Goal: Transaction & Acquisition: Purchase product/service

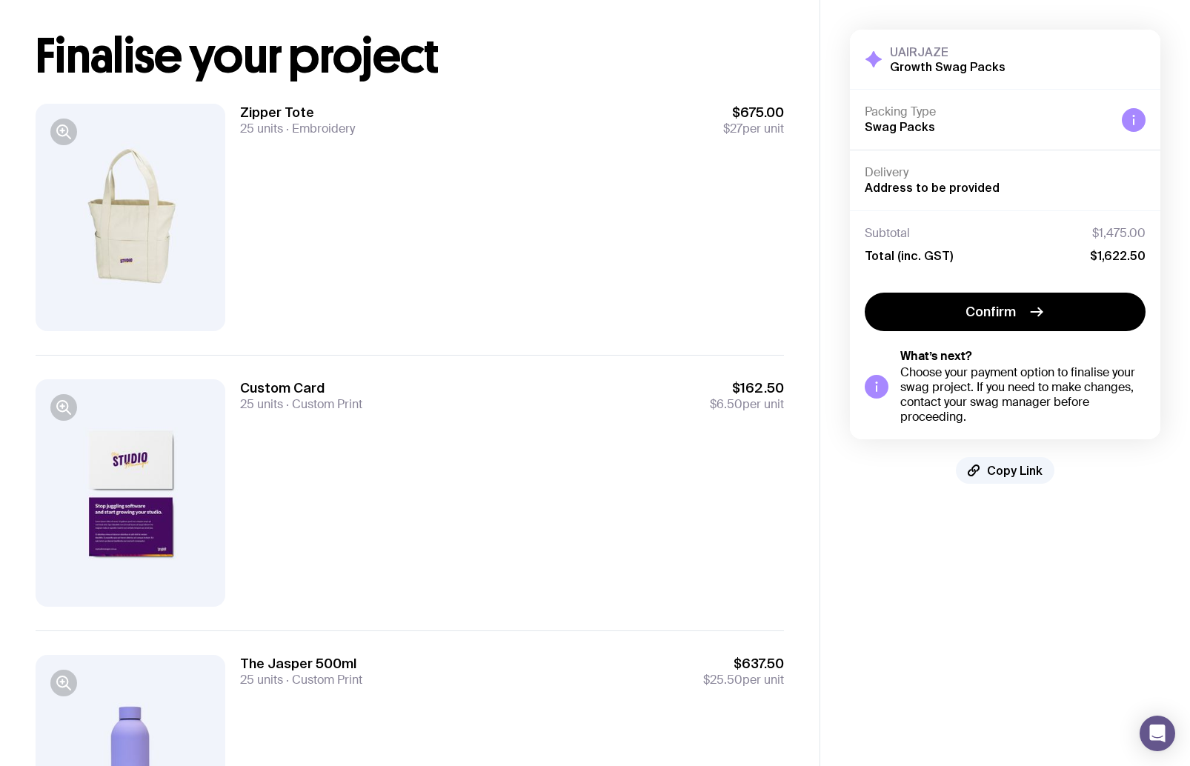
scroll to position [71, 0]
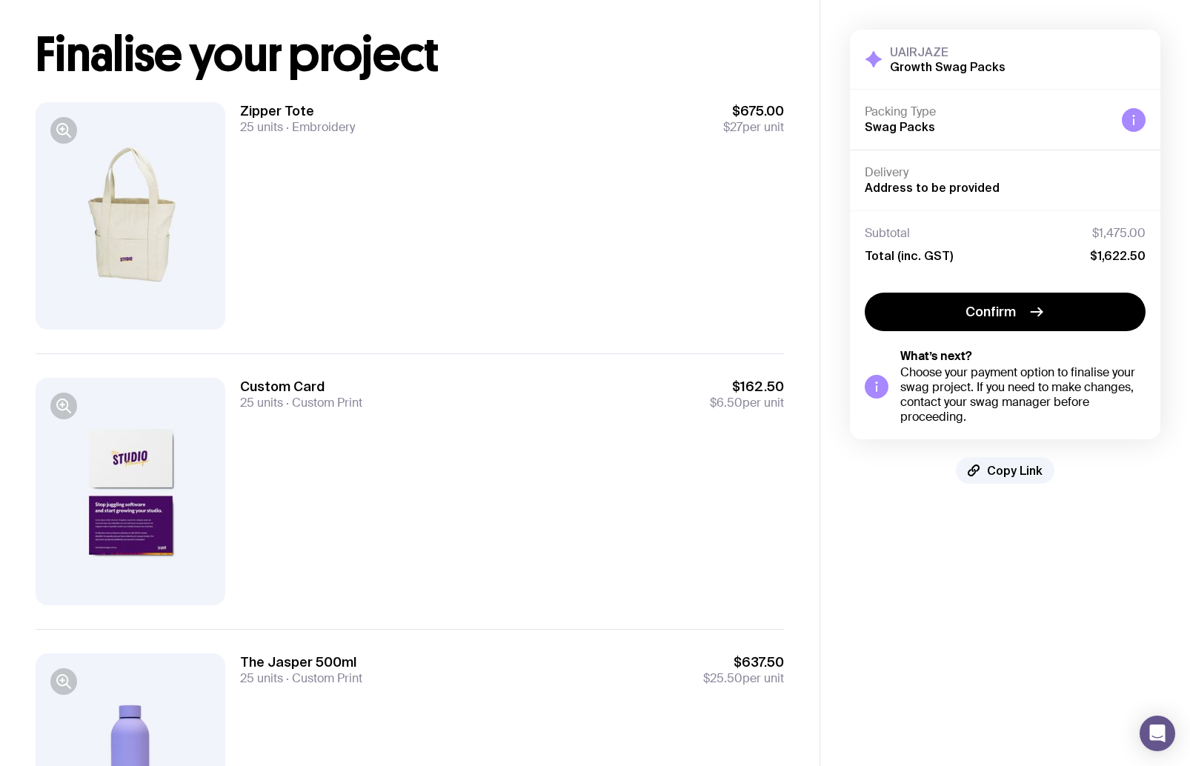
click at [70, 231] on div at bounding box center [131, 215] width 190 height 227
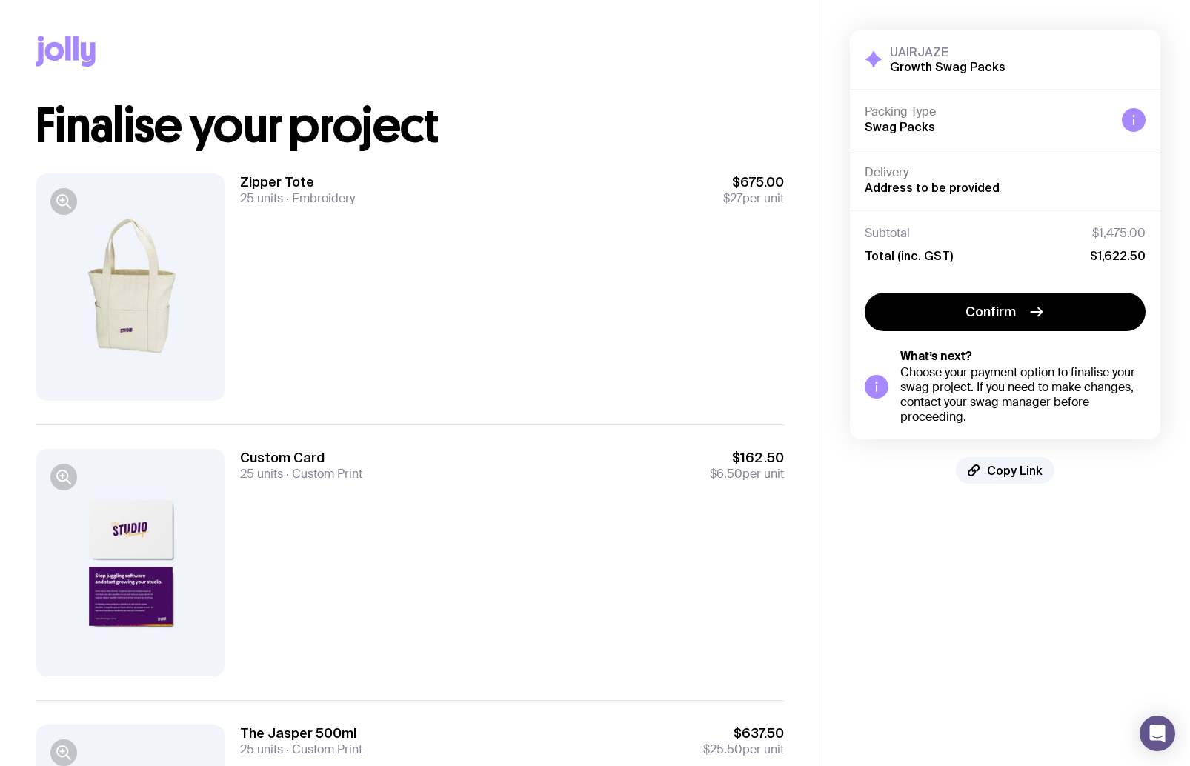
scroll to position [0, 0]
click at [95, 290] on div at bounding box center [131, 286] width 190 height 227
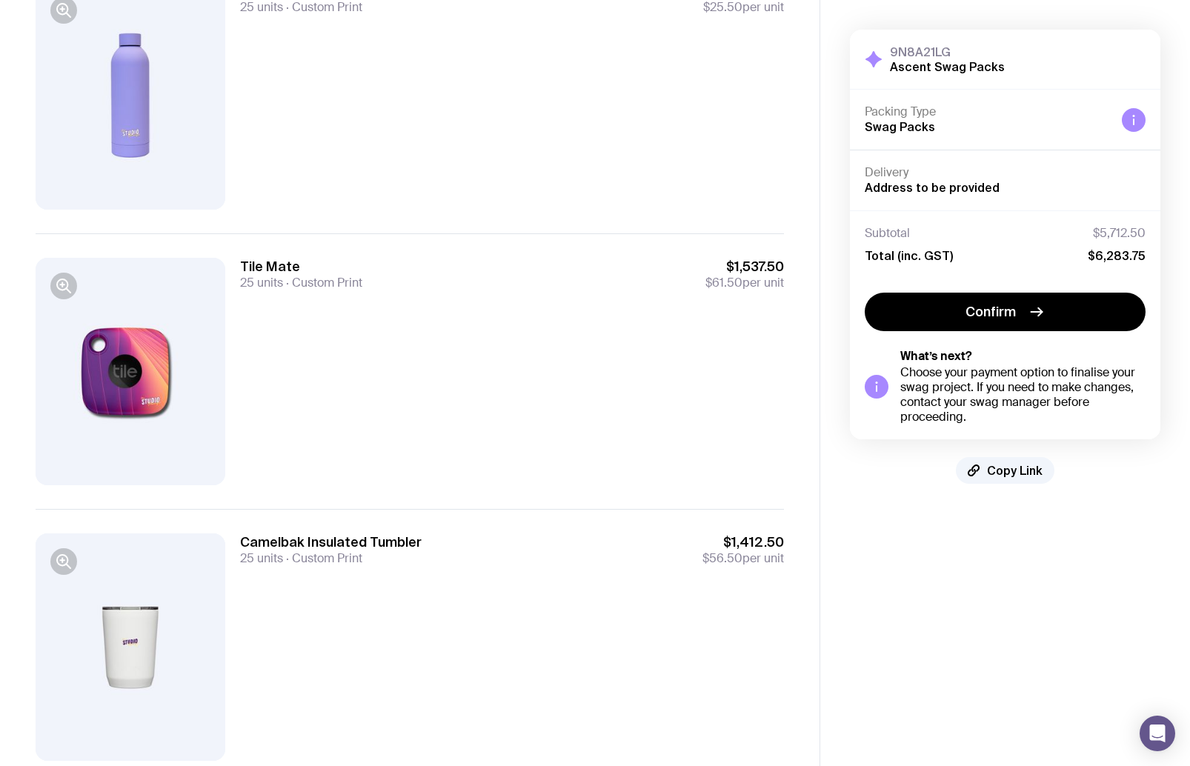
scroll to position [715, 0]
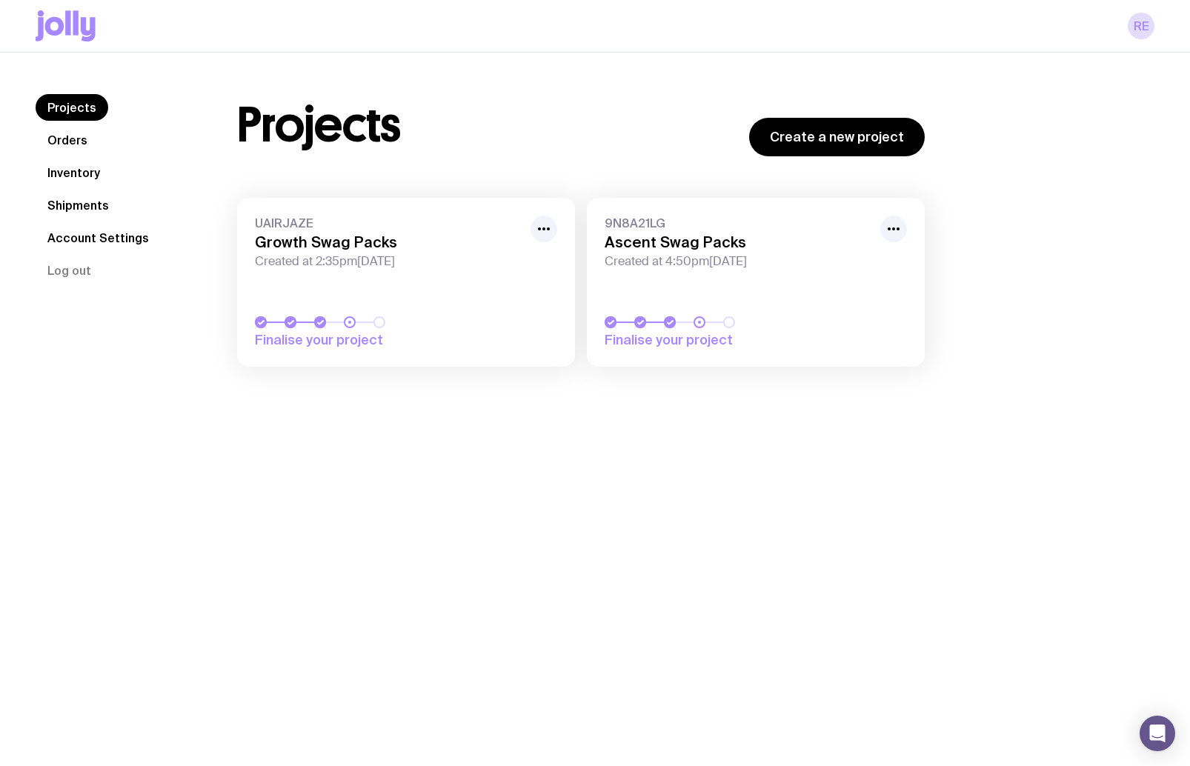
click at [339, 317] on div at bounding box center [358, 322] width 207 height 12
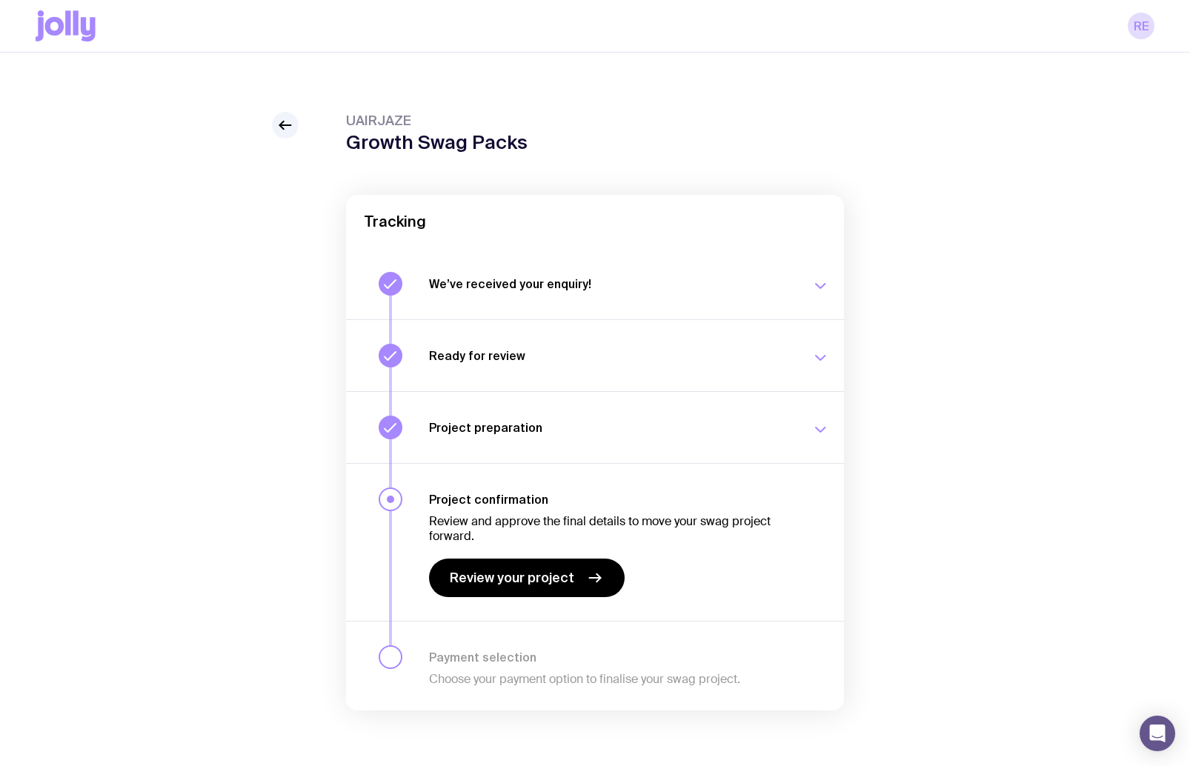
click at [528, 430] on h3 "Project preparation" at bounding box center [611, 427] width 365 height 15
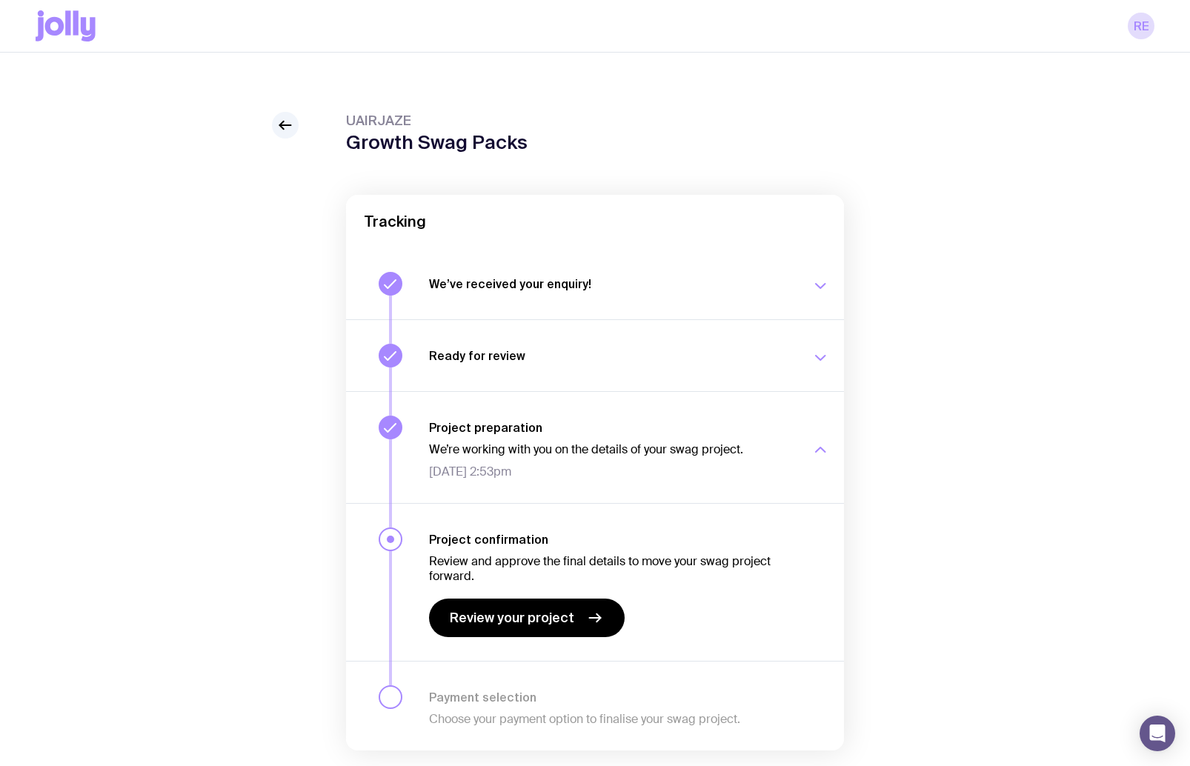
click at [528, 430] on h3 "Project preparation" at bounding box center [611, 427] width 365 height 15
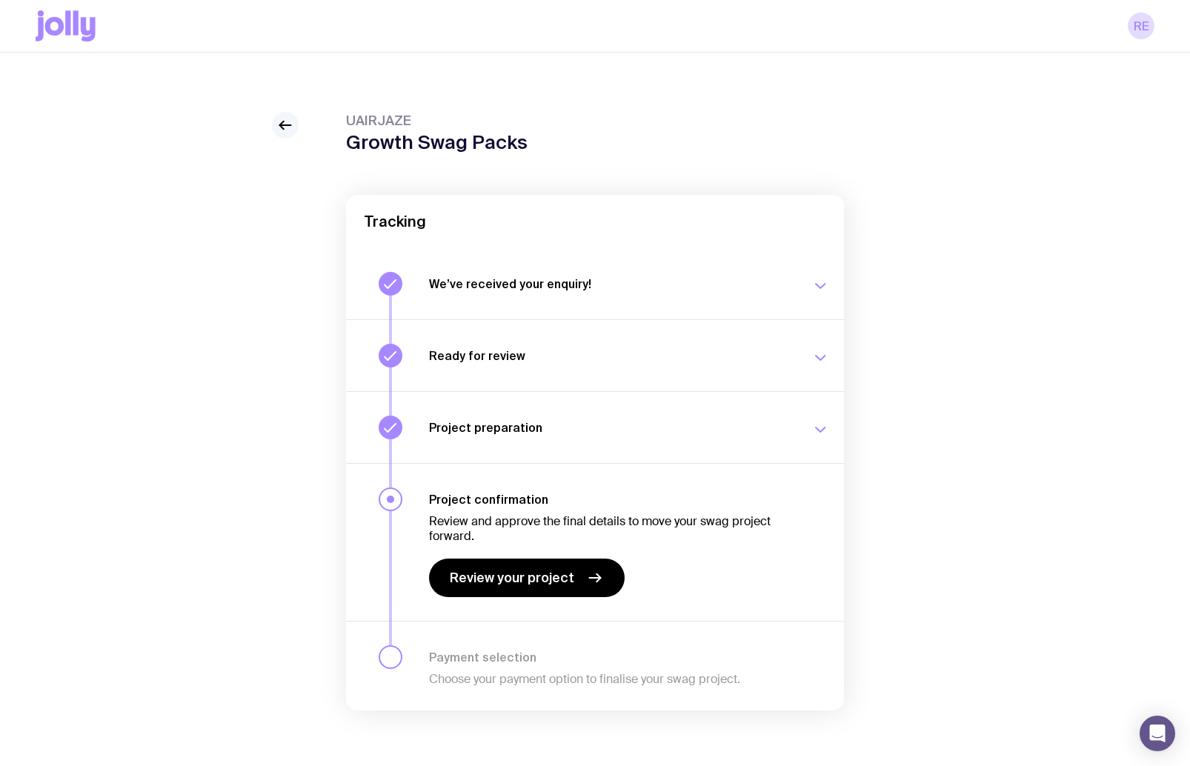
click at [290, 127] on icon at bounding box center [285, 125] width 18 height 18
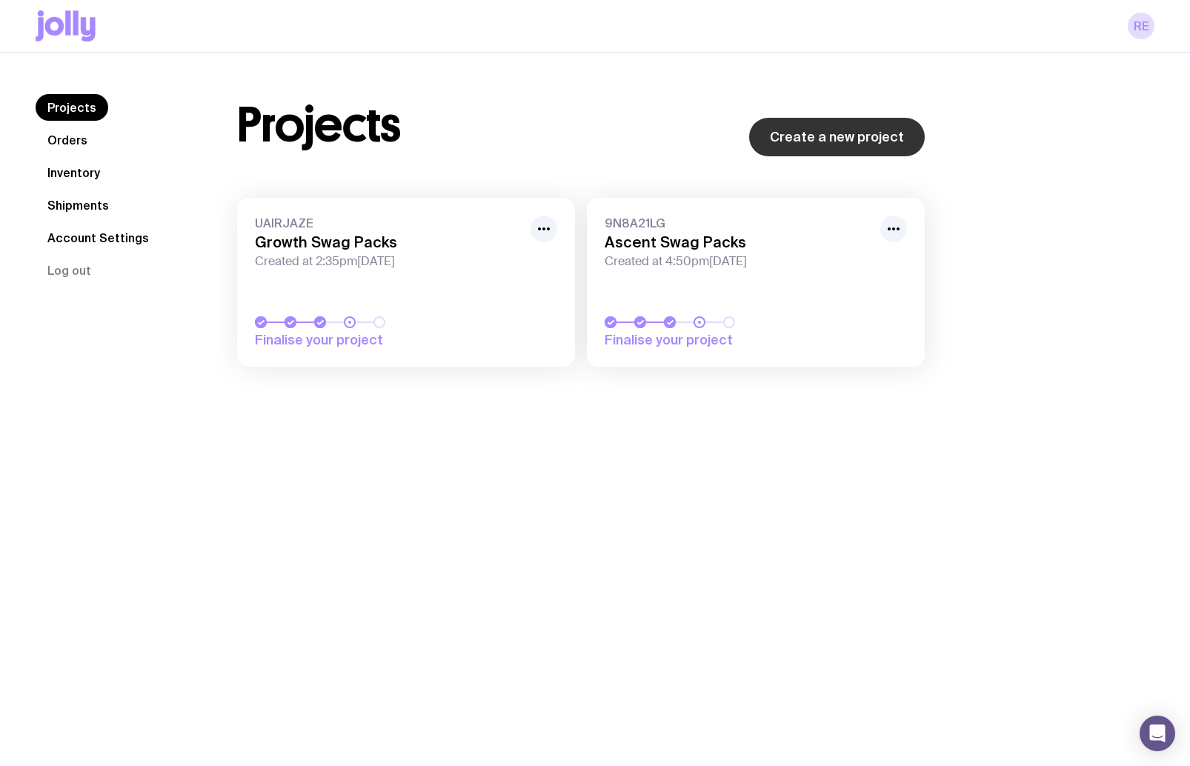
click at [857, 129] on link "Create a new project" at bounding box center [837, 137] width 176 height 39
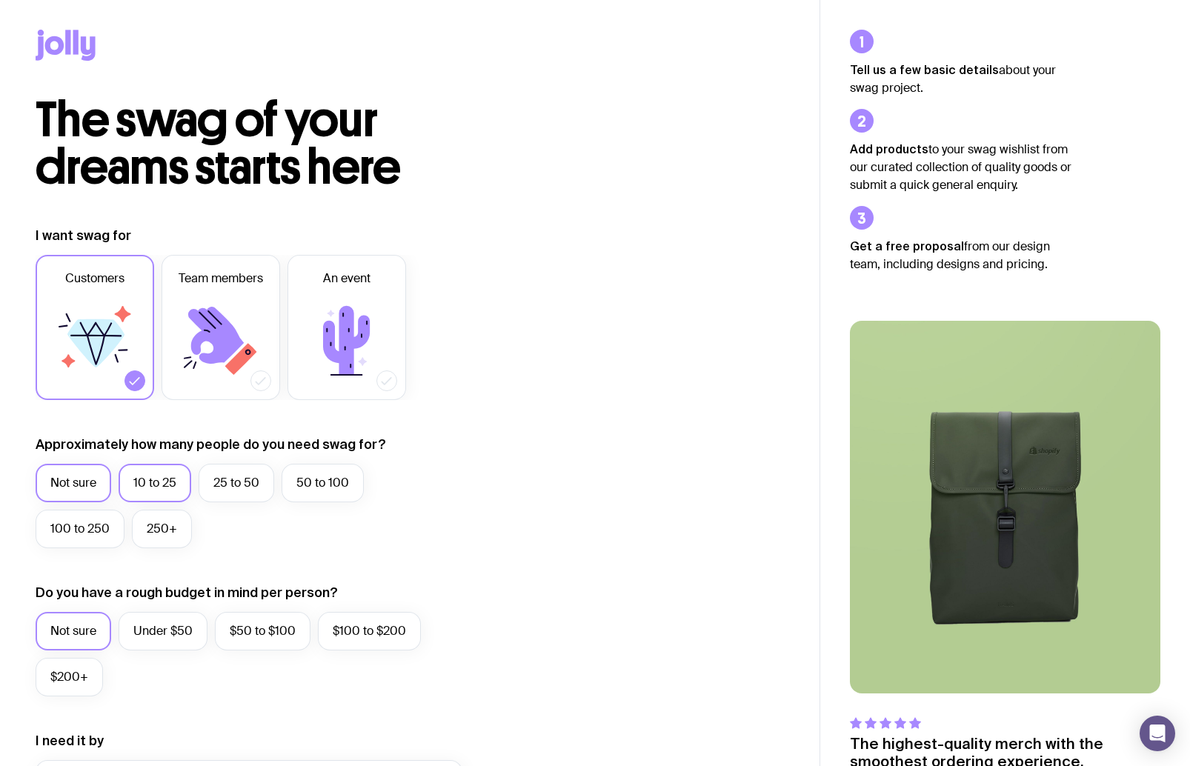
click at [169, 487] on label "10 to 25" at bounding box center [155, 483] width 73 height 39
click at [0, 0] on input "10 to 25" at bounding box center [0, 0] width 0 height 0
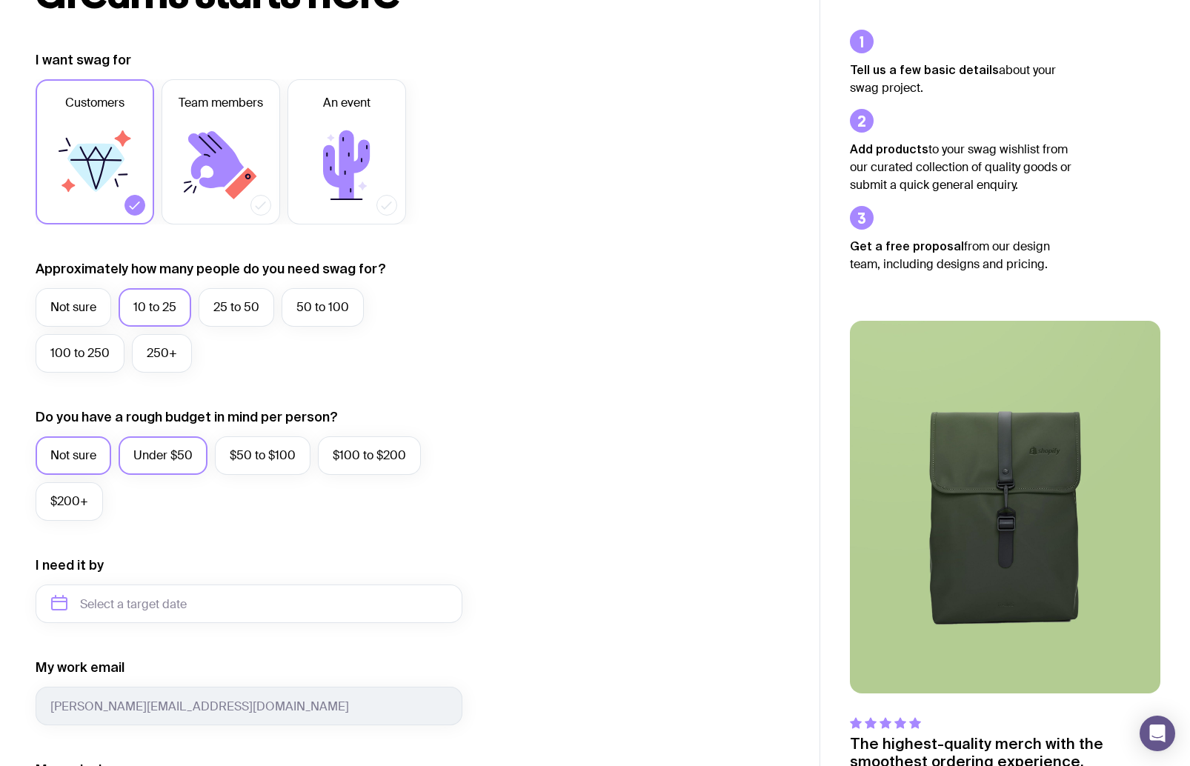
scroll to position [176, 0]
click at [243, 461] on label "$50 to $100" at bounding box center [263, 455] width 96 height 39
click at [0, 0] on input "$50 to $100" at bounding box center [0, 0] width 0 height 0
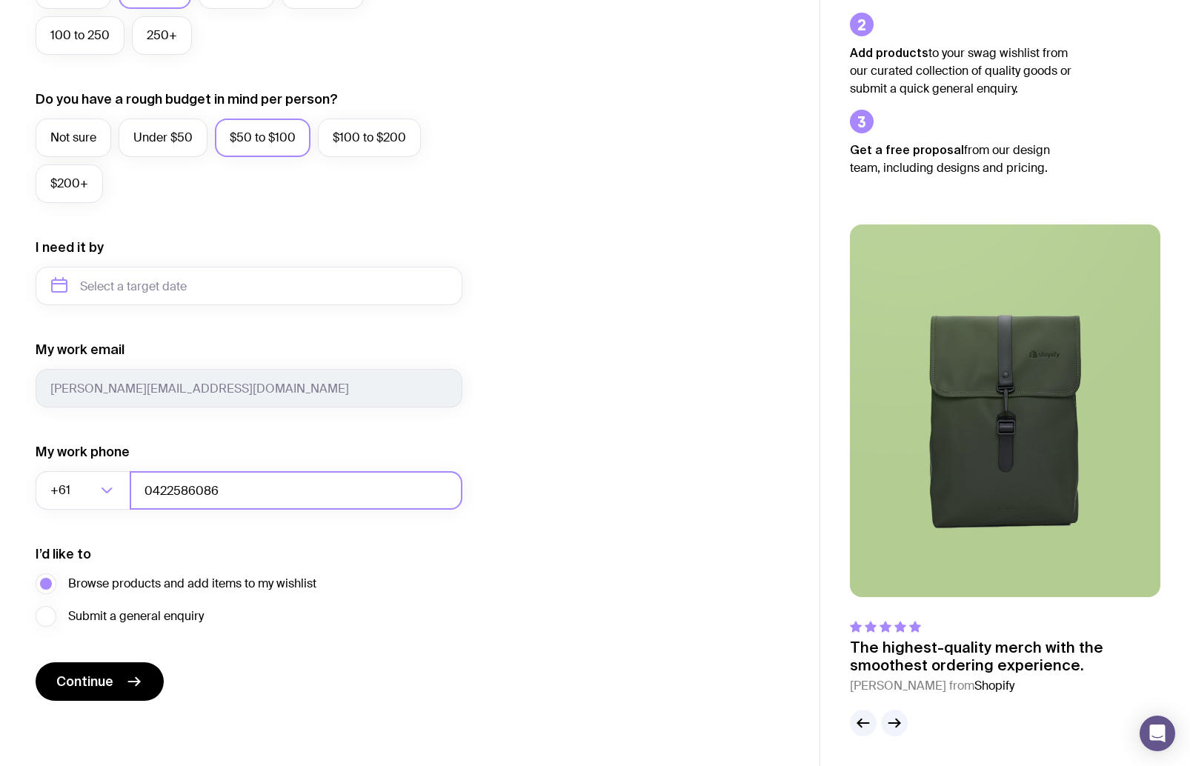
scroll to position [493, 0]
click at [60, 287] on input "text" at bounding box center [249, 286] width 427 height 39
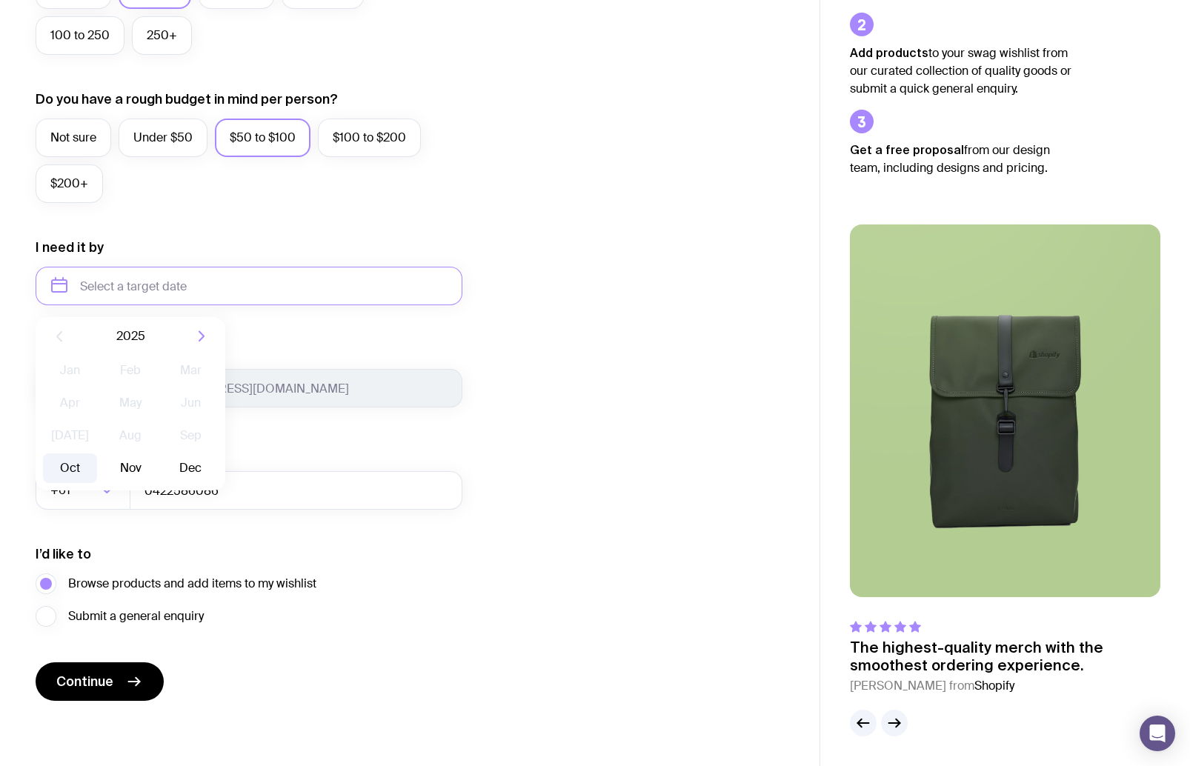
click at [70, 473] on button "Oct" at bounding box center [70, 468] width 54 height 30
type input "October 2025"
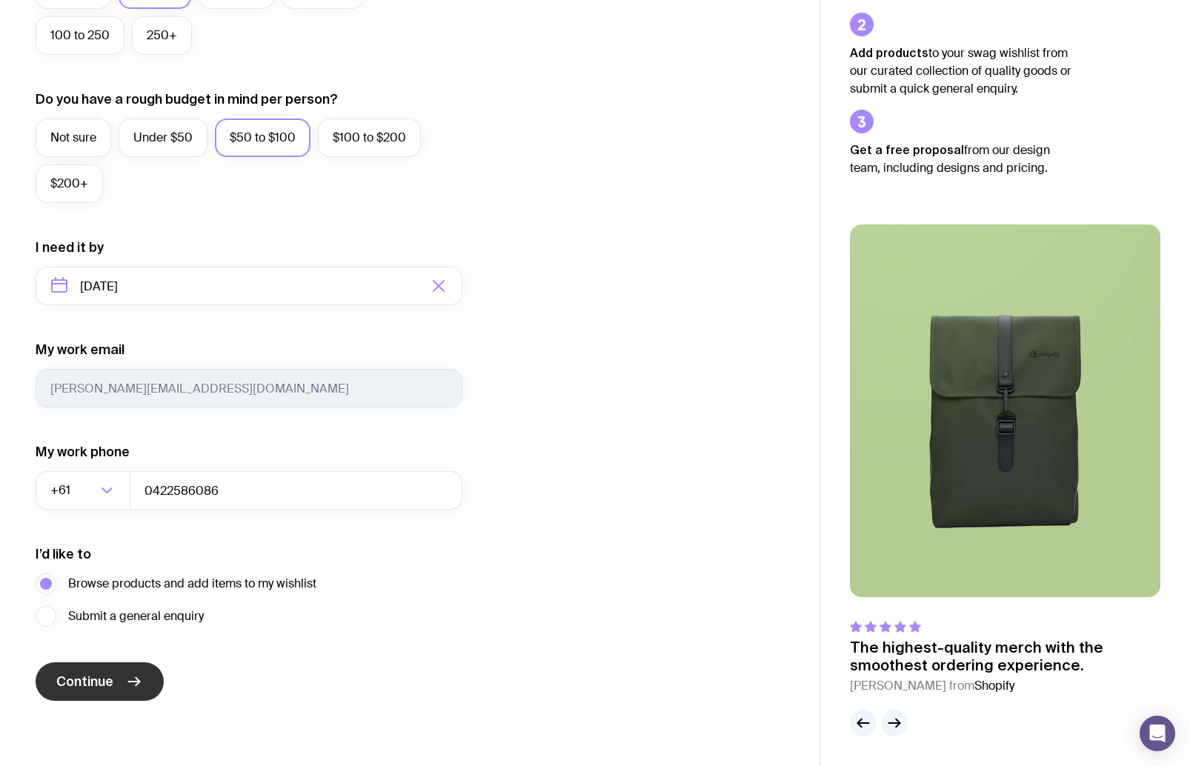
click at [75, 682] on span "Continue" at bounding box center [84, 682] width 57 height 18
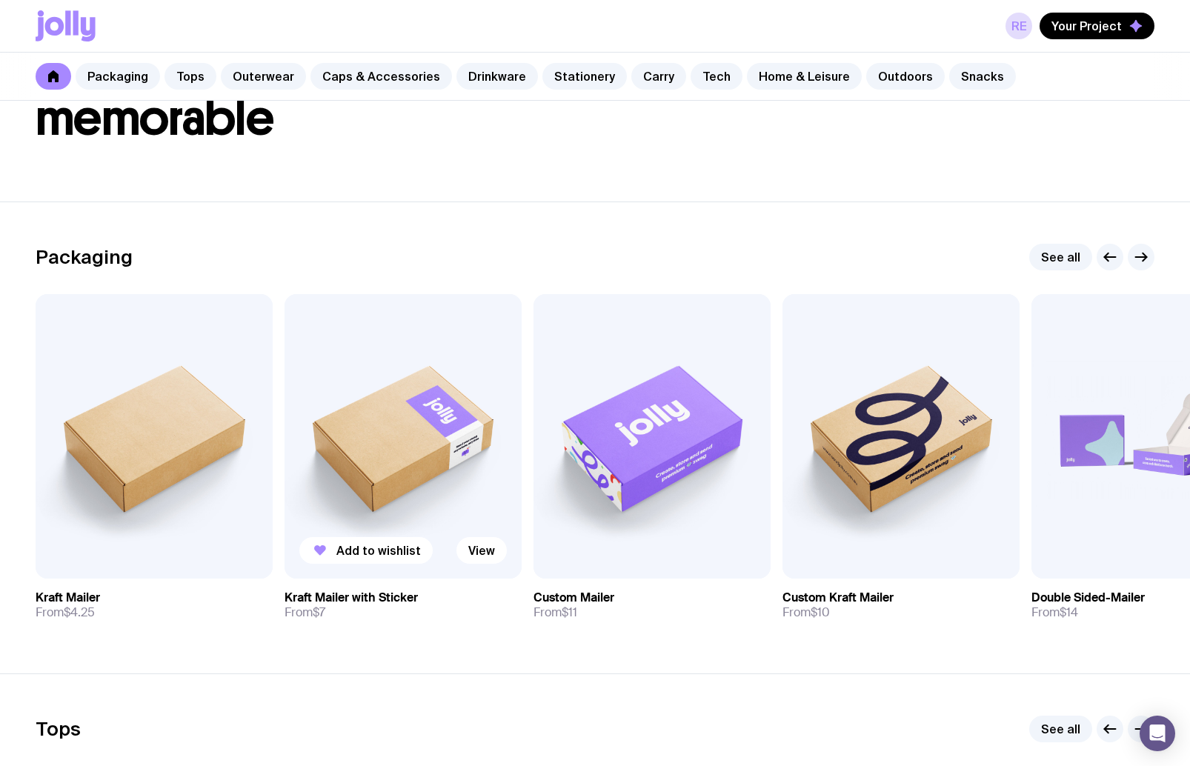
scroll to position [166, 0]
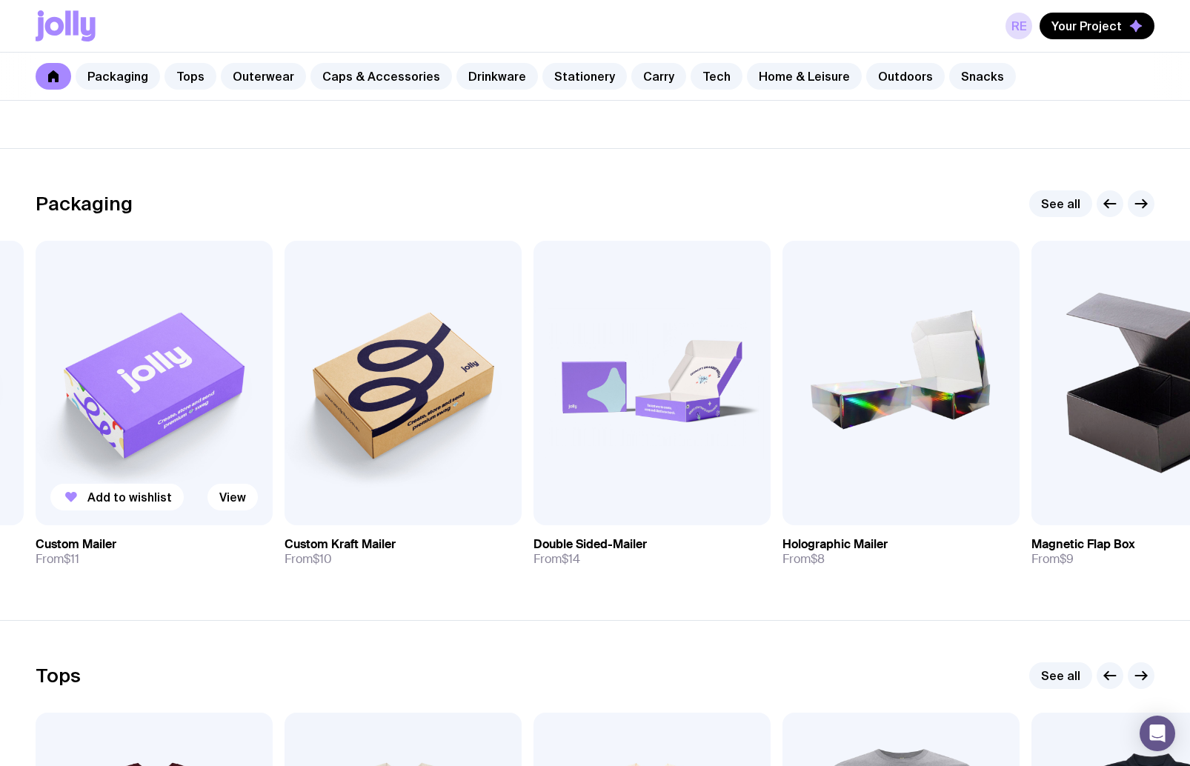
click at [158, 422] on img at bounding box center [154, 383] width 237 height 285
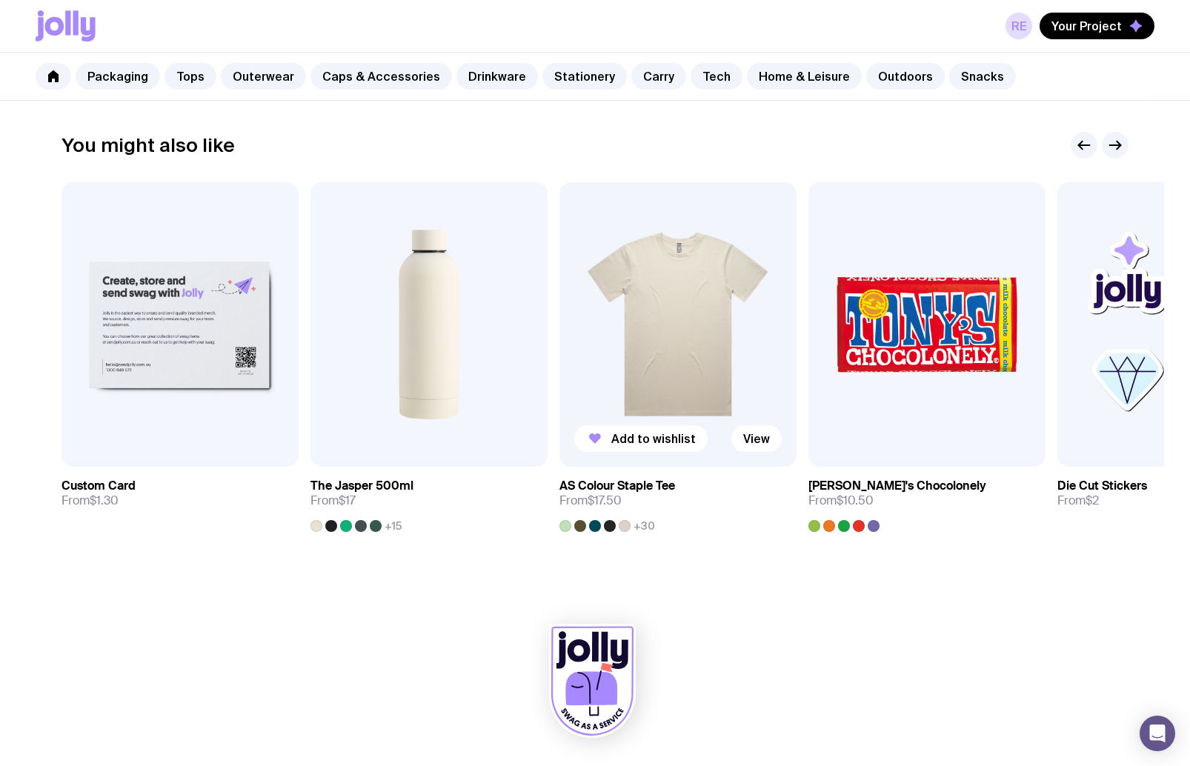
scroll to position [721, 0]
click at [163, 434] on span "Add to wishlist" at bounding box center [155, 438] width 84 height 15
drag, startPoint x: 392, startPoint y: 524, endPoint x: 376, endPoint y: 528, distance: 16.7
click at [391, 524] on span "+15" at bounding box center [393, 526] width 17 height 12
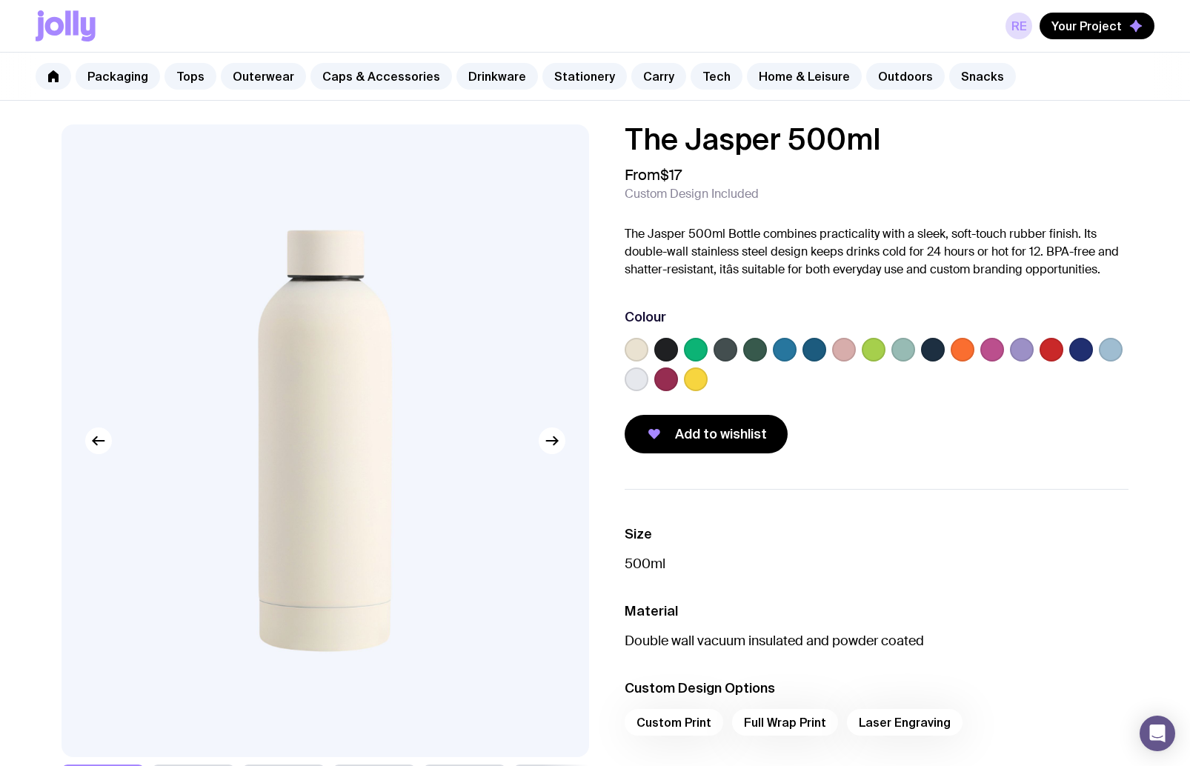
click at [1016, 347] on label at bounding box center [1022, 350] width 24 height 24
click at [0, 0] on input "radio" at bounding box center [0, 0] width 0 height 0
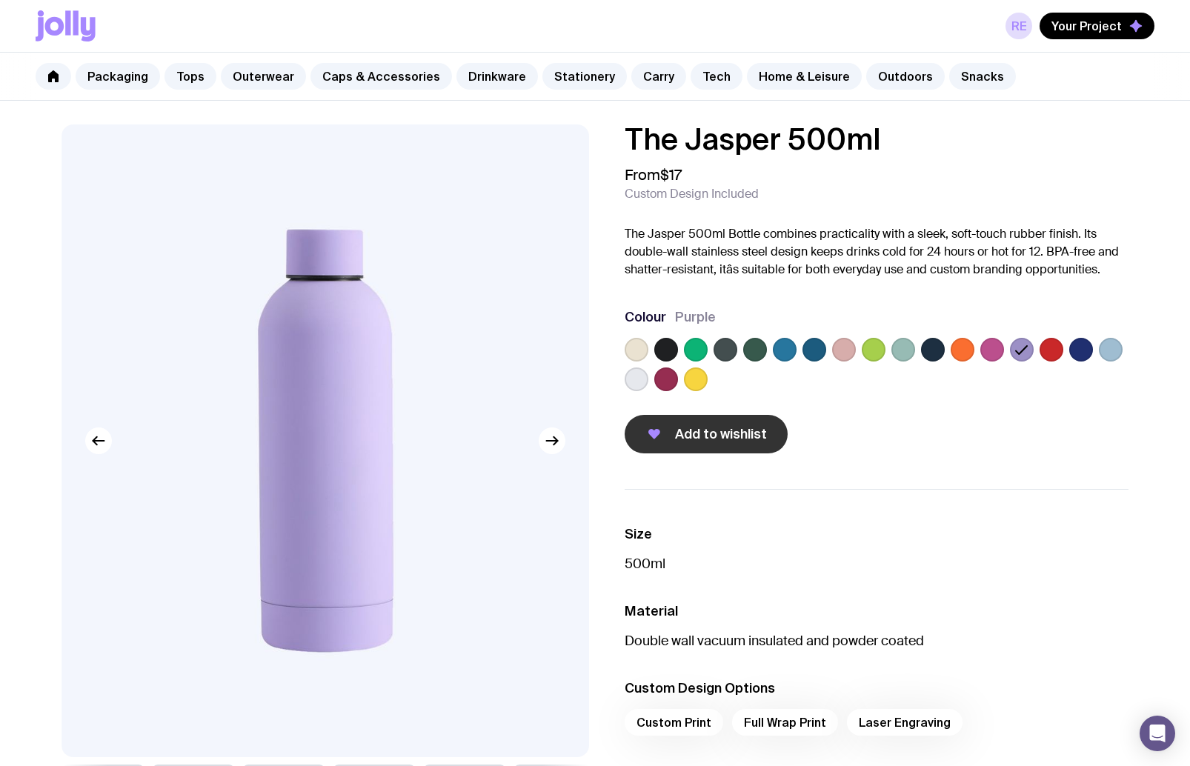
click at [744, 436] on span "Add to wishlist" at bounding box center [721, 434] width 92 height 18
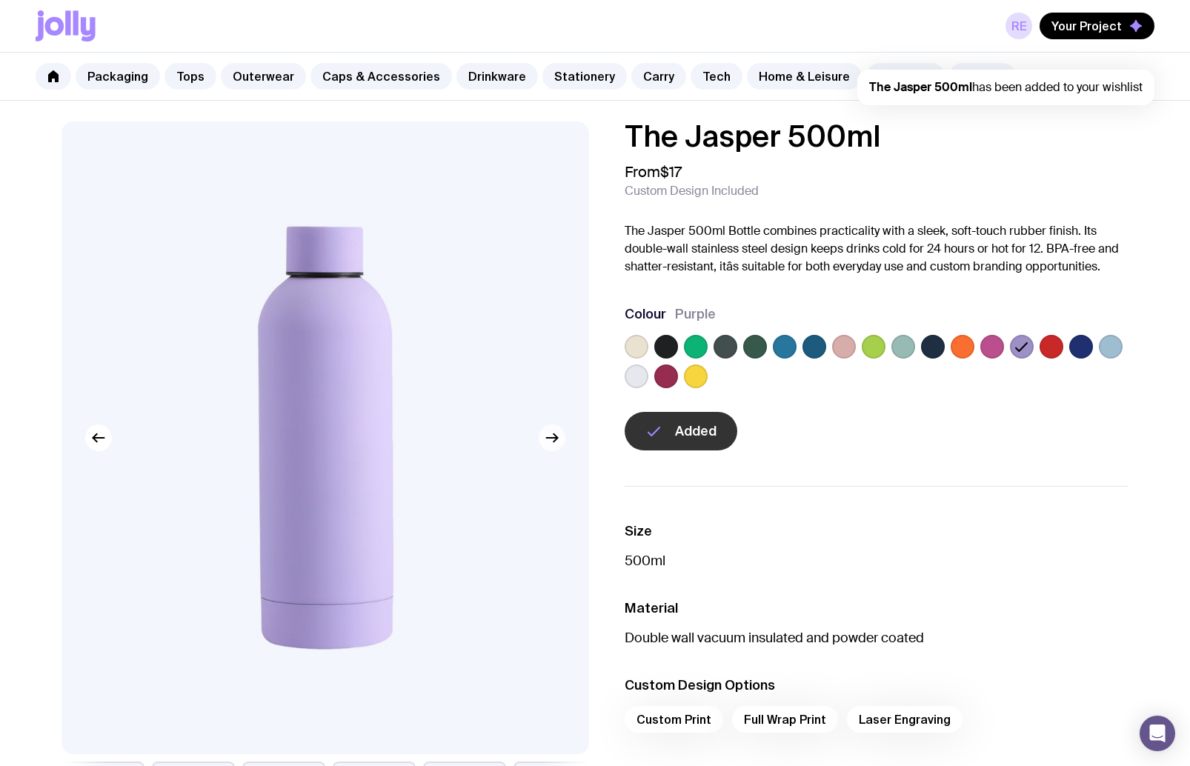
click at [537, 433] on img at bounding box center [325, 438] width 528 height 633
click at [157, 79] on div "Packaging Tops Outerwear Caps & Accessories Drinkware Stationery Carry Tech Hom…" at bounding box center [595, 77] width 1190 height 48
click at [252, 76] on link "Outerwear" at bounding box center [263, 76] width 85 height 27
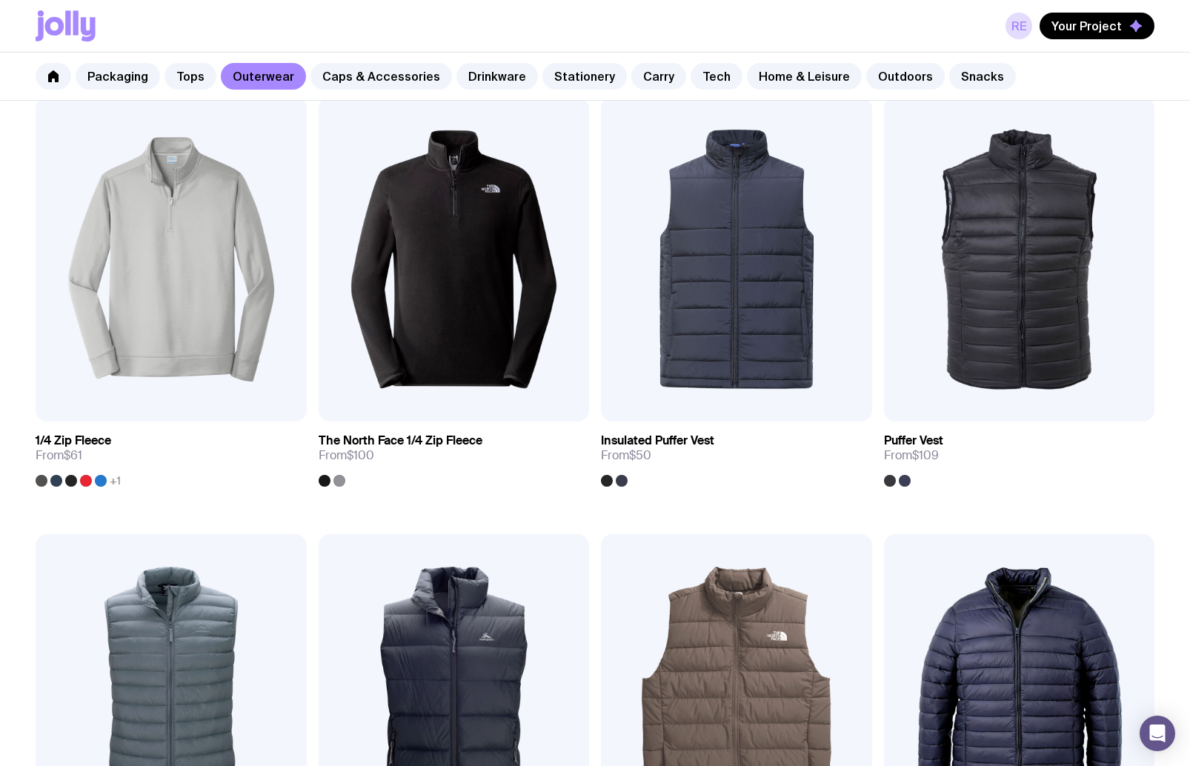
scroll to position [668, 0]
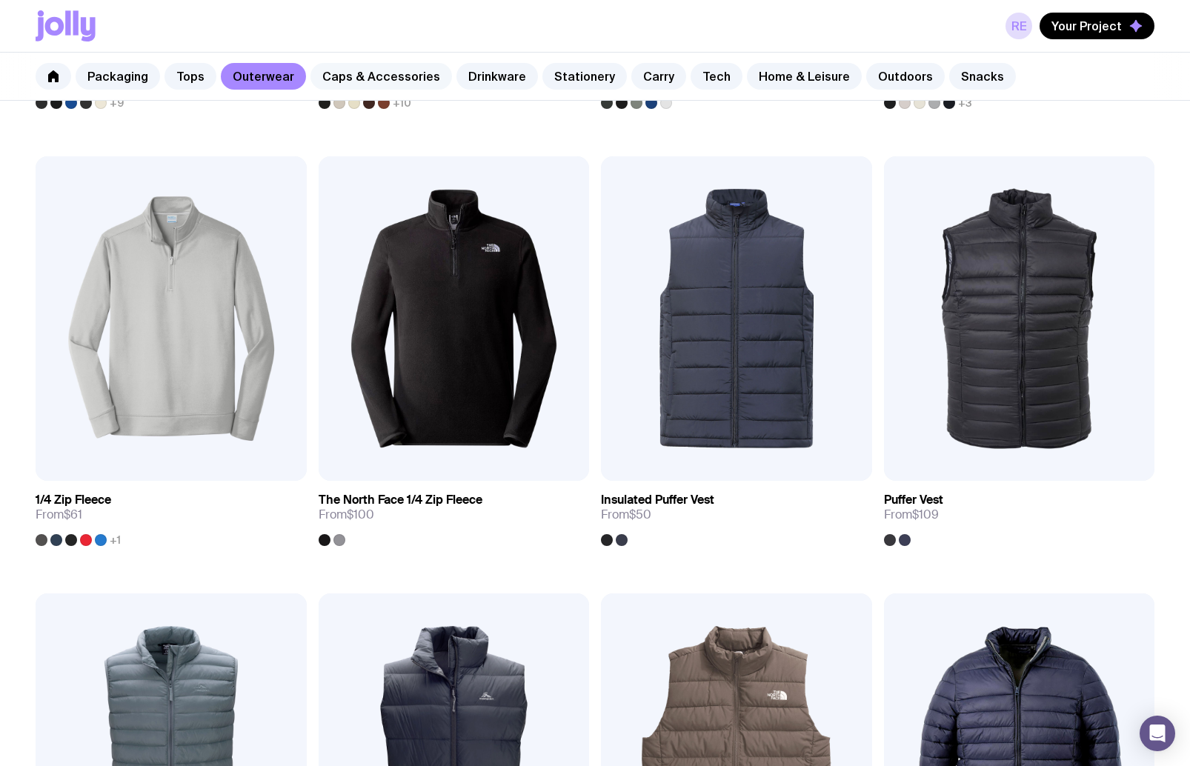
click at [408, 82] on link "Caps & Accessories" at bounding box center [381, 76] width 142 height 27
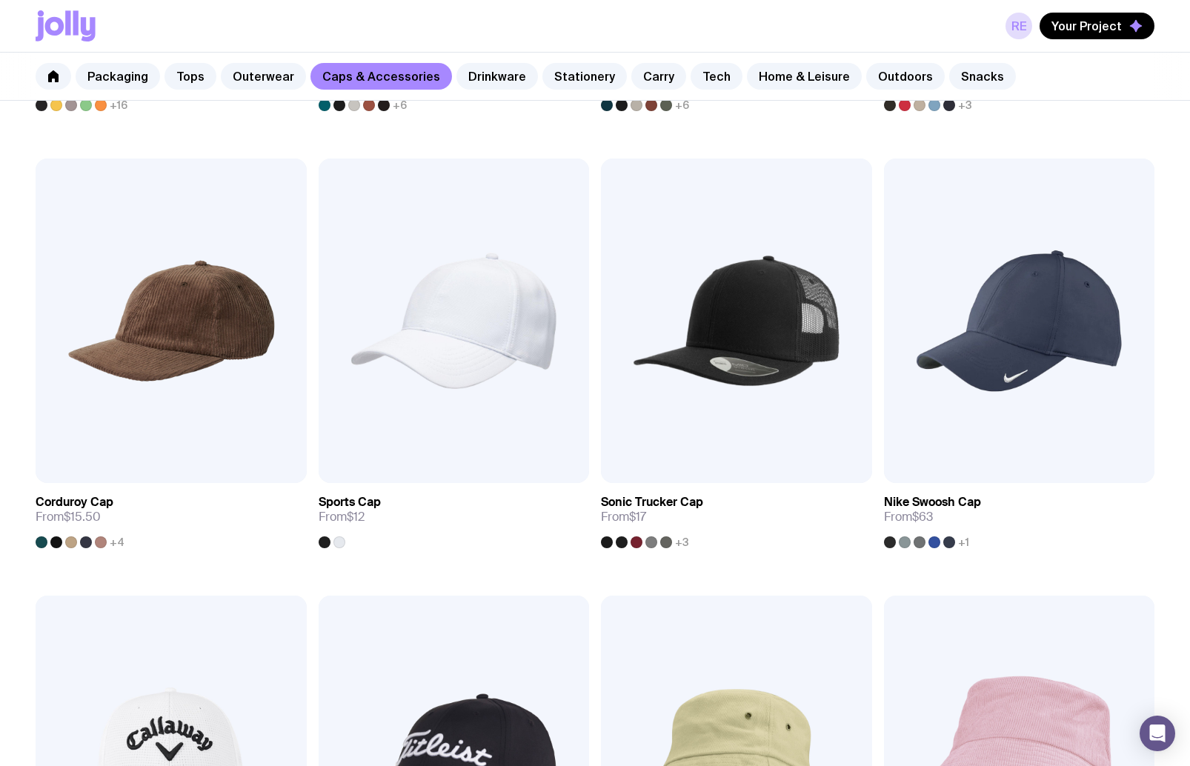
scroll to position [664, 0]
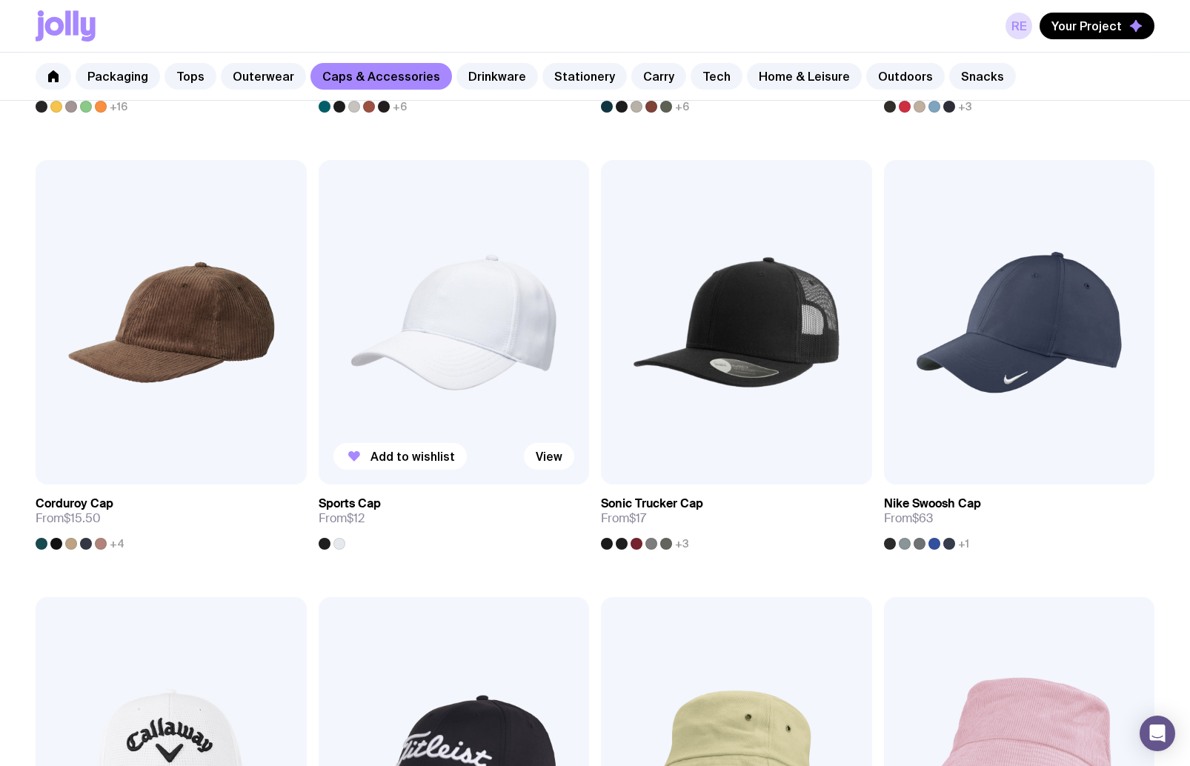
click at [325, 544] on div at bounding box center [325, 544] width 12 height 12
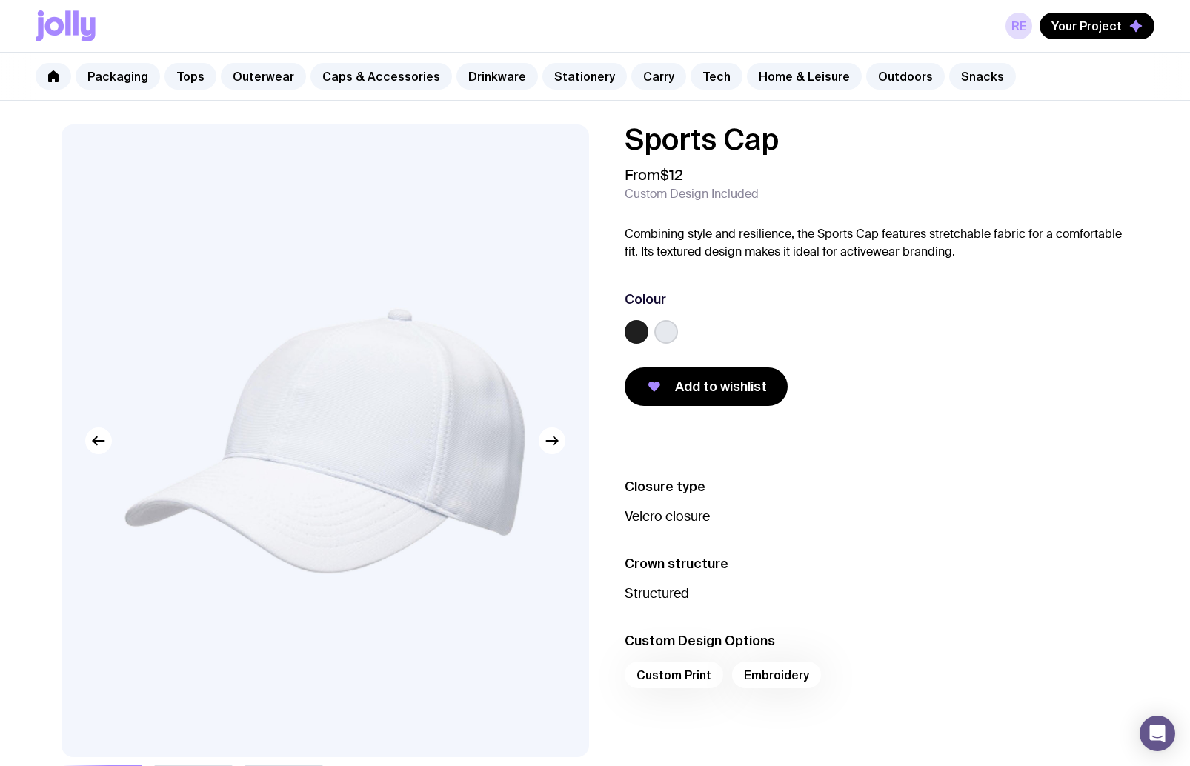
click at [631, 328] on label at bounding box center [637, 332] width 24 height 24
click at [0, 0] on input "radio" at bounding box center [0, 0] width 0 height 0
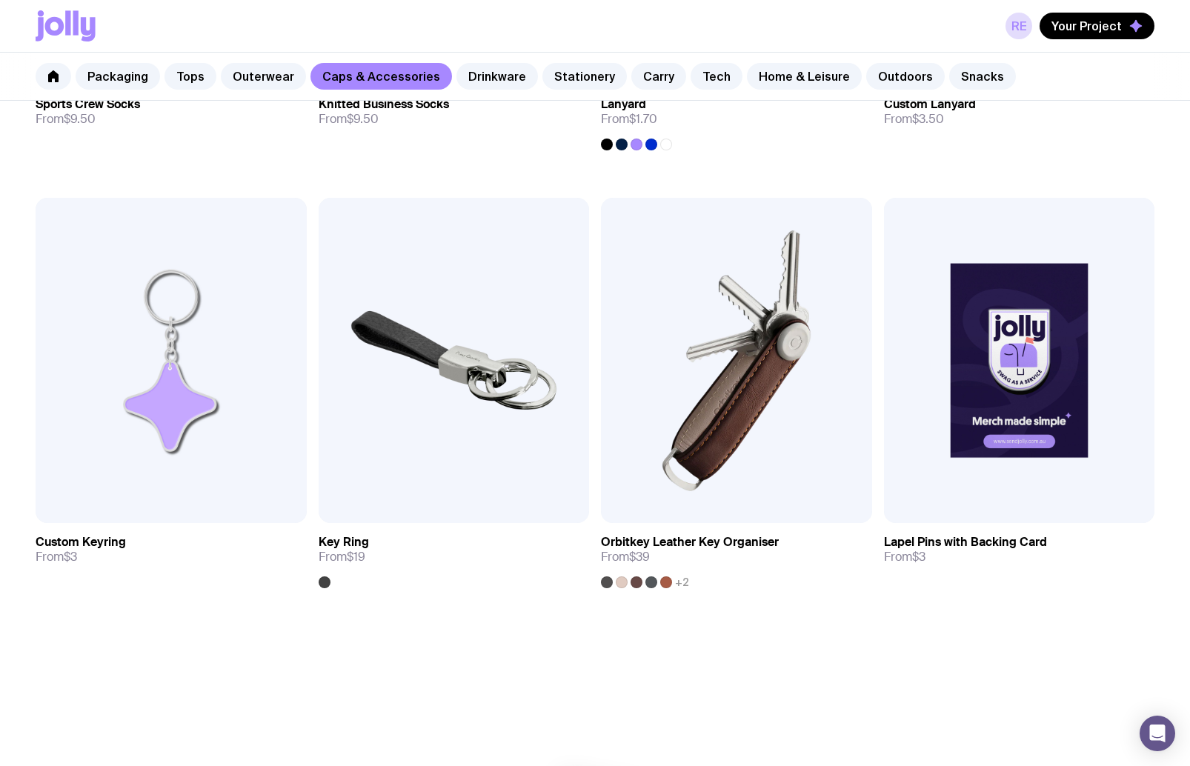
scroll to position [2387, 0]
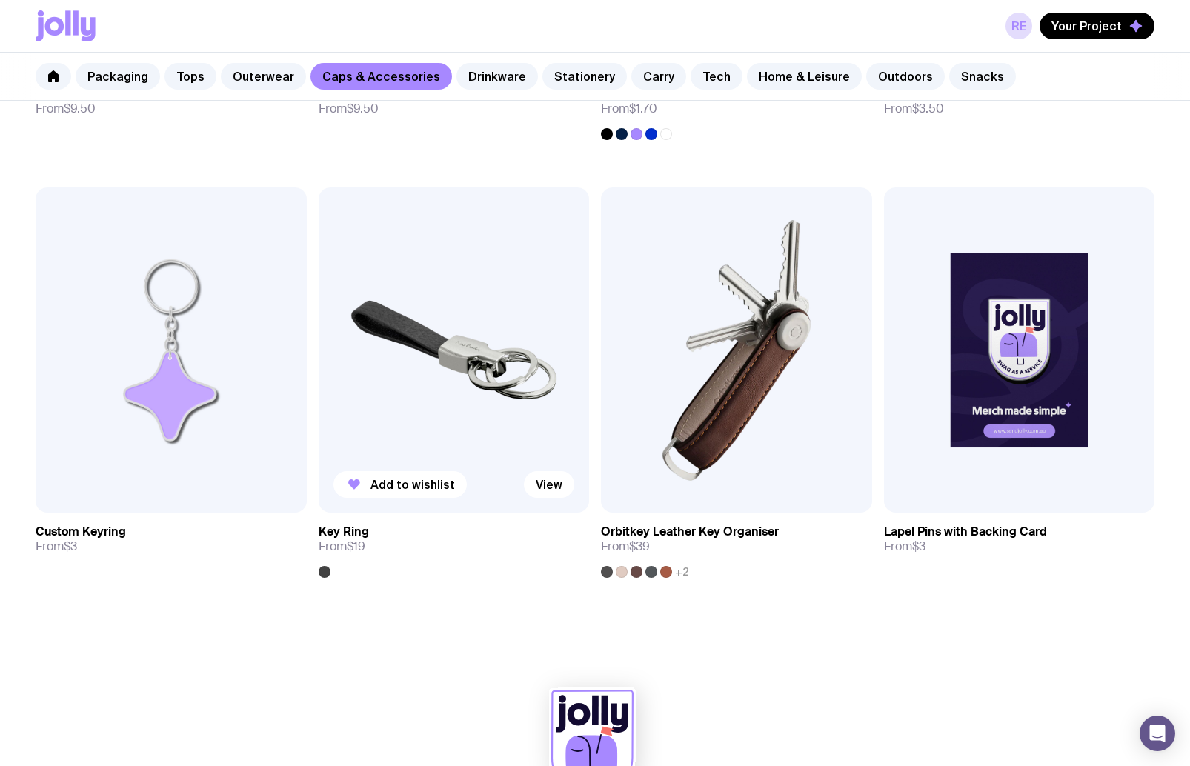
click at [428, 419] on img at bounding box center [454, 349] width 271 height 325
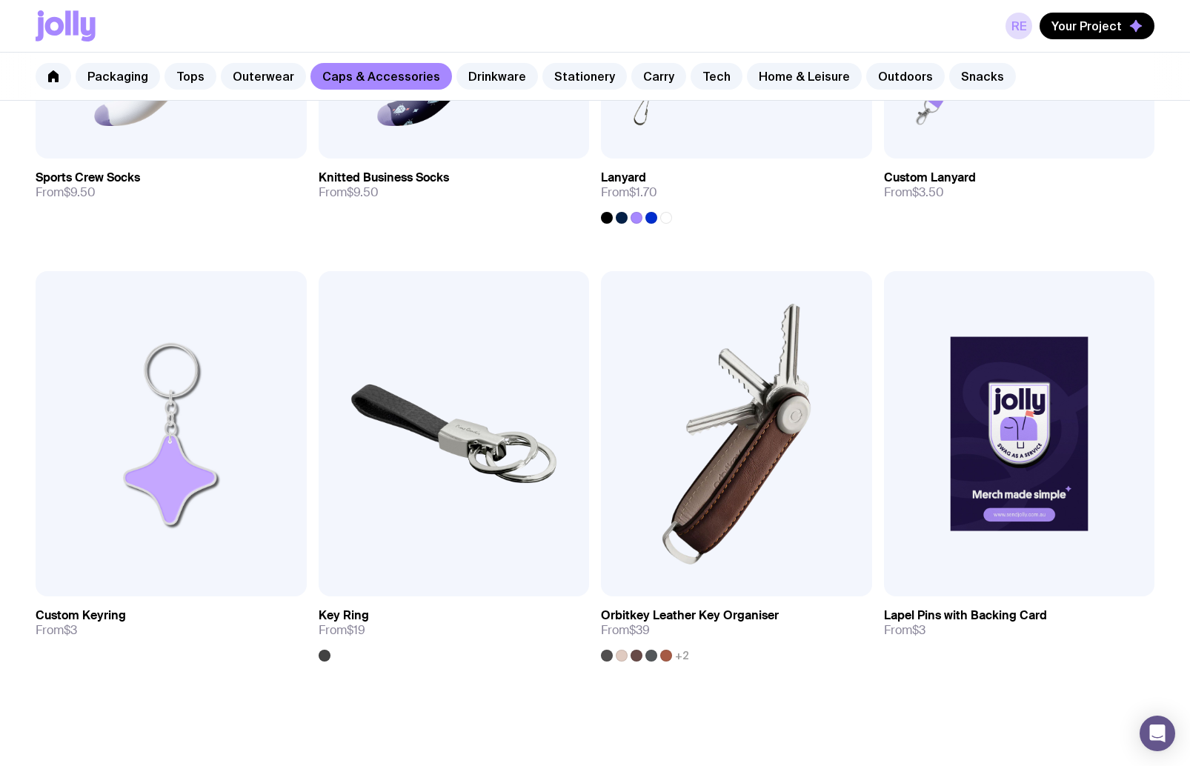
scroll to position [2370, 0]
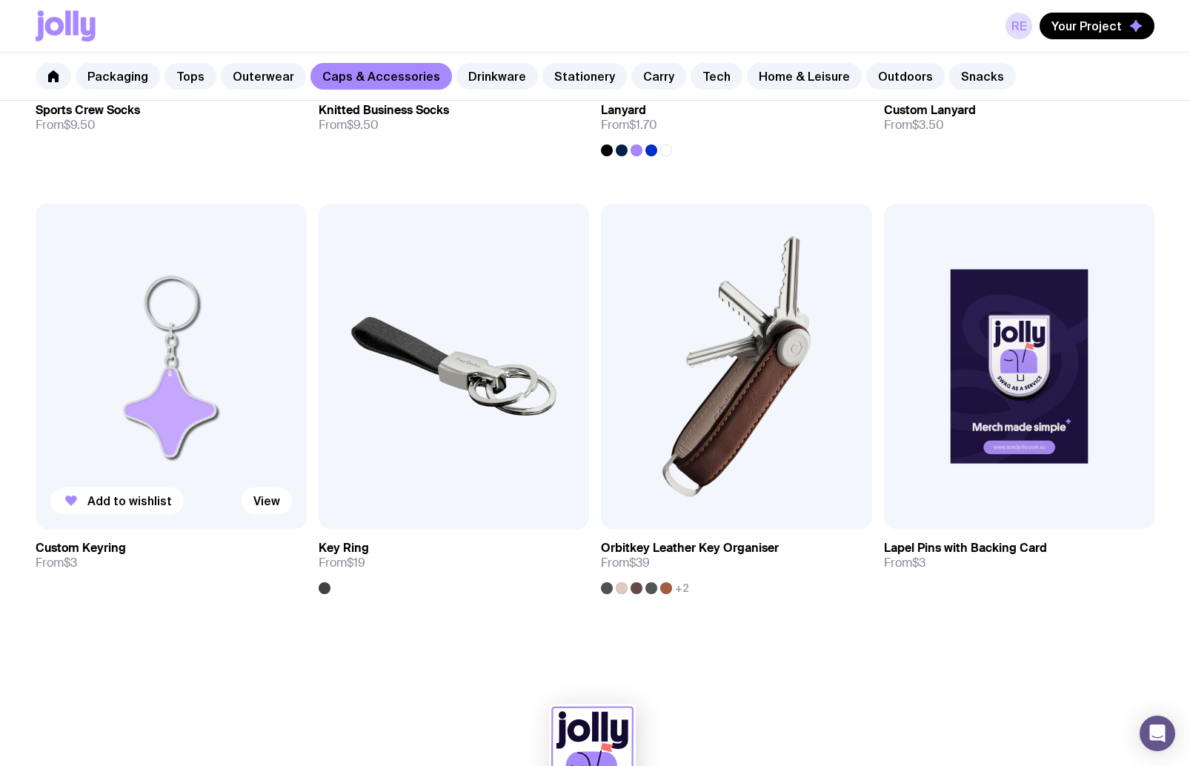
click at [187, 408] on img at bounding box center [171, 366] width 271 height 325
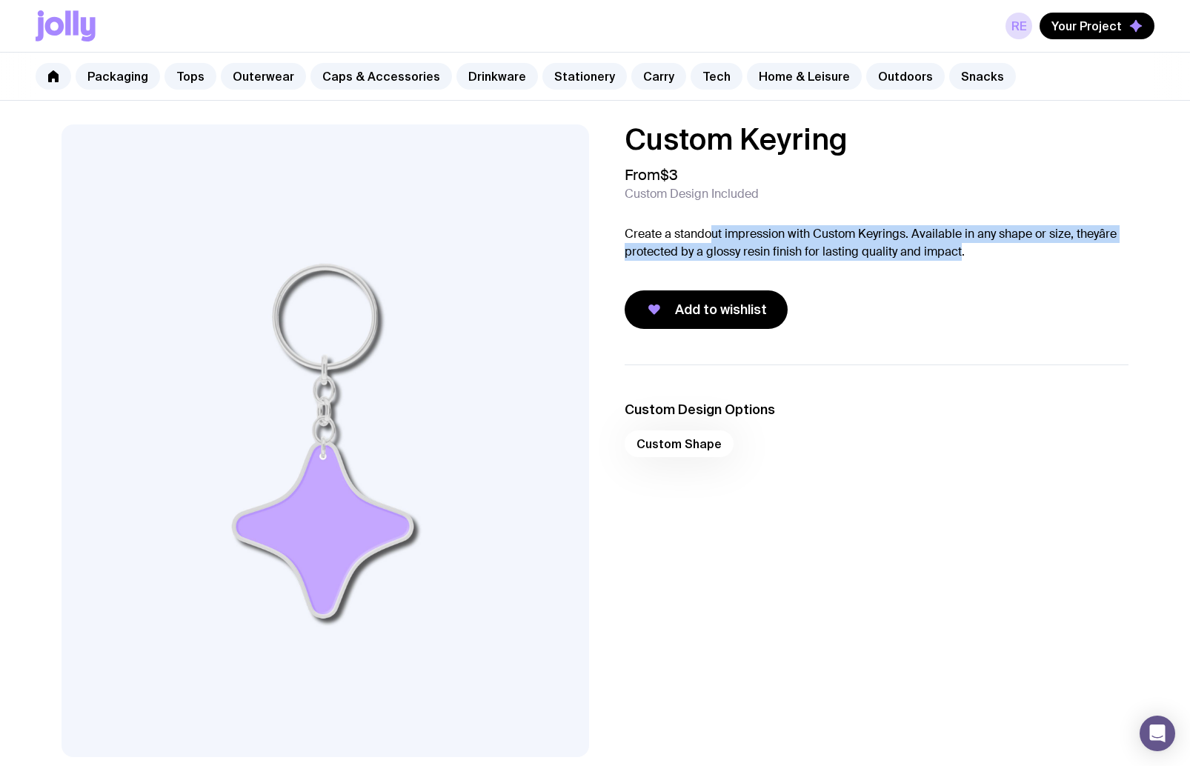
drag, startPoint x: 713, startPoint y: 226, endPoint x: 969, endPoint y: 253, distance: 257.8
click at [969, 253] on p "Create a standout impression with Custom Keyrings. Available in any shape or si…" at bounding box center [877, 243] width 504 height 36
click at [970, 253] on p "Create a standout impression with Custom Keyrings. Available in any shape or si…" at bounding box center [877, 243] width 504 height 36
drag, startPoint x: 913, startPoint y: 244, endPoint x: 694, endPoint y: 235, distance: 218.8
click at [694, 235] on p "Create a standout impression with Custom Keyrings. Available in any shape or si…" at bounding box center [877, 243] width 504 height 36
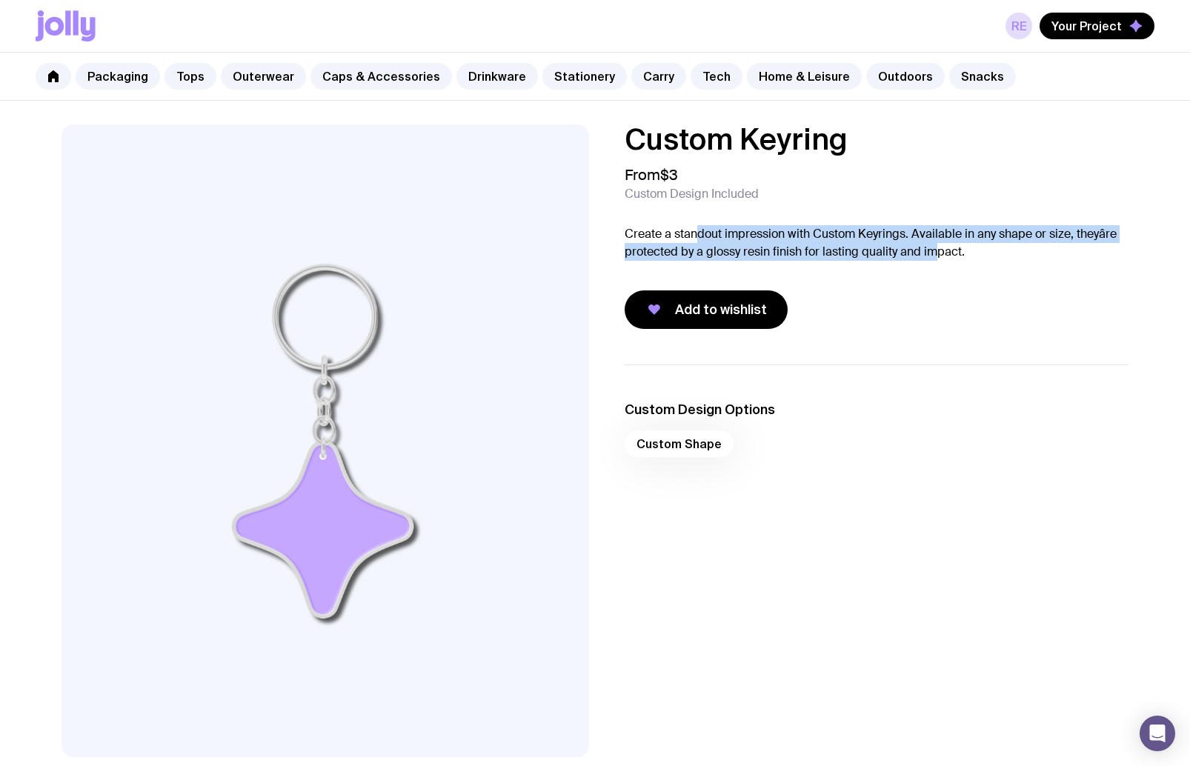
click at [694, 235] on p "Create a standout impression with Custom Keyrings. Available in any shape or si…" at bounding box center [877, 243] width 504 height 36
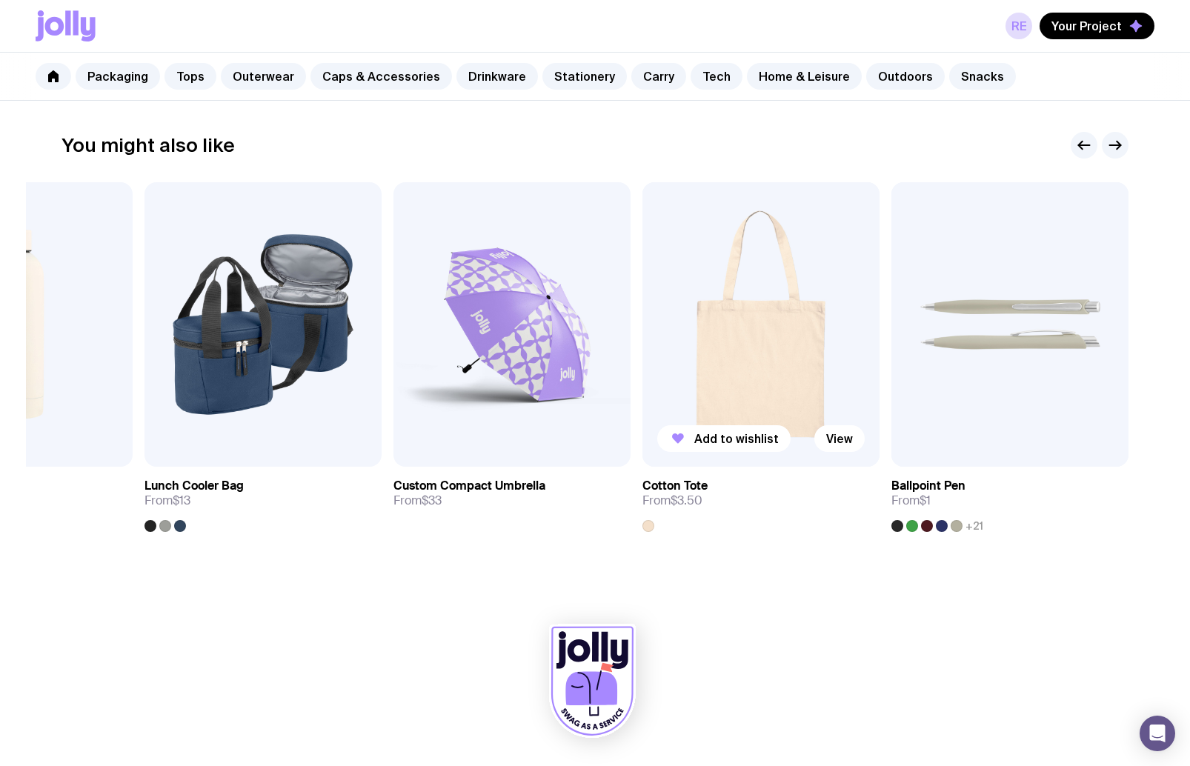
scroll to position [721, 0]
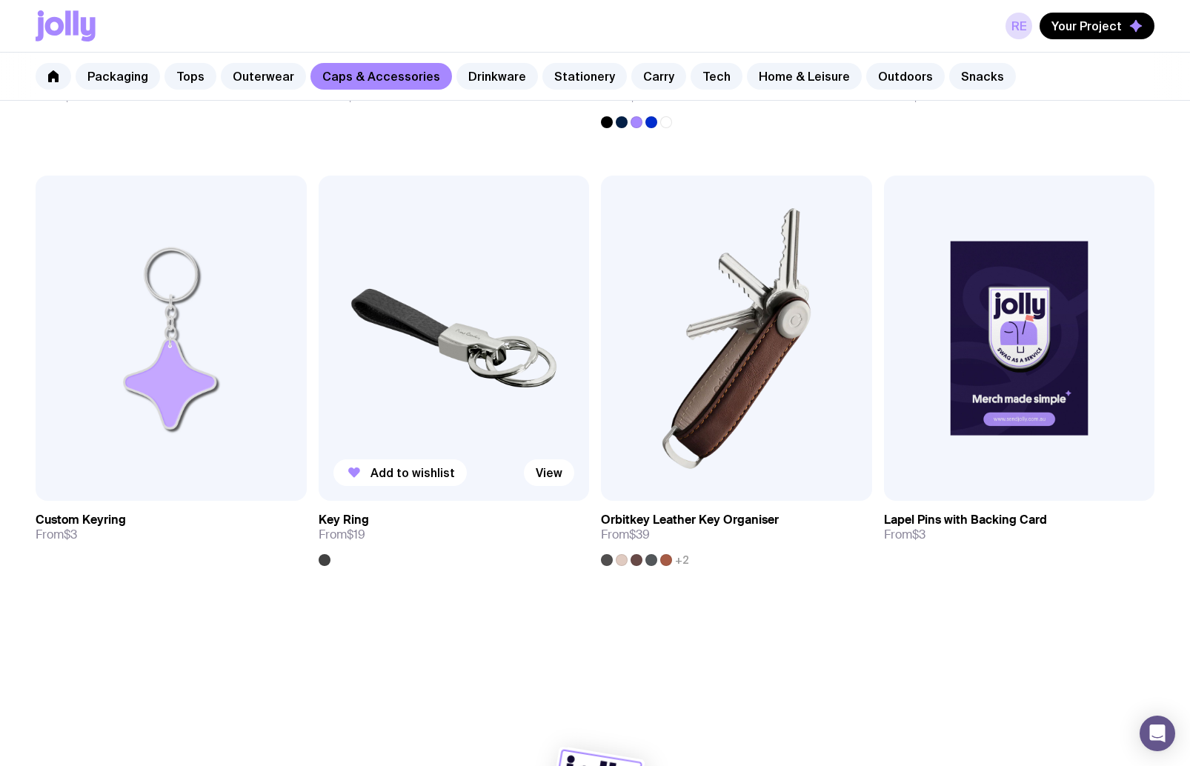
scroll to position [2401, 0]
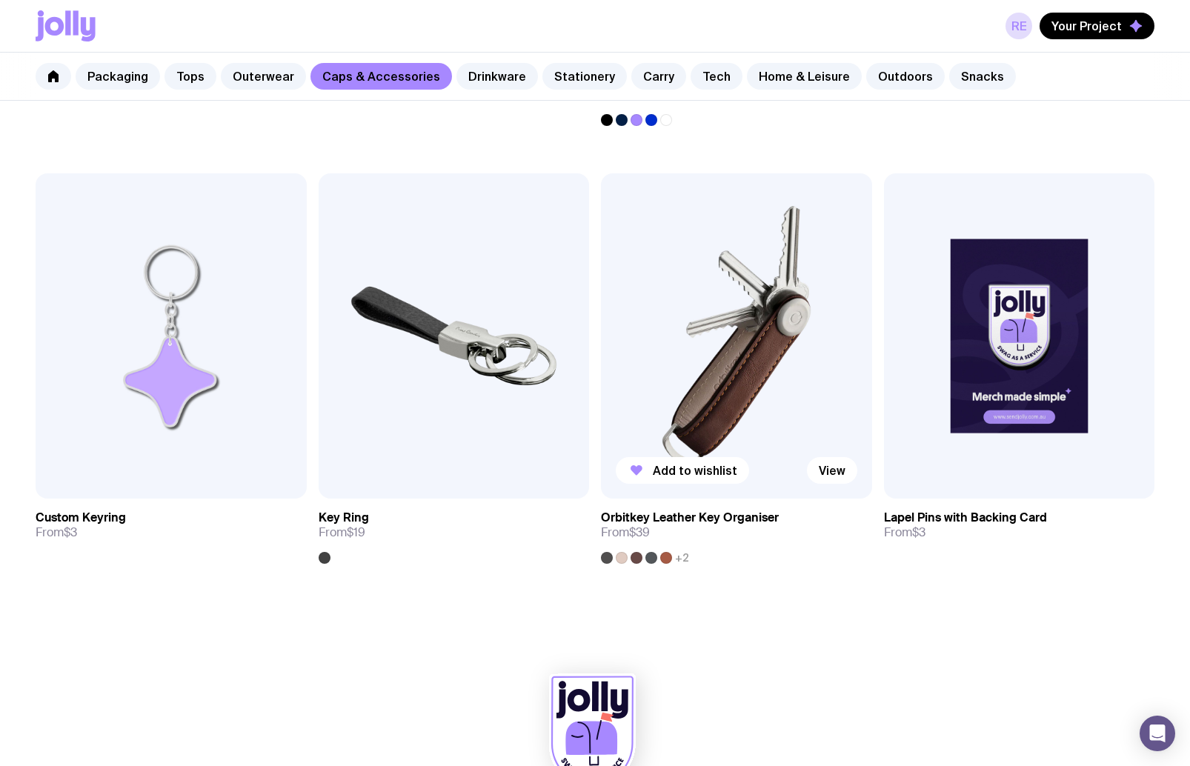
click at [681, 558] on span "+2" at bounding box center [682, 558] width 14 height 12
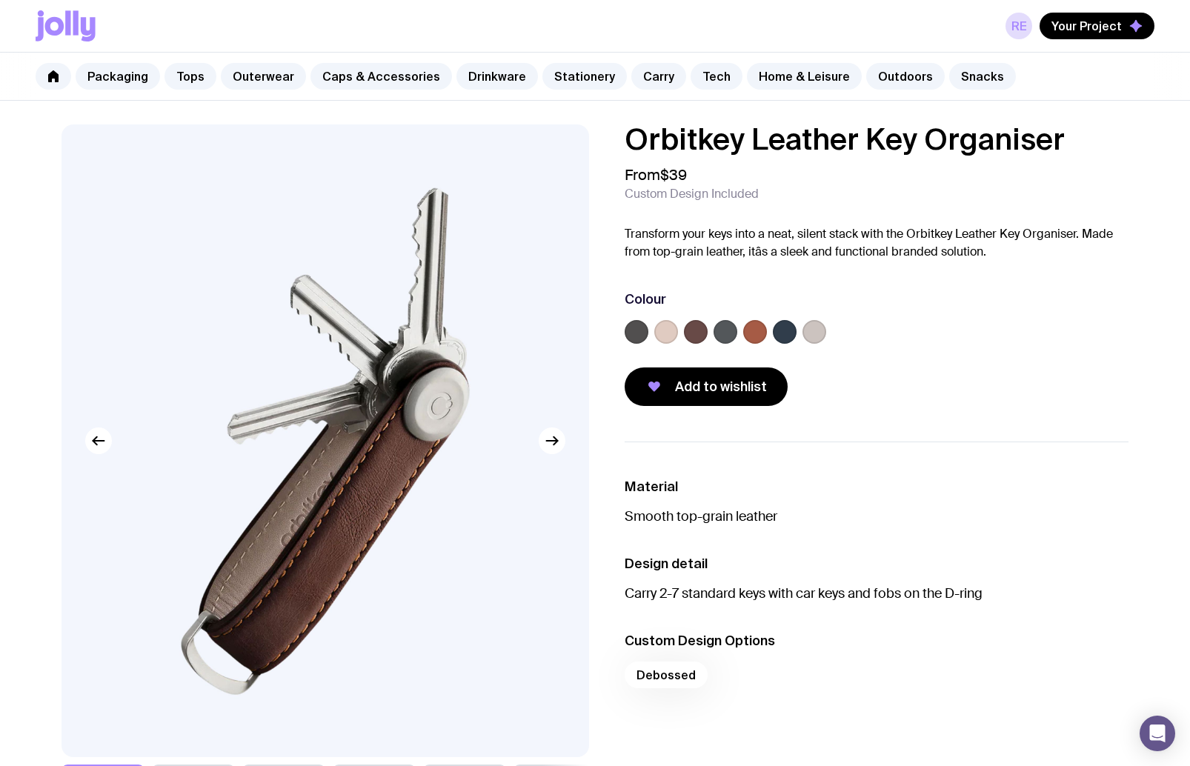
click at [790, 325] on label at bounding box center [785, 332] width 24 height 24
click at [0, 0] on input "radio" at bounding box center [0, 0] width 0 height 0
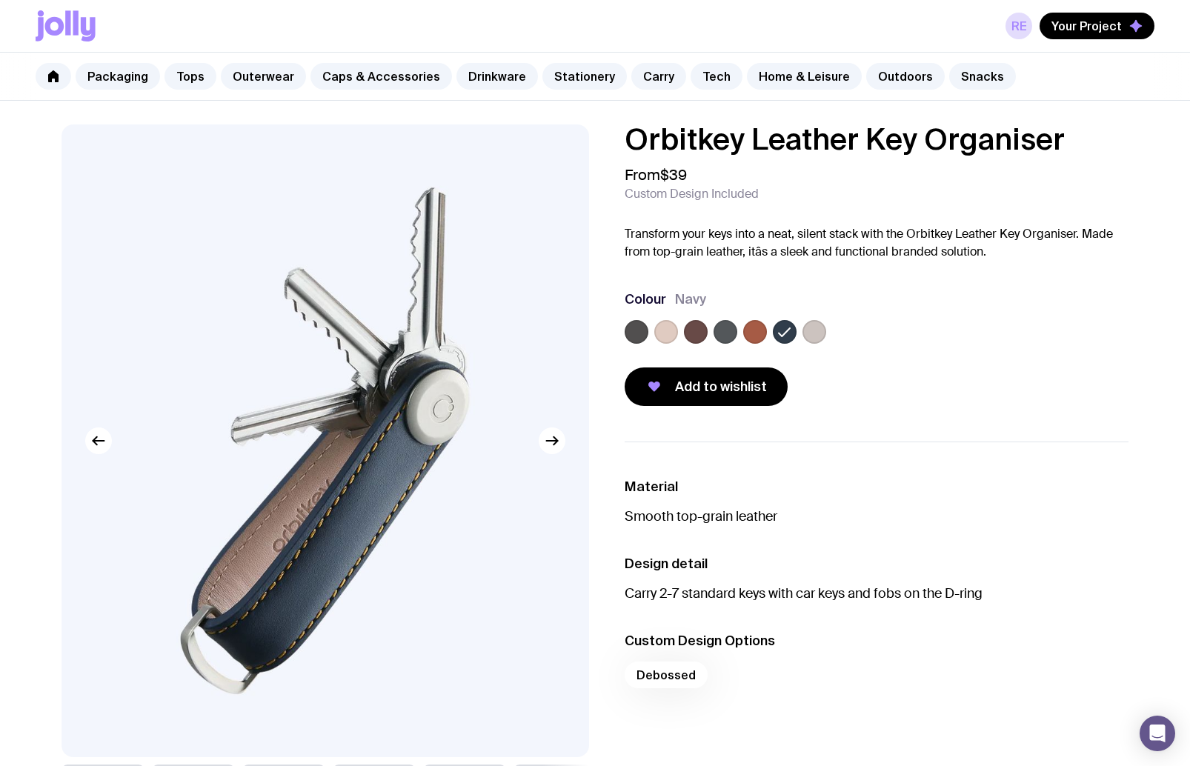
drag, startPoint x: 749, startPoint y: 334, endPoint x: 777, endPoint y: 336, distance: 28.2
click at [749, 334] on label at bounding box center [755, 332] width 24 height 24
click at [0, 0] on input "radio" at bounding box center [0, 0] width 0 height 0
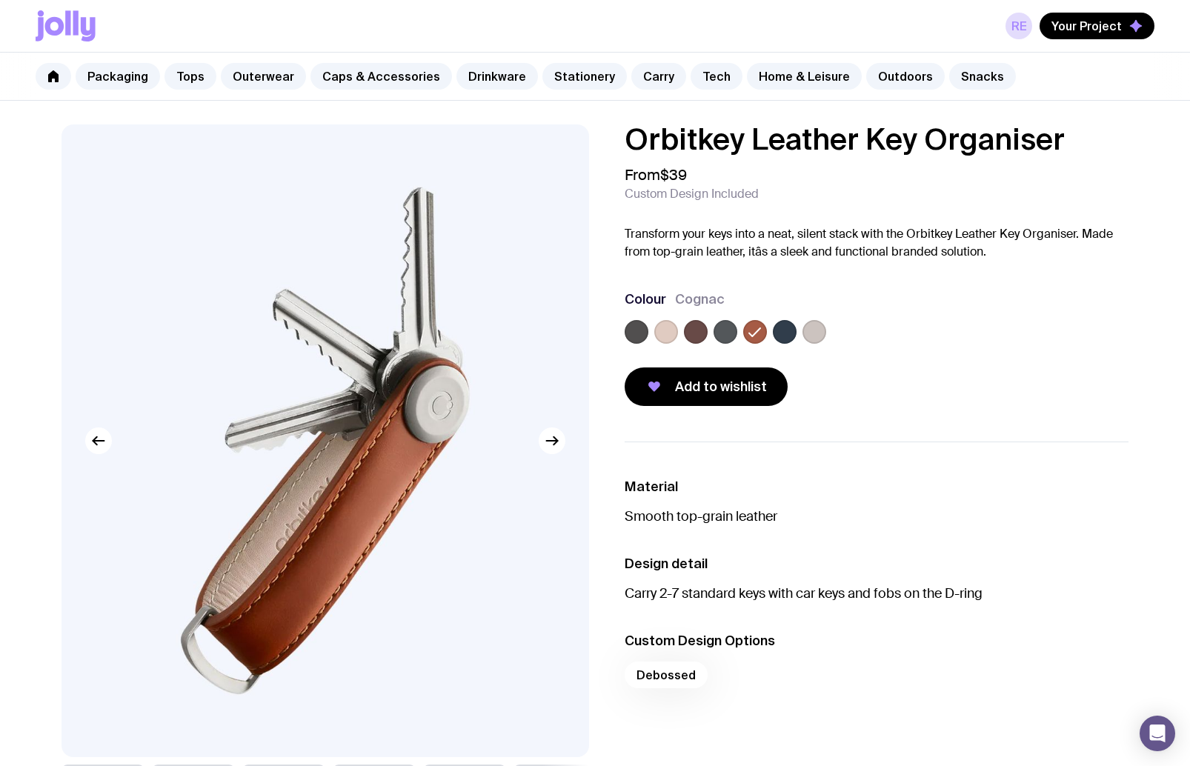
click at [808, 336] on label at bounding box center [814, 332] width 24 height 24
click at [0, 0] on input "radio" at bounding box center [0, 0] width 0 height 0
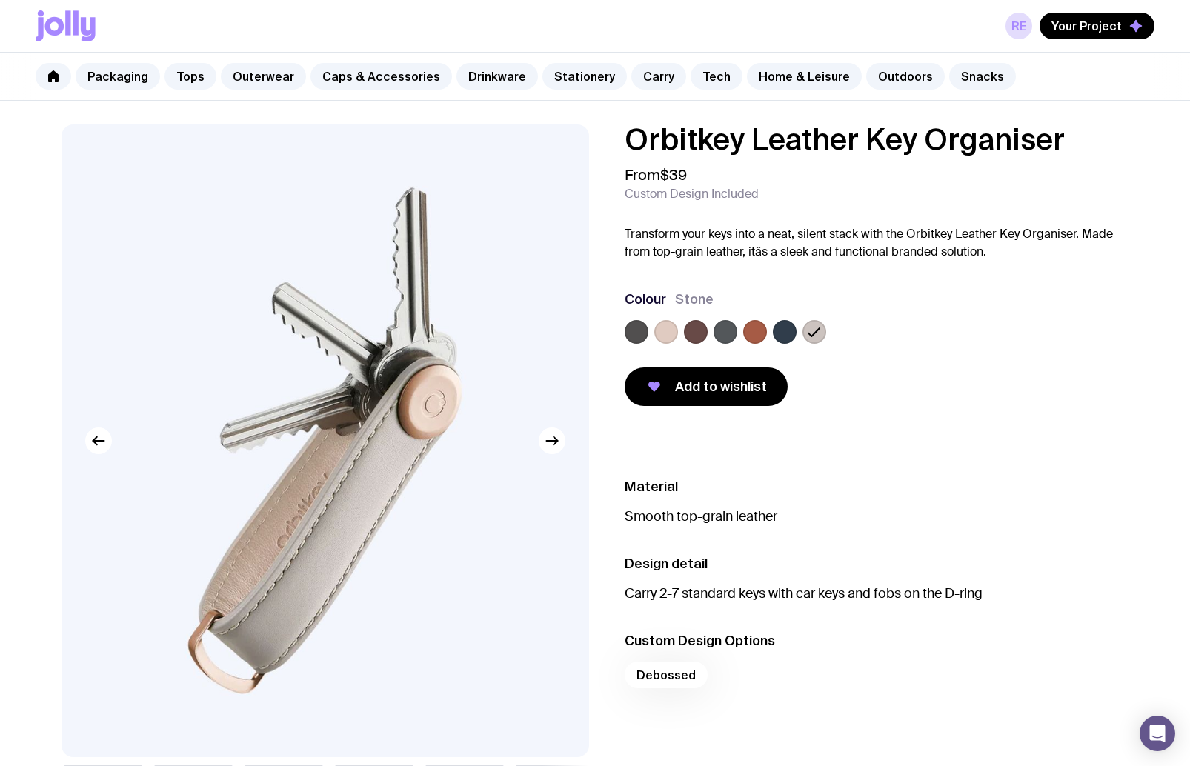
click at [722, 337] on label at bounding box center [726, 332] width 24 height 24
click at [0, 0] on input "radio" at bounding box center [0, 0] width 0 height 0
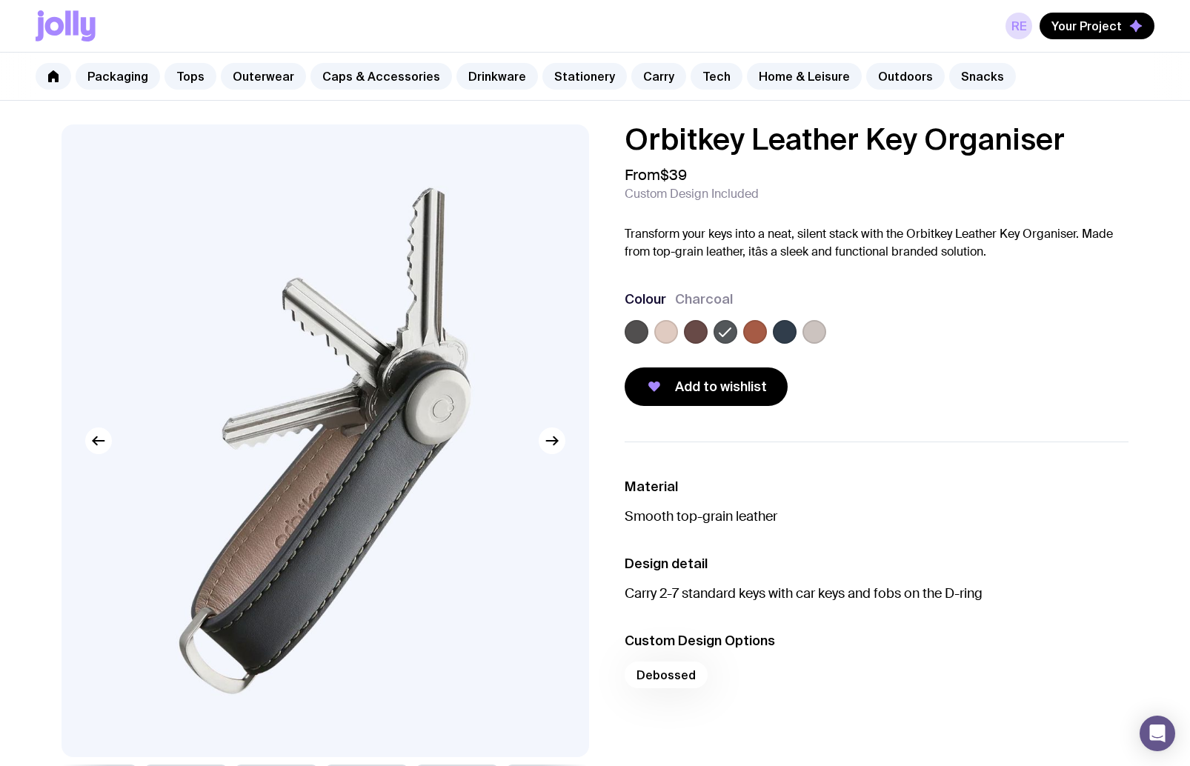
click at [644, 336] on label at bounding box center [637, 332] width 24 height 24
click at [0, 0] on input "radio" at bounding box center [0, 0] width 0 height 0
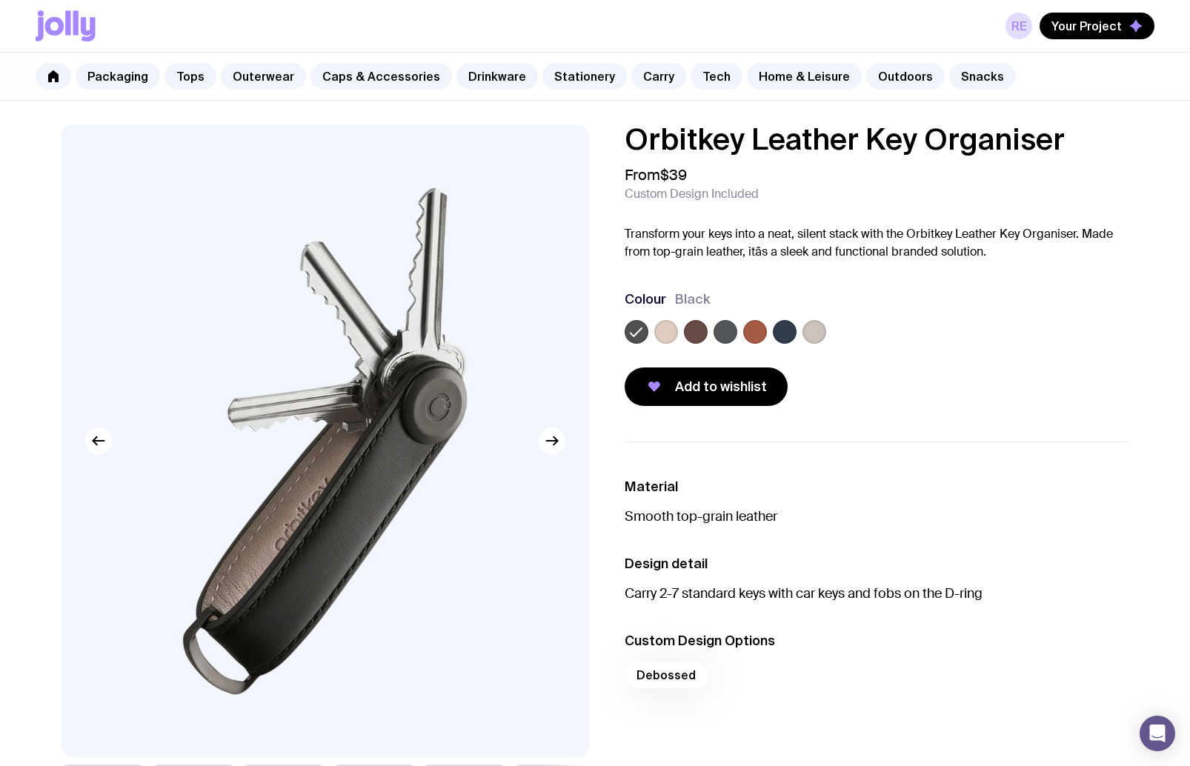
click at [736, 330] on label at bounding box center [726, 332] width 24 height 24
click at [0, 0] on input "radio" at bounding box center [0, 0] width 0 height 0
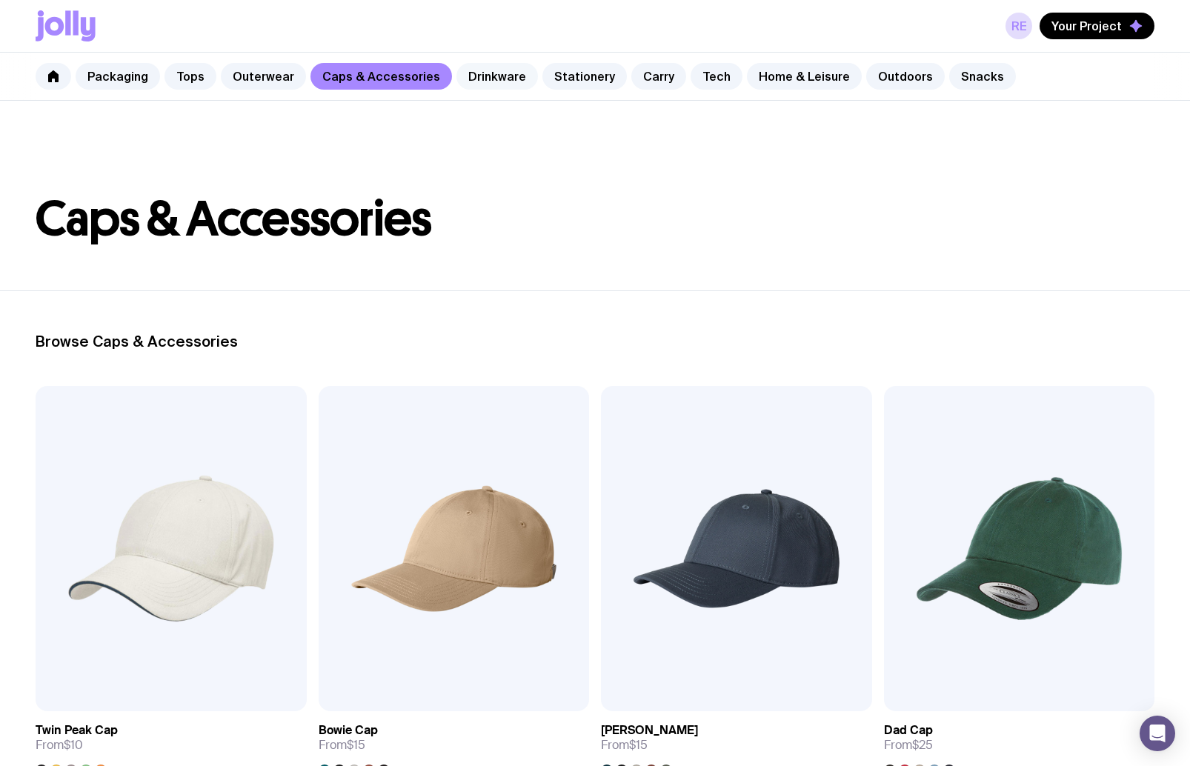
click at [499, 78] on link "Drinkware" at bounding box center [497, 76] width 82 height 27
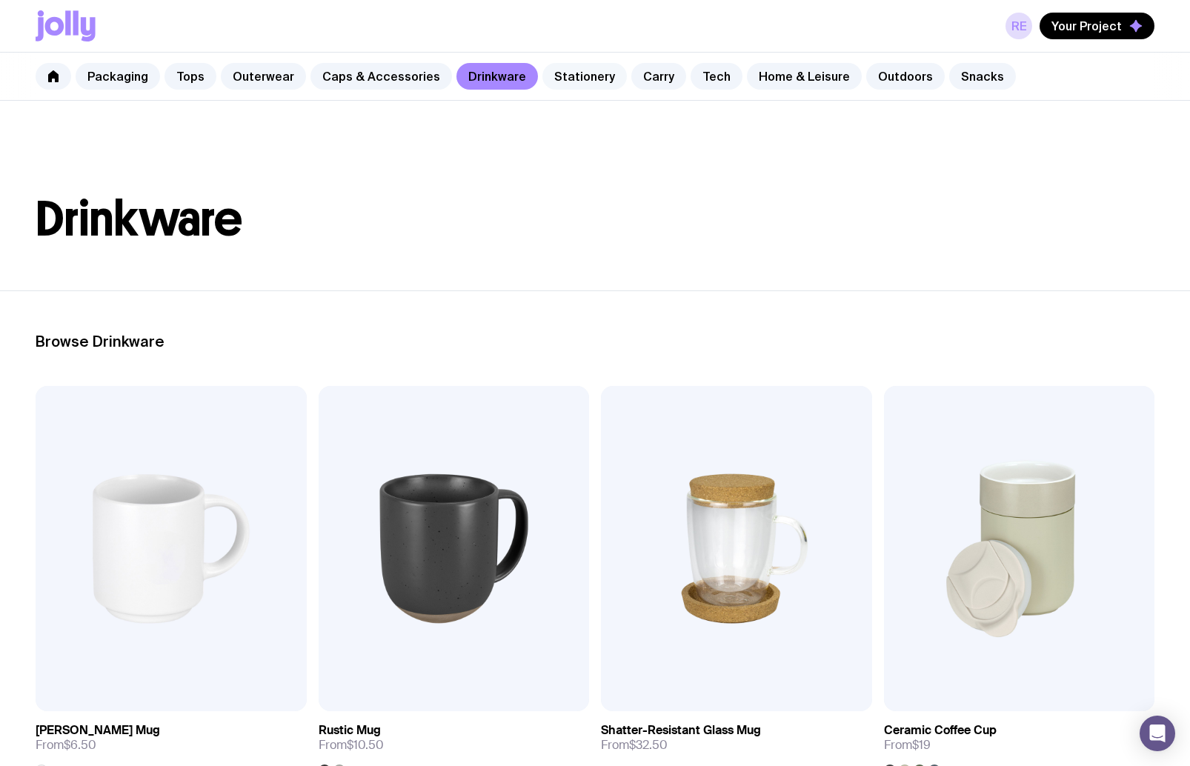
click at [565, 75] on link "Stationery" at bounding box center [584, 76] width 84 height 27
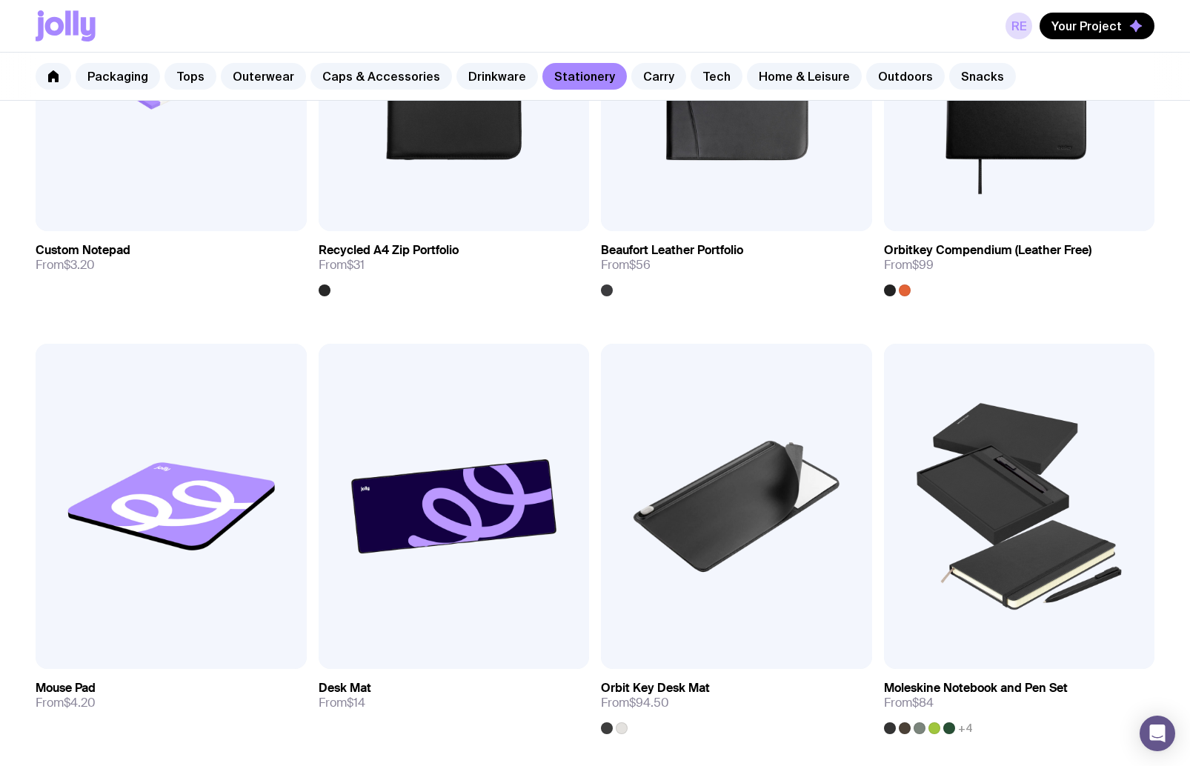
scroll to position [2230, 0]
click at [463, 514] on img at bounding box center [454, 506] width 271 height 325
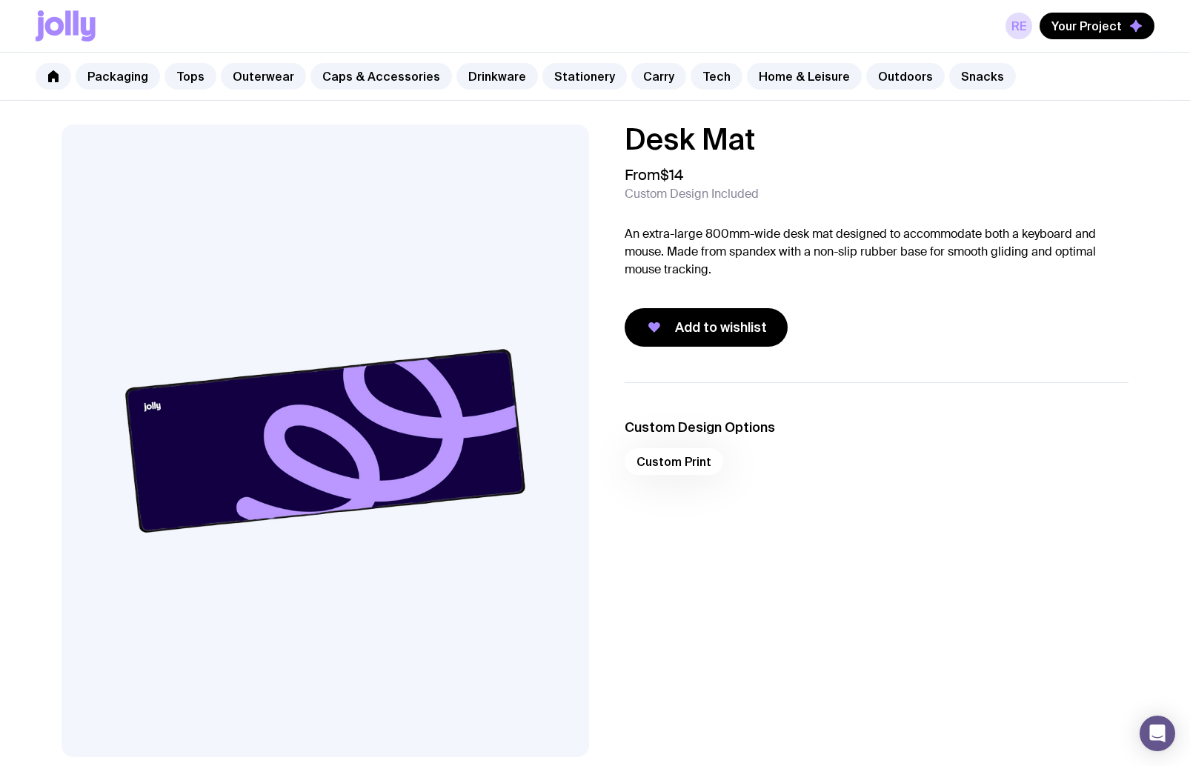
drag, startPoint x: 669, startPoint y: 232, endPoint x: 845, endPoint y: 270, distance: 180.5
click at [845, 270] on p "An extra-large 800mm-wide desk mat designed to accommodate both a keyboard and …" at bounding box center [877, 251] width 504 height 53
click at [846, 270] on p "An extra-large 800mm-wide desk mat designed to accommodate both a keyboard and …" at bounding box center [877, 251] width 504 height 53
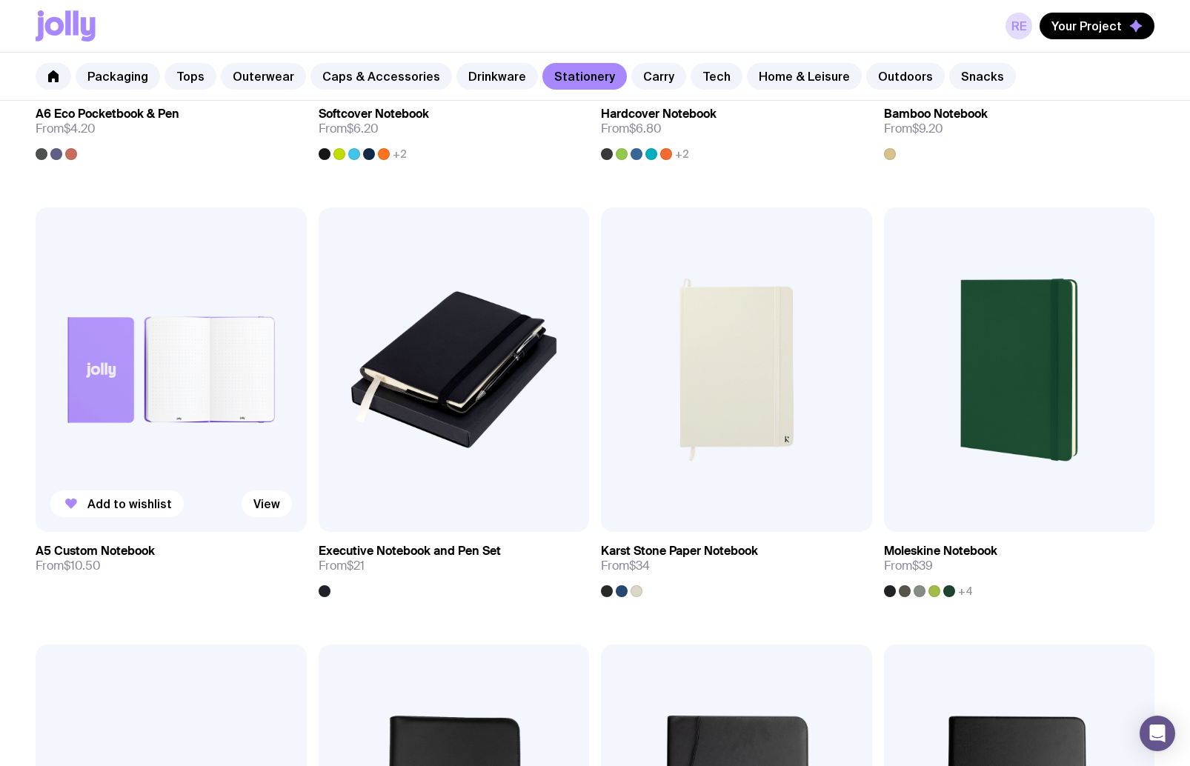
scroll to position [1493, 0]
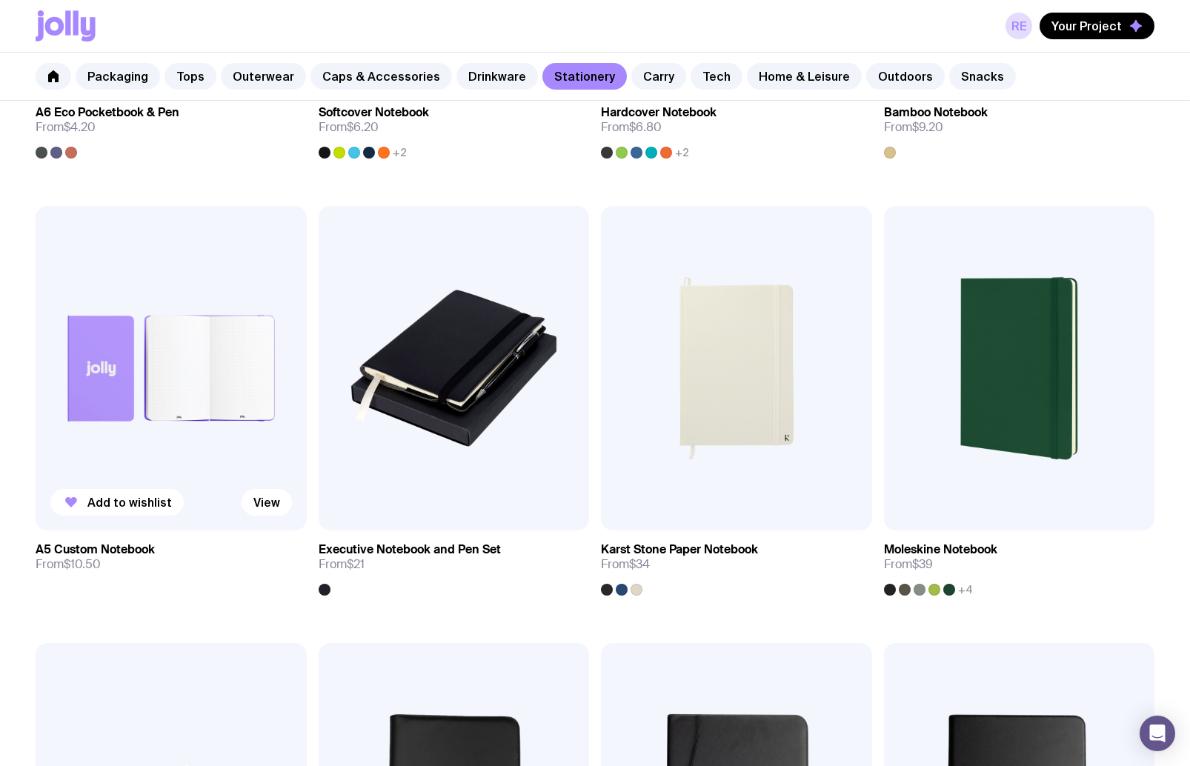
click at [109, 375] on img at bounding box center [171, 368] width 271 height 325
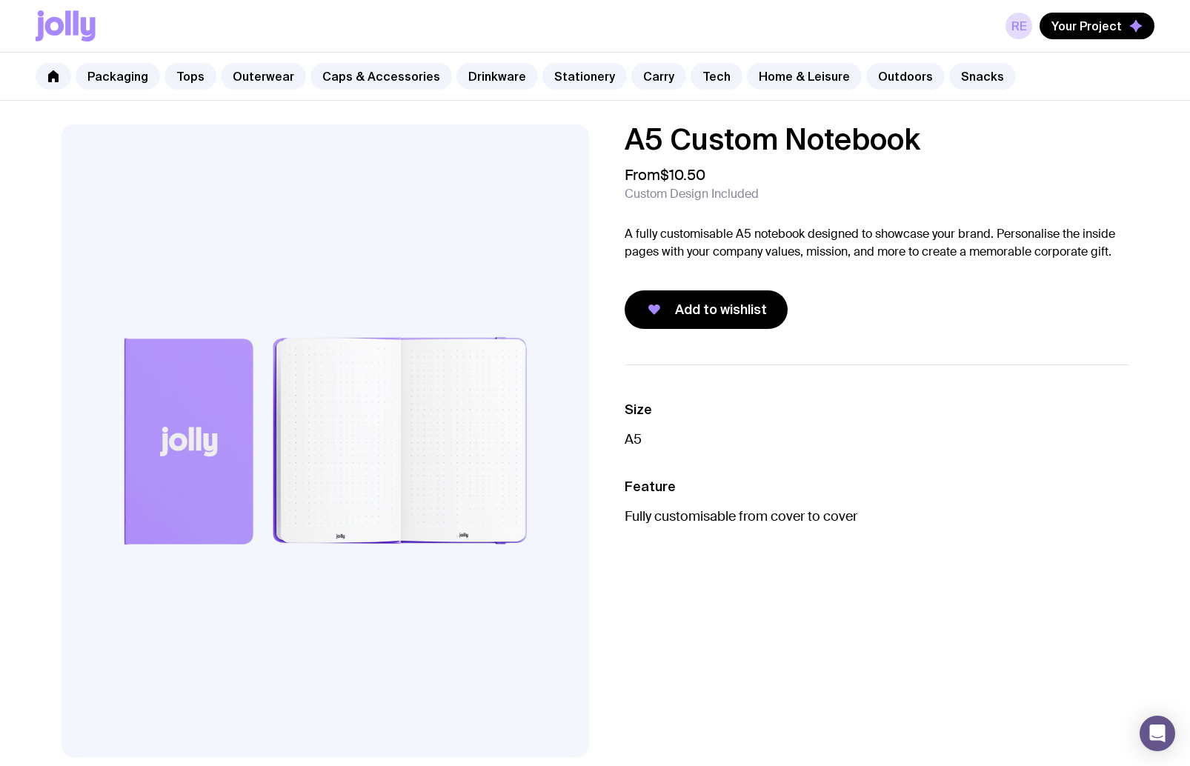
click at [476, 482] on img at bounding box center [325, 440] width 528 height 633
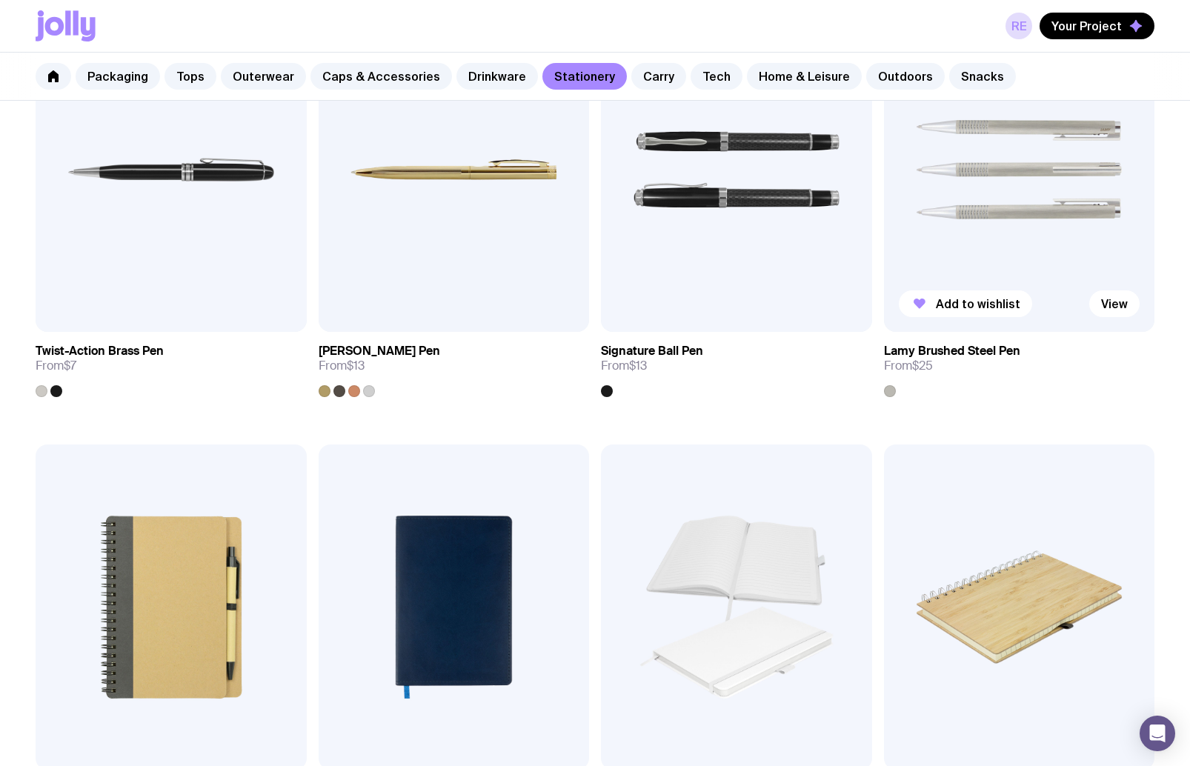
scroll to position [1034, 0]
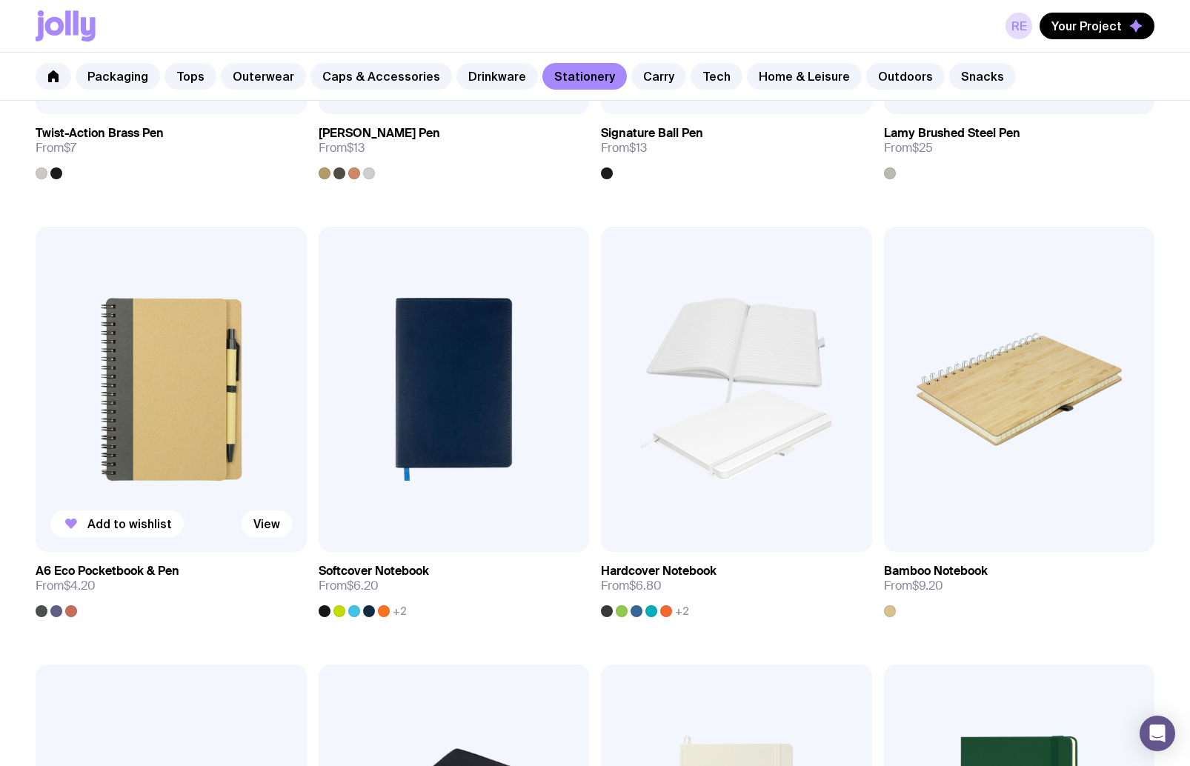
click at [65, 611] on div at bounding box center [71, 611] width 12 height 12
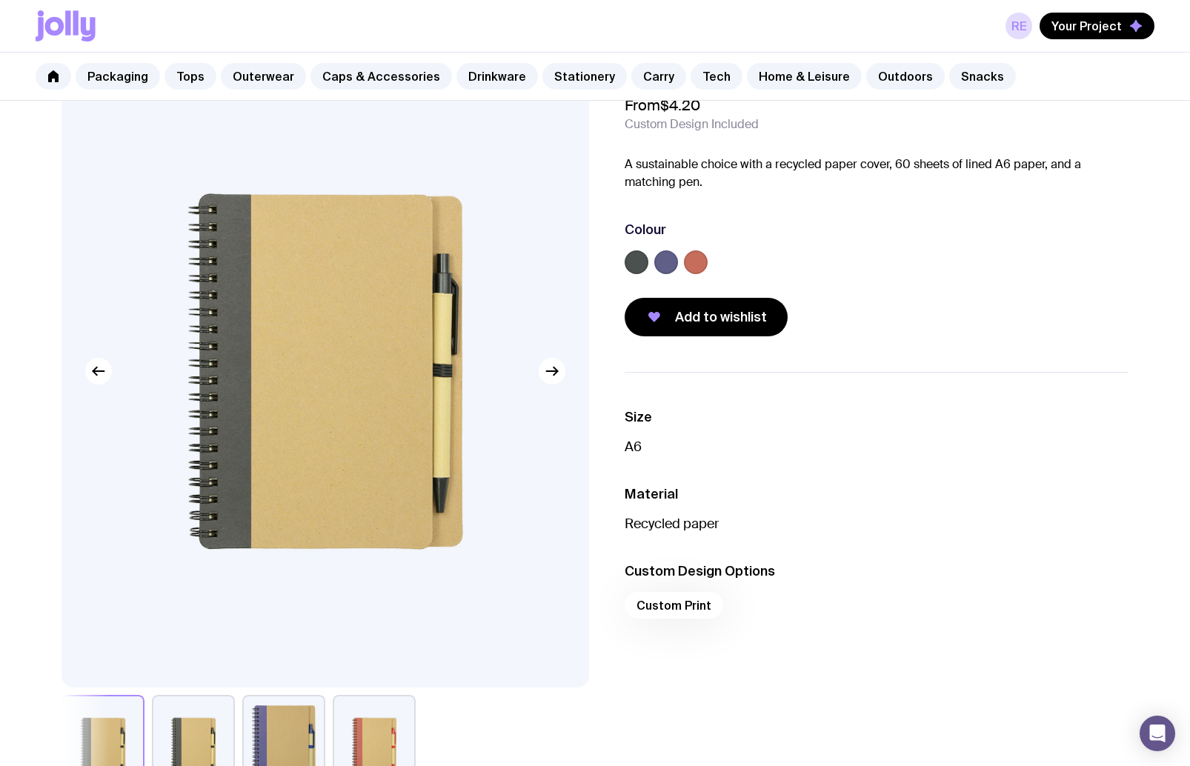
scroll to position [85, 0]
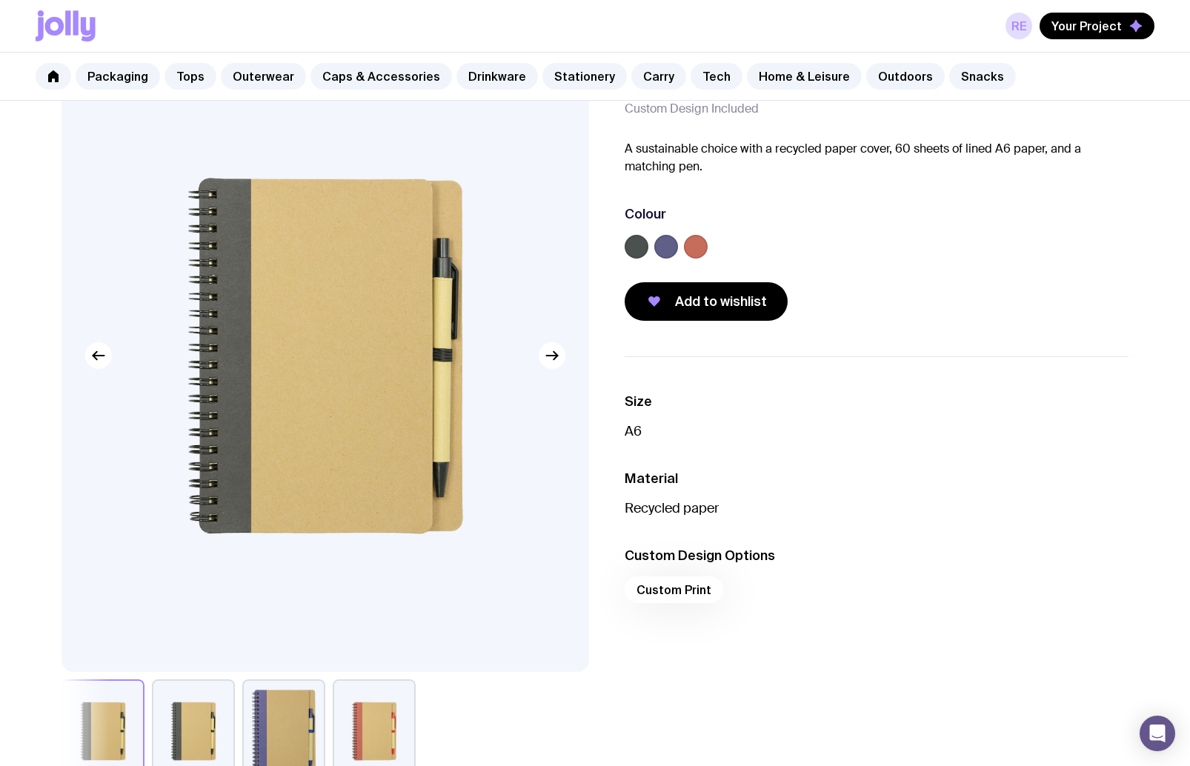
click at [667, 247] on label at bounding box center [666, 247] width 24 height 24
click at [0, 0] on input "radio" at bounding box center [0, 0] width 0 height 0
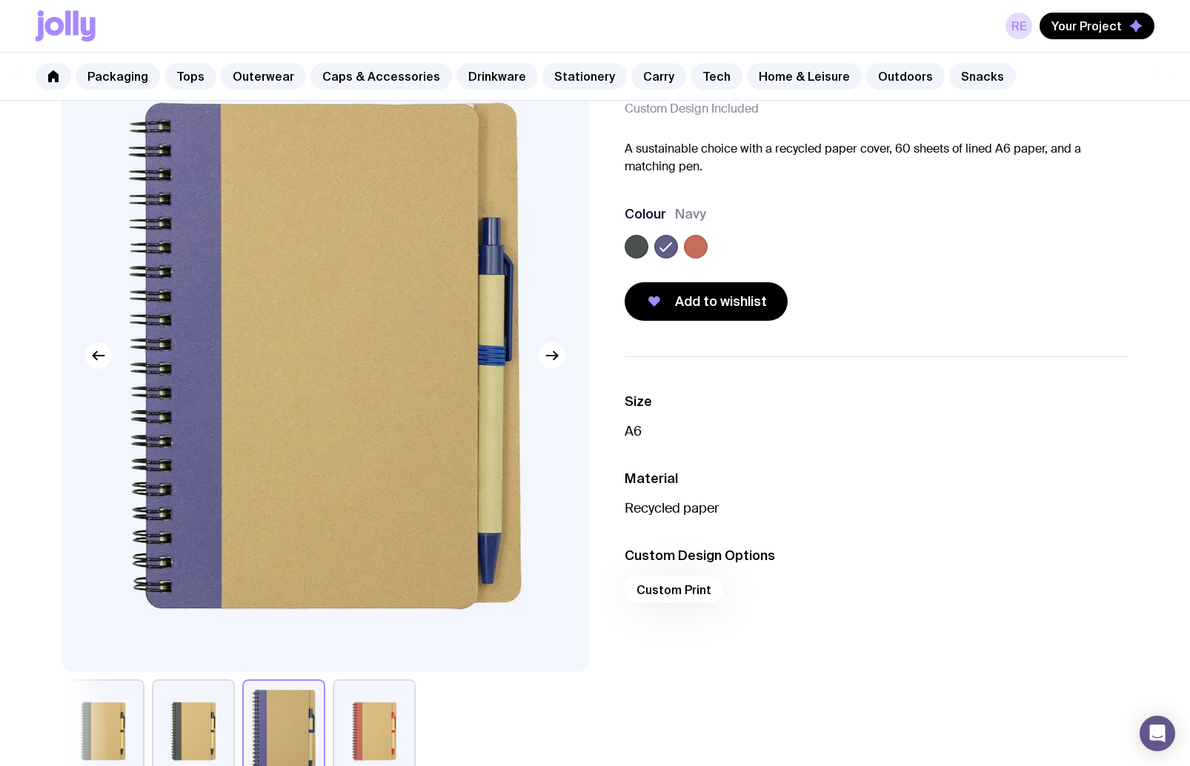
click at [706, 250] on label at bounding box center [696, 247] width 24 height 24
click at [0, 0] on input "radio" at bounding box center [0, 0] width 0 height 0
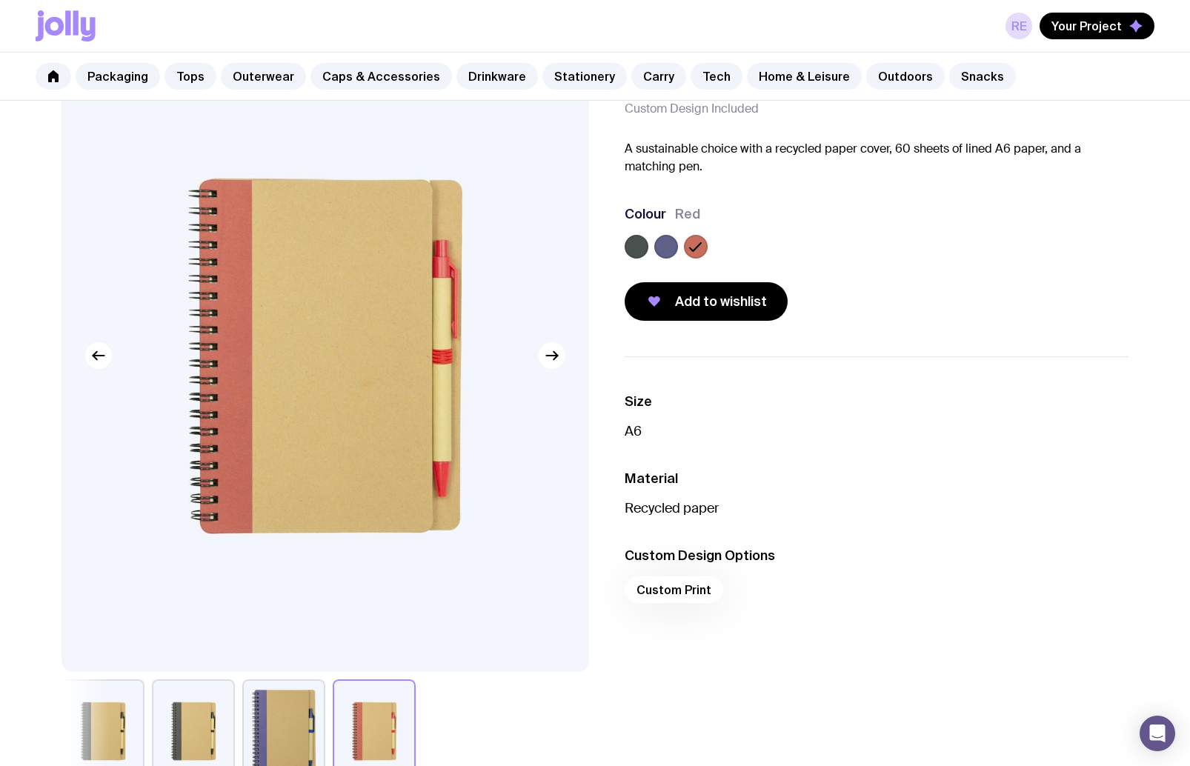
click at [666, 253] on label at bounding box center [666, 247] width 24 height 24
click at [0, 0] on input "radio" at bounding box center [0, 0] width 0 height 0
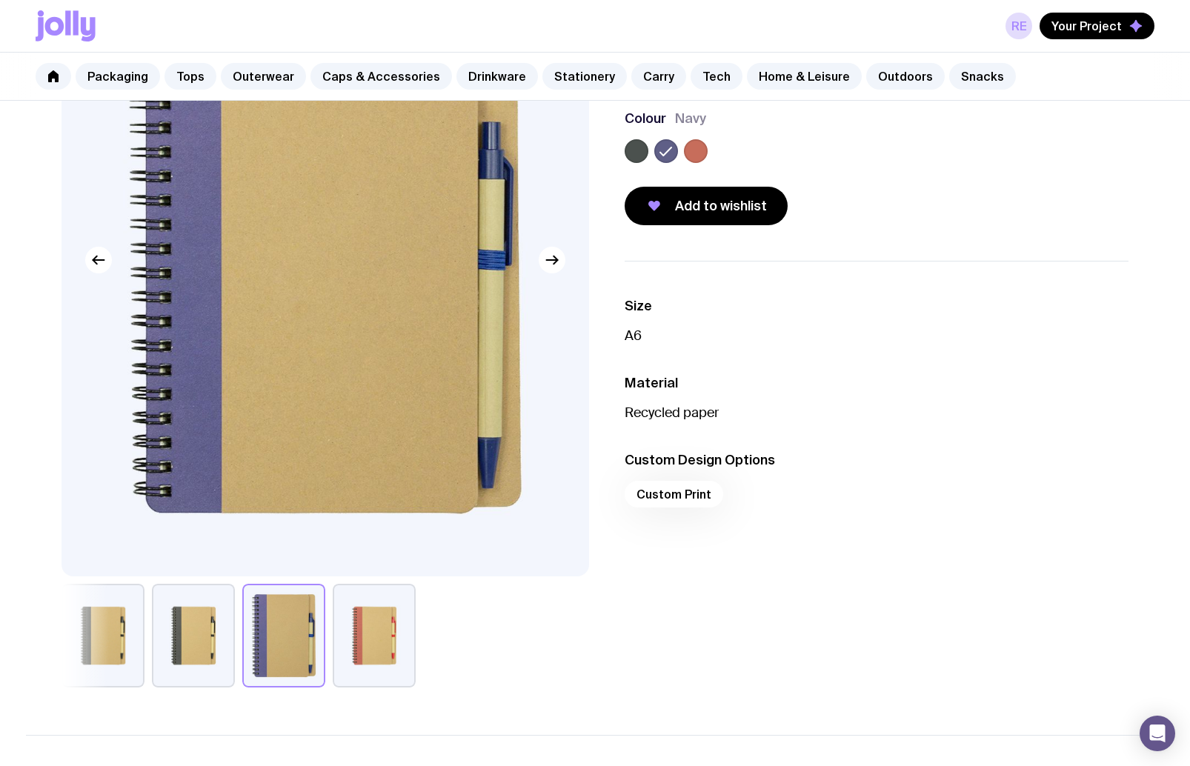
scroll to position [184, 0]
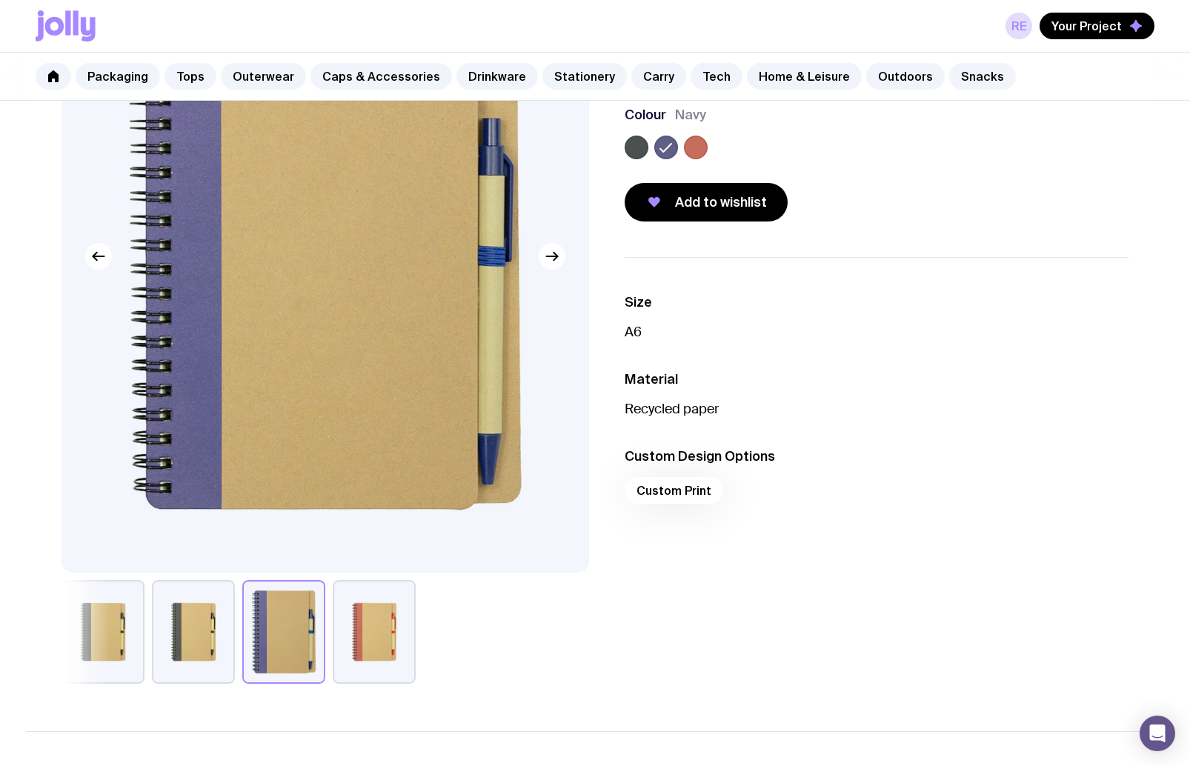
click at [325, 626] on div at bounding box center [283, 632] width 83 height 104
click at [189, 634] on button "button" at bounding box center [193, 632] width 83 height 104
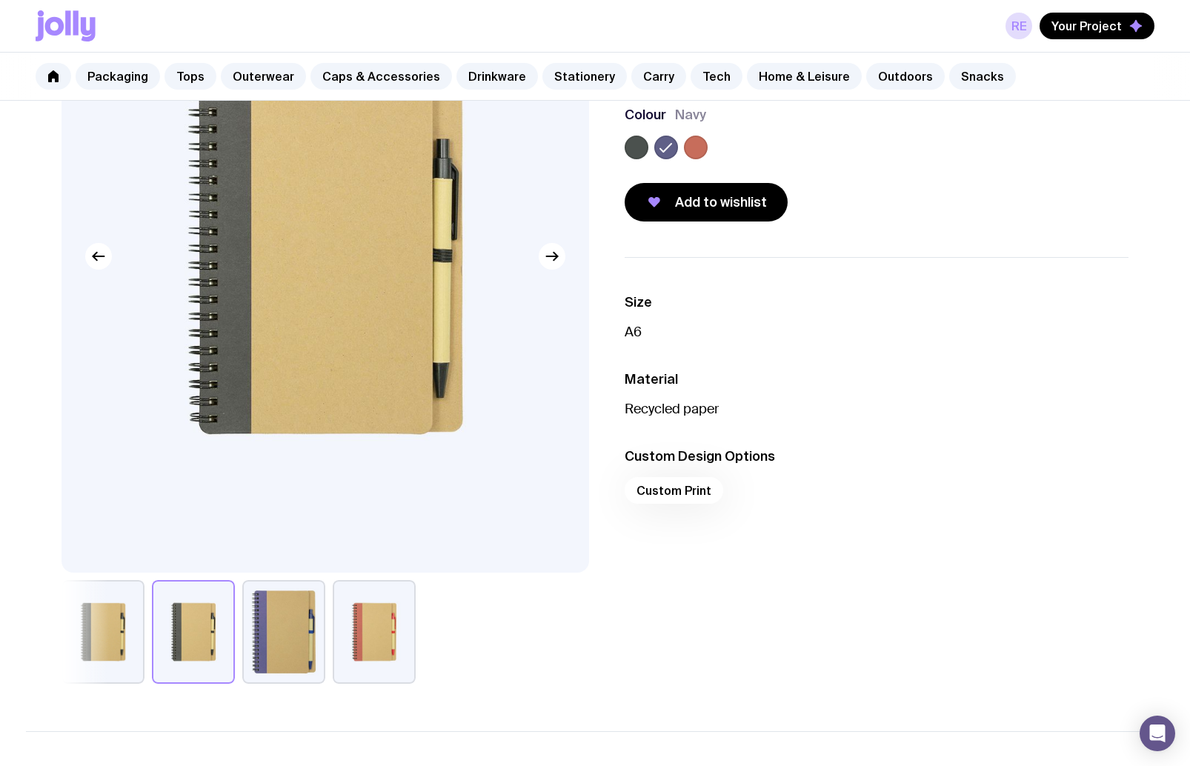
click at [131, 630] on button "button" at bounding box center [102, 632] width 83 height 104
click at [380, 627] on button "button" at bounding box center [374, 632] width 83 height 104
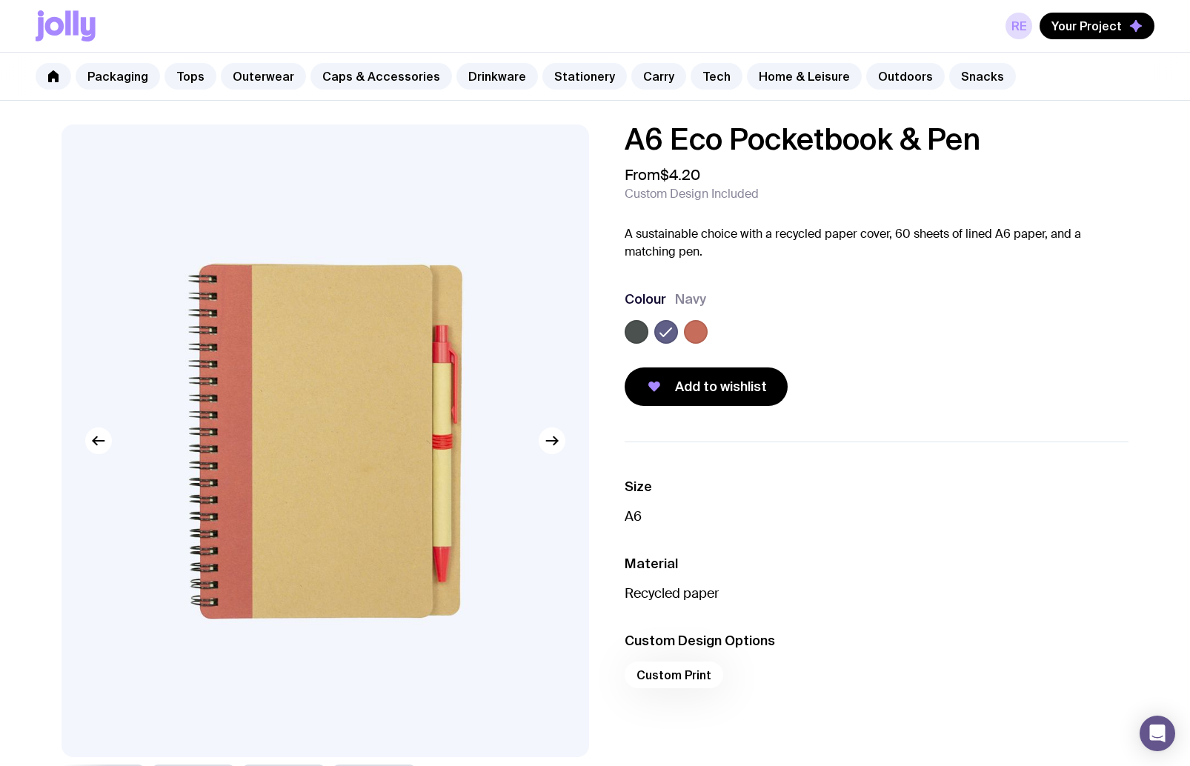
scroll to position [0, 0]
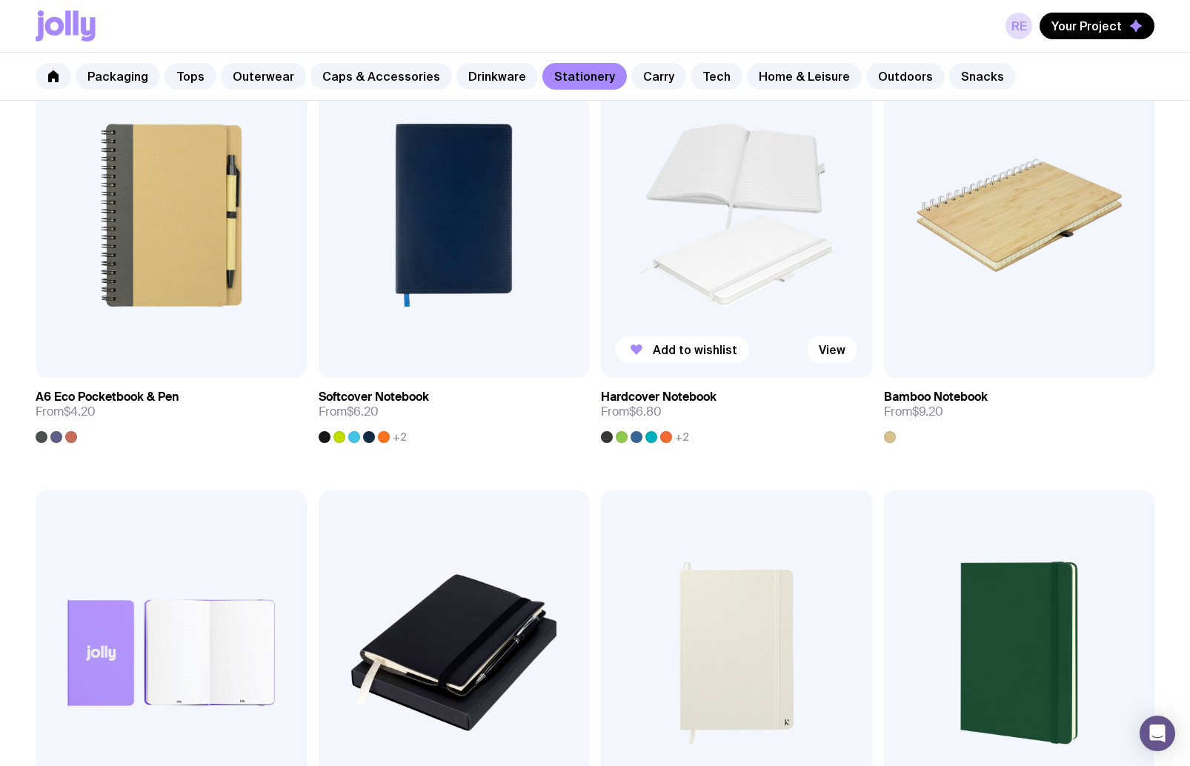
scroll to position [1209, 0]
click at [679, 440] on span "+2" at bounding box center [682, 436] width 14 height 12
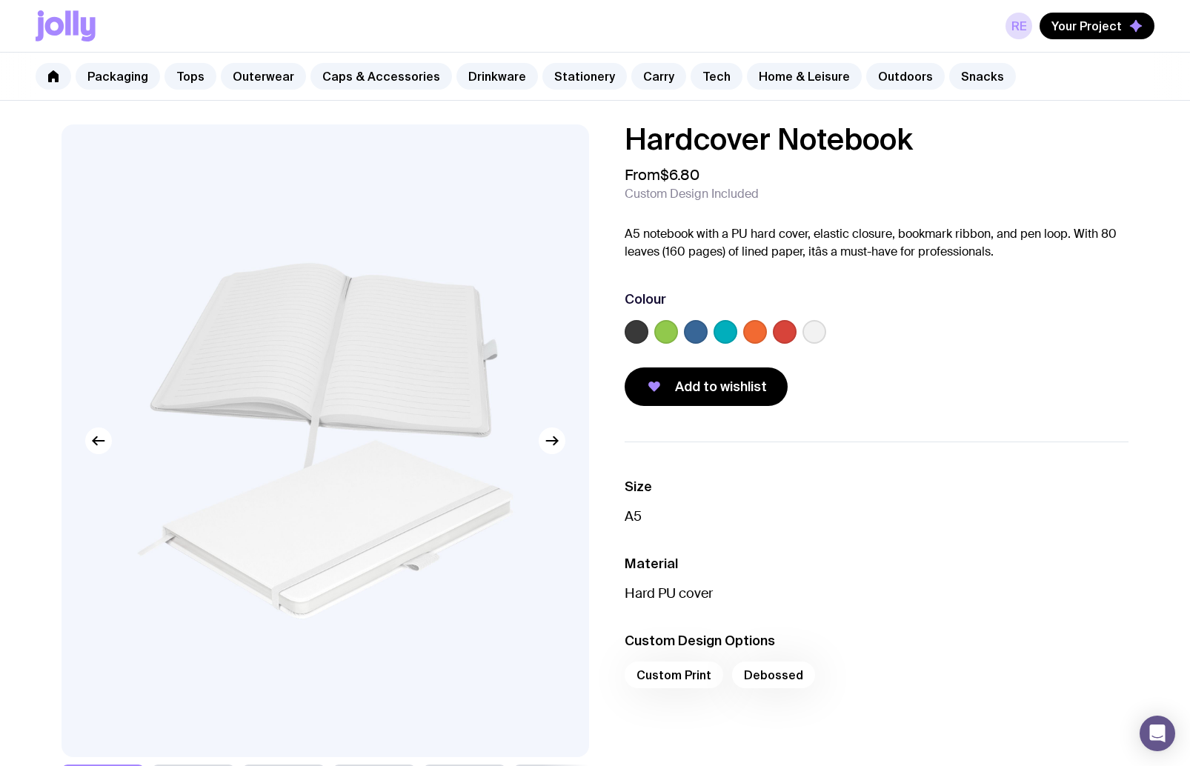
click at [691, 339] on label at bounding box center [696, 332] width 24 height 24
click at [0, 0] on input "radio" at bounding box center [0, 0] width 0 height 0
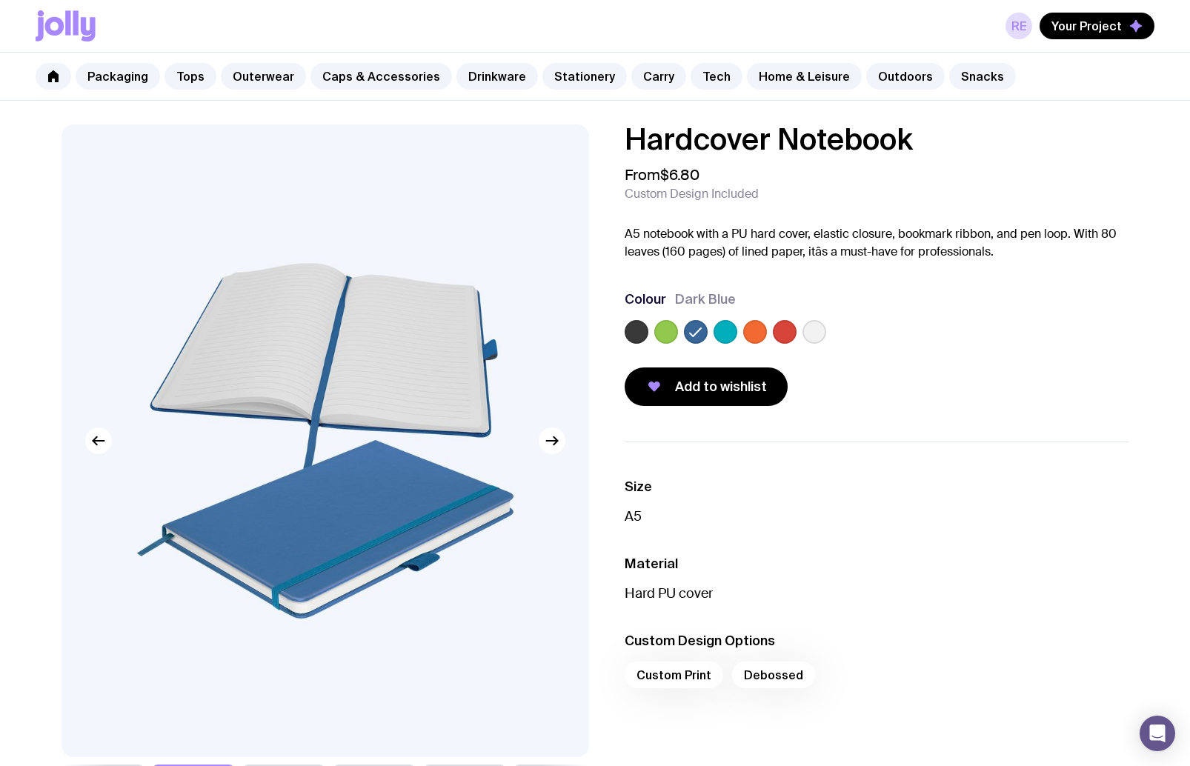
click at [778, 332] on label at bounding box center [785, 332] width 24 height 24
click at [0, 0] on input "radio" at bounding box center [0, 0] width 0 height 0
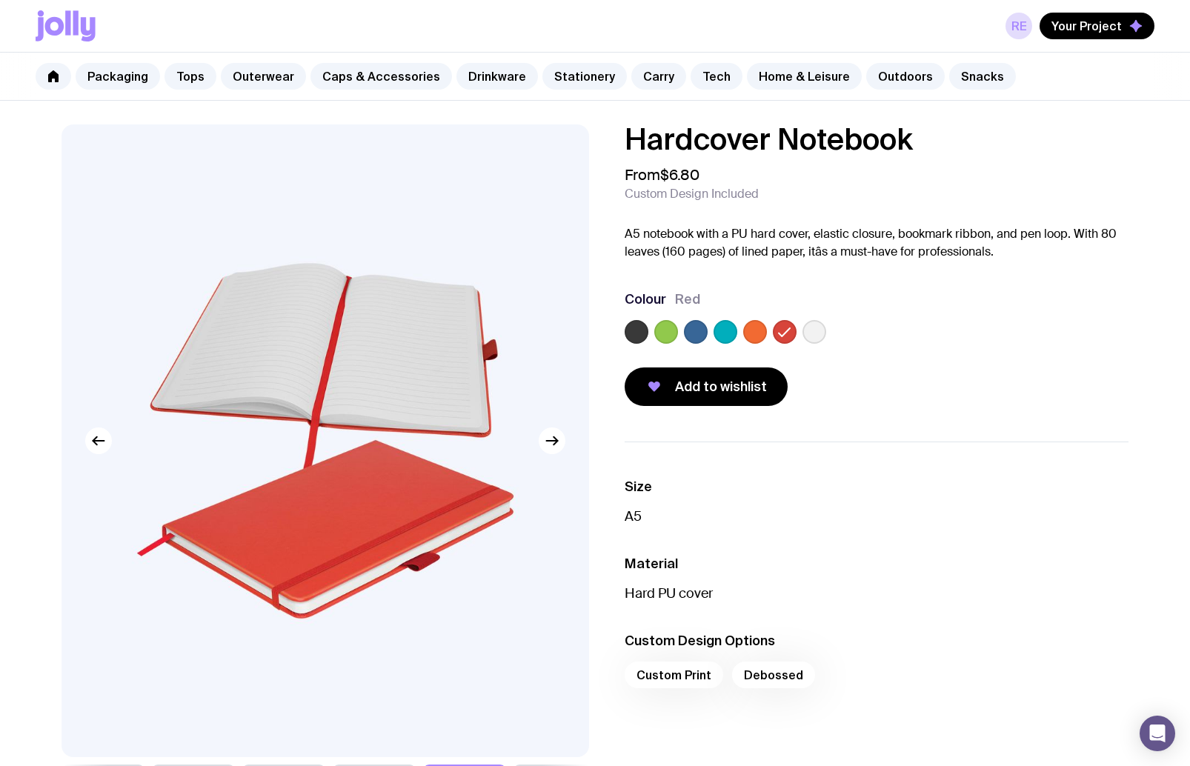
click at [760, 333] on label at bounding box center [755, 332] width 24 height 24
click at [0, 0] on input "radio" at bounding box center [0, 0] width 0 height 0
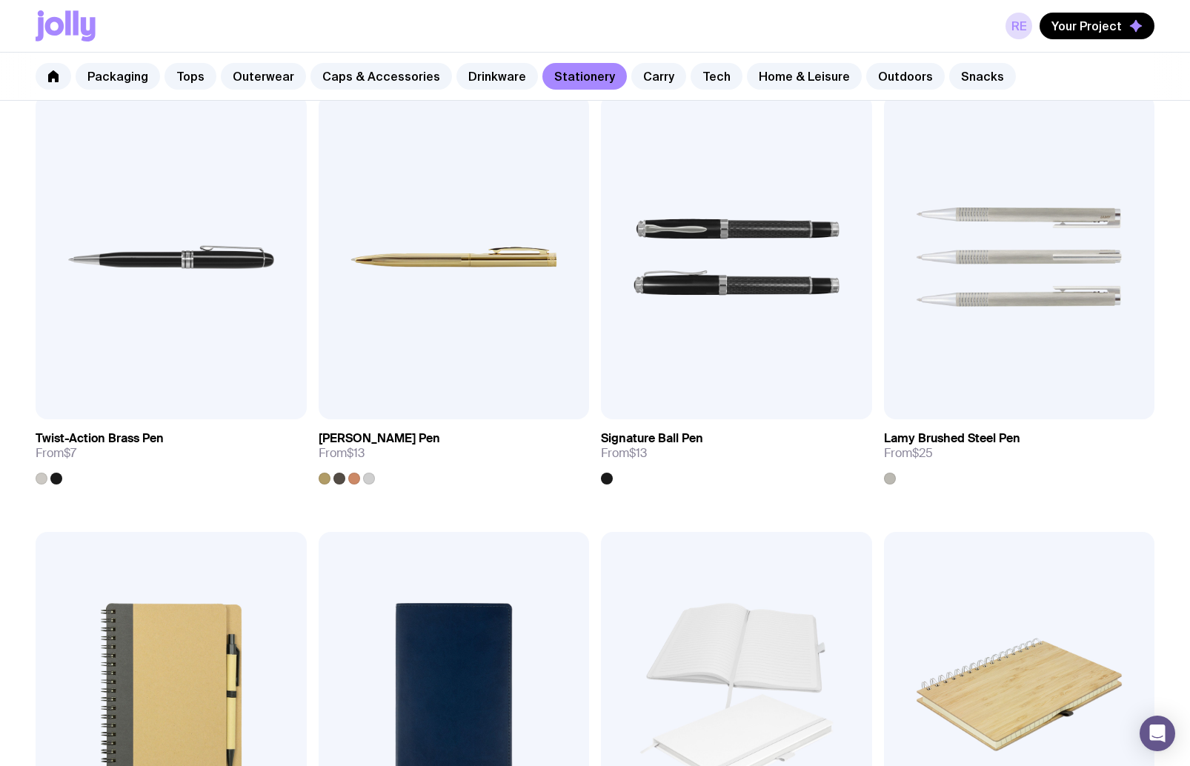
scroll to position [1165, 0]
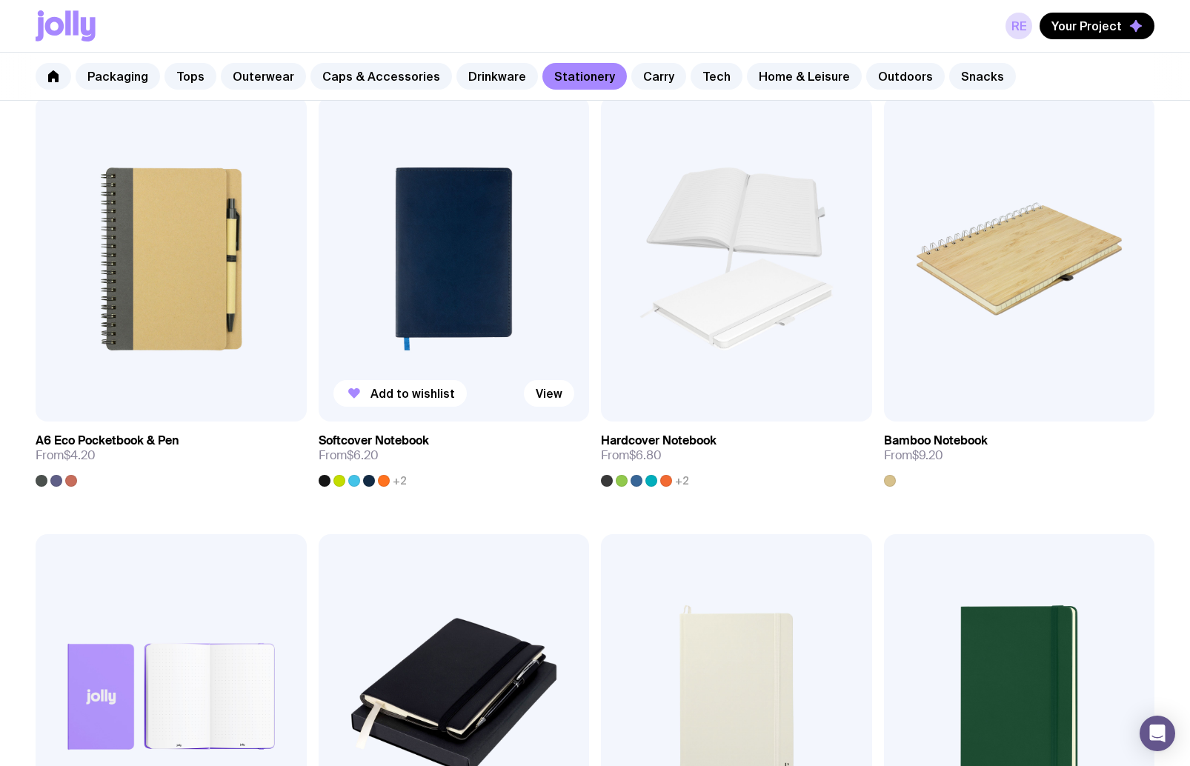
click at [399, 481] on span "+2" at bounding box center [400, 481] width 14 height 12
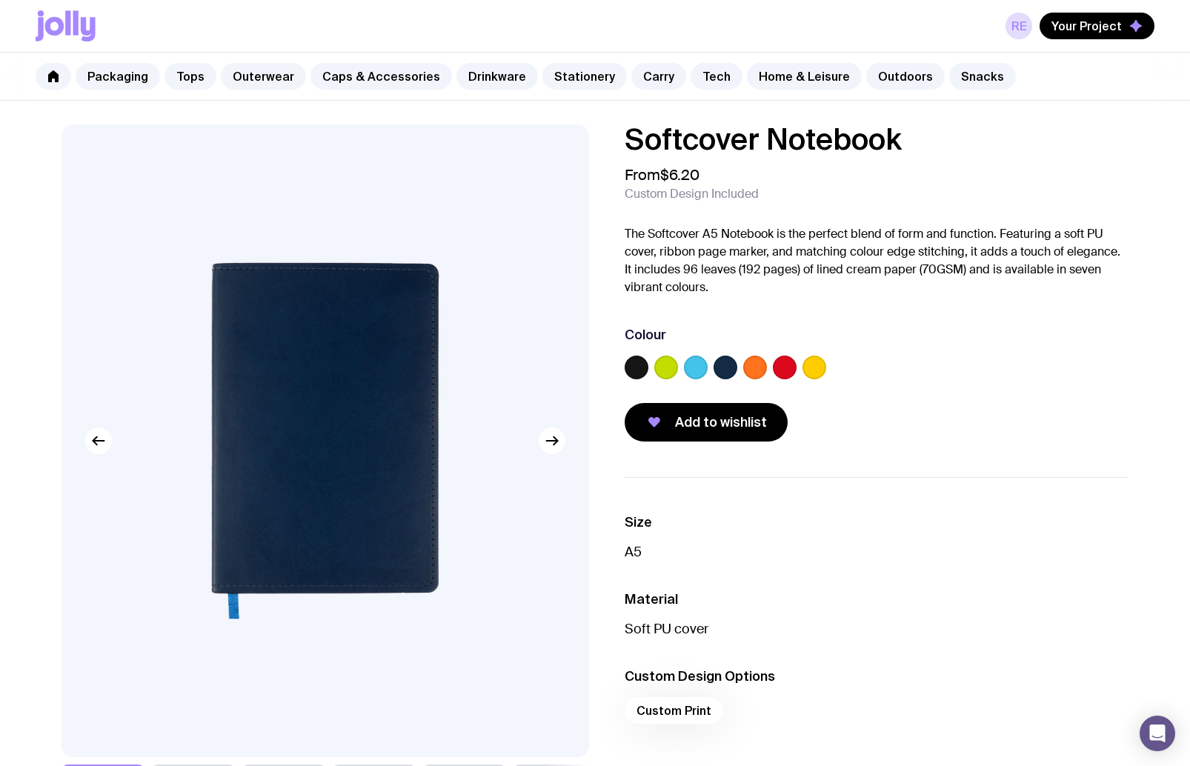
click at [625, 368] on div "Softcover Notebook From $6.20 Custom Design Included The Softcover A5 Notebook …" at bounding box center [865, 282] width 528 height 317
click at [633, 369] on label at bounding box center [637, 368] width 24 height 24
click at [0, 0] on input "radio" at bounding box center [0, 0] width 0 height 0
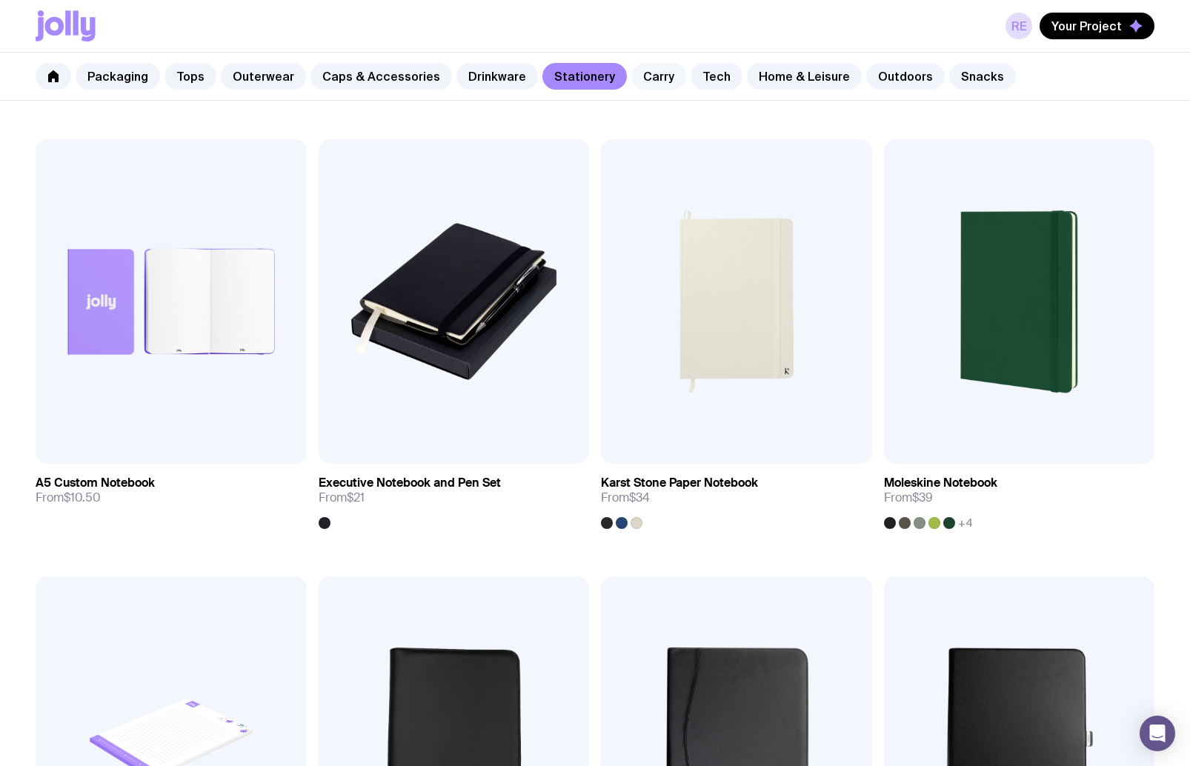
scroll to position [1552, 0]
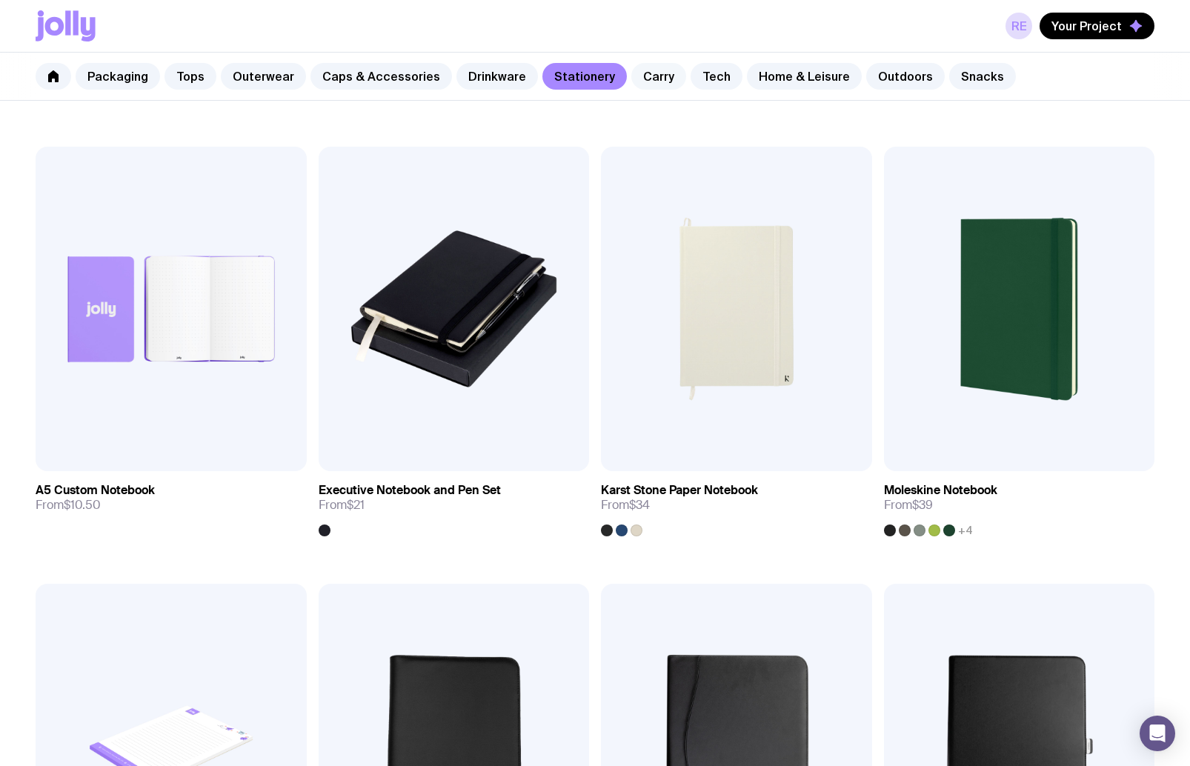
click at [639, 83] on link "Carry" at bounding box center [658, 76] width 55 height 27
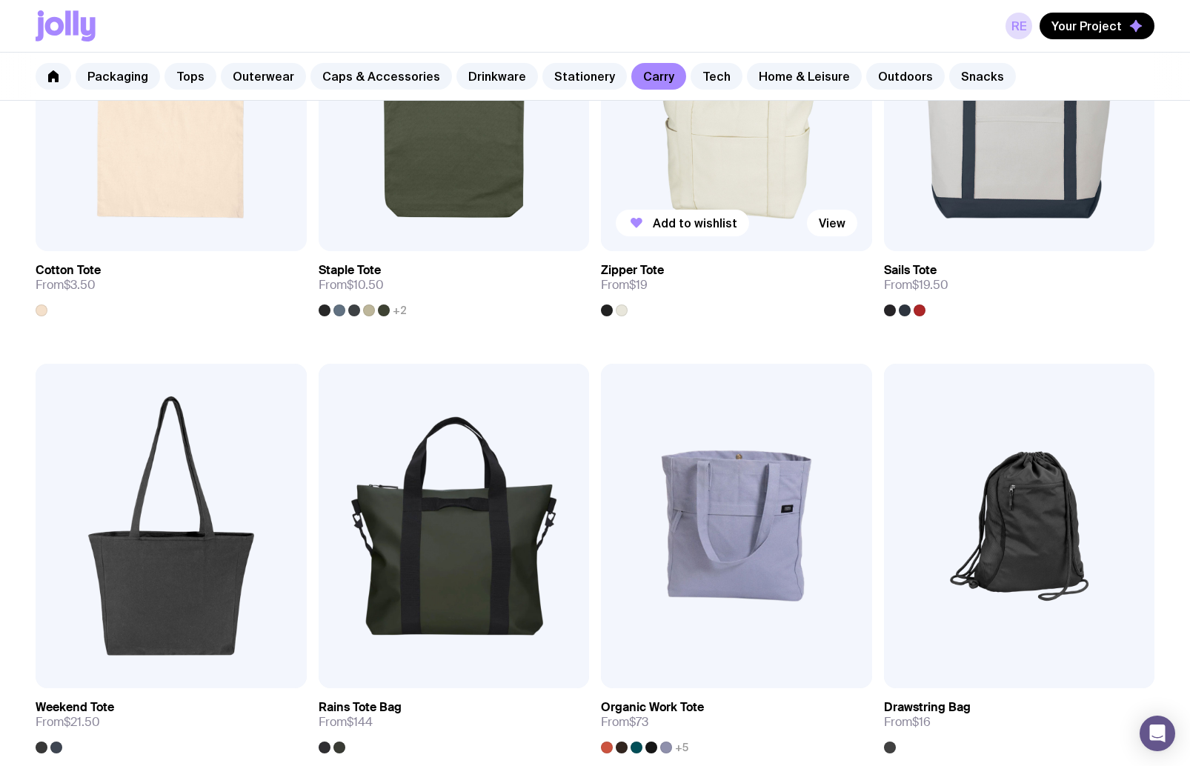
scroll to position [461, 0]
click at [605, 307] on div at bounding box center [607, 310] width 12 height 12
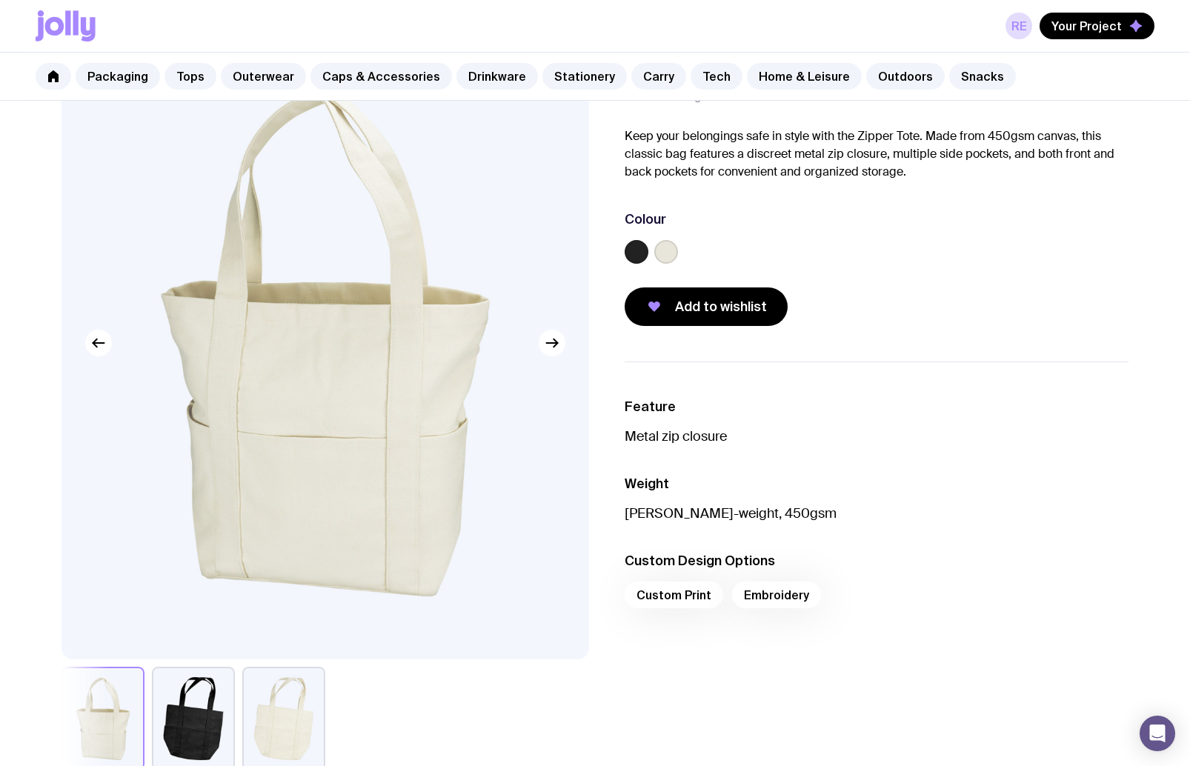
scroll to position [98, 0]
click at [571, 73] on link "Stationery" at bounding box center [584, 76] width 84 height 27
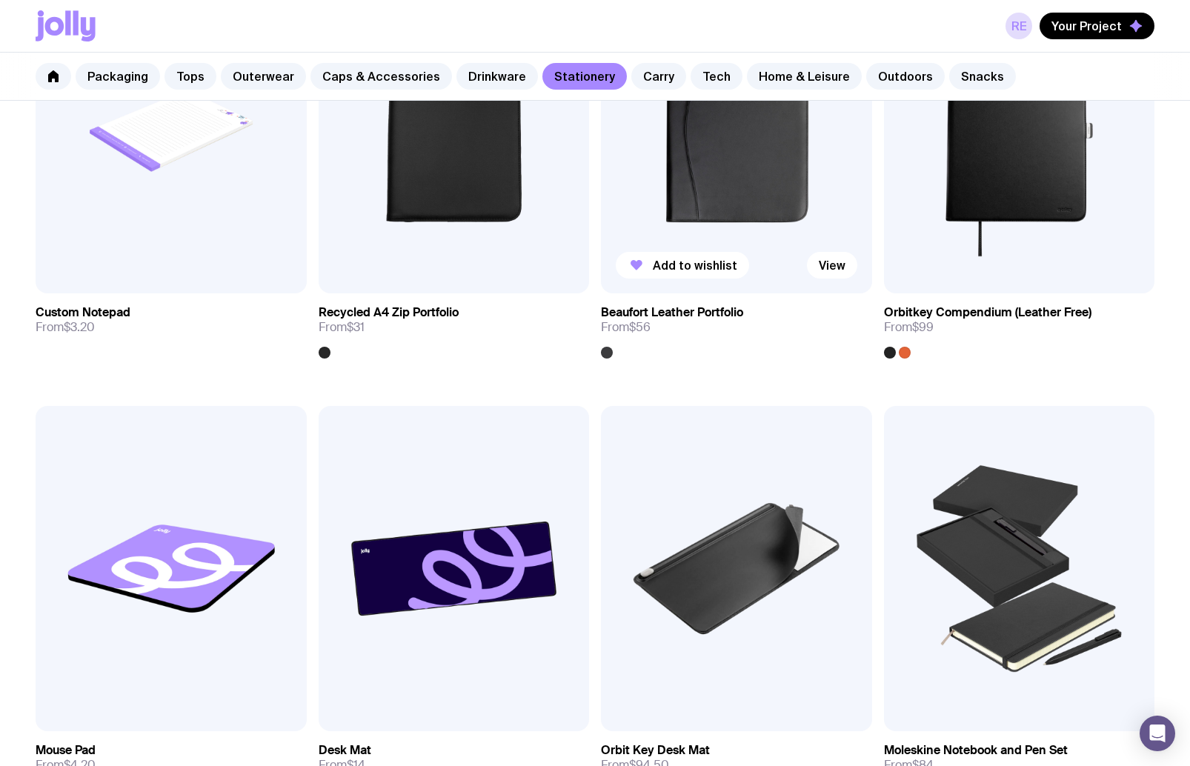
scroll to position [2146, 0]
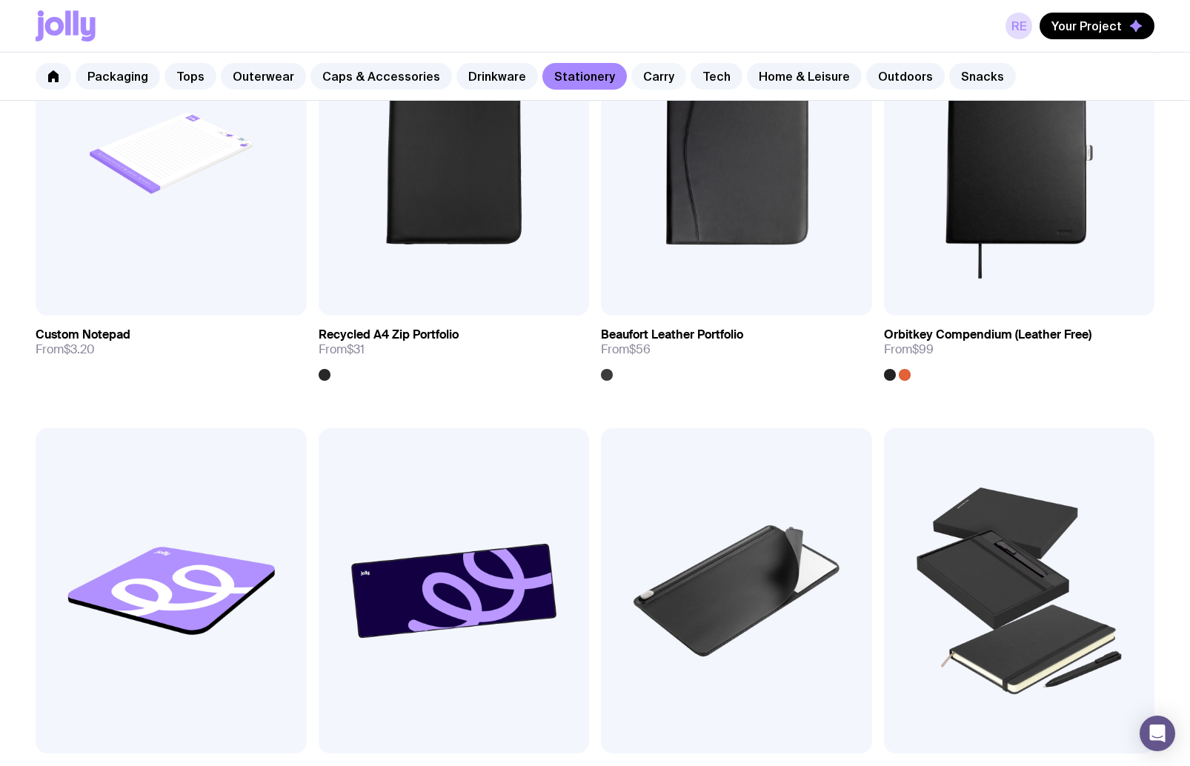
click at [631, 76] on link "Carry" at bounding box center [658, 76] width 55 height 27
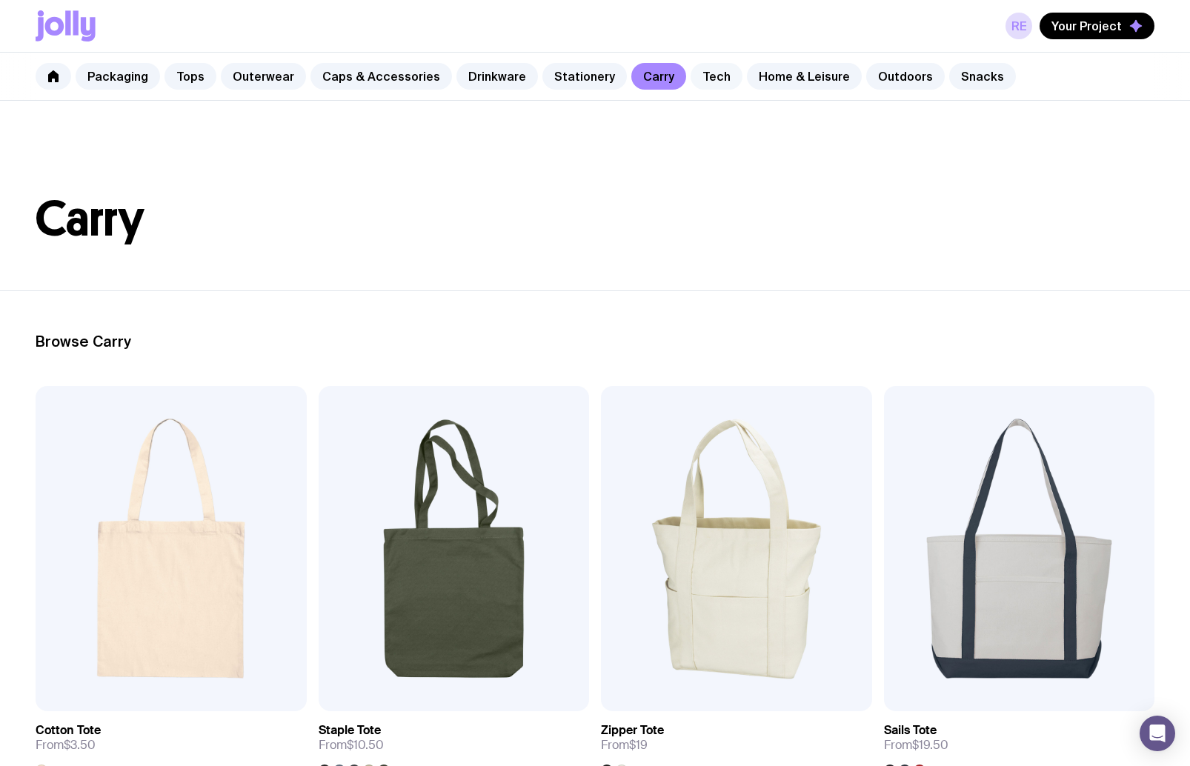
click at [691, 79] on link "Tech" at bounding box center [717, 76] width 52 height 27
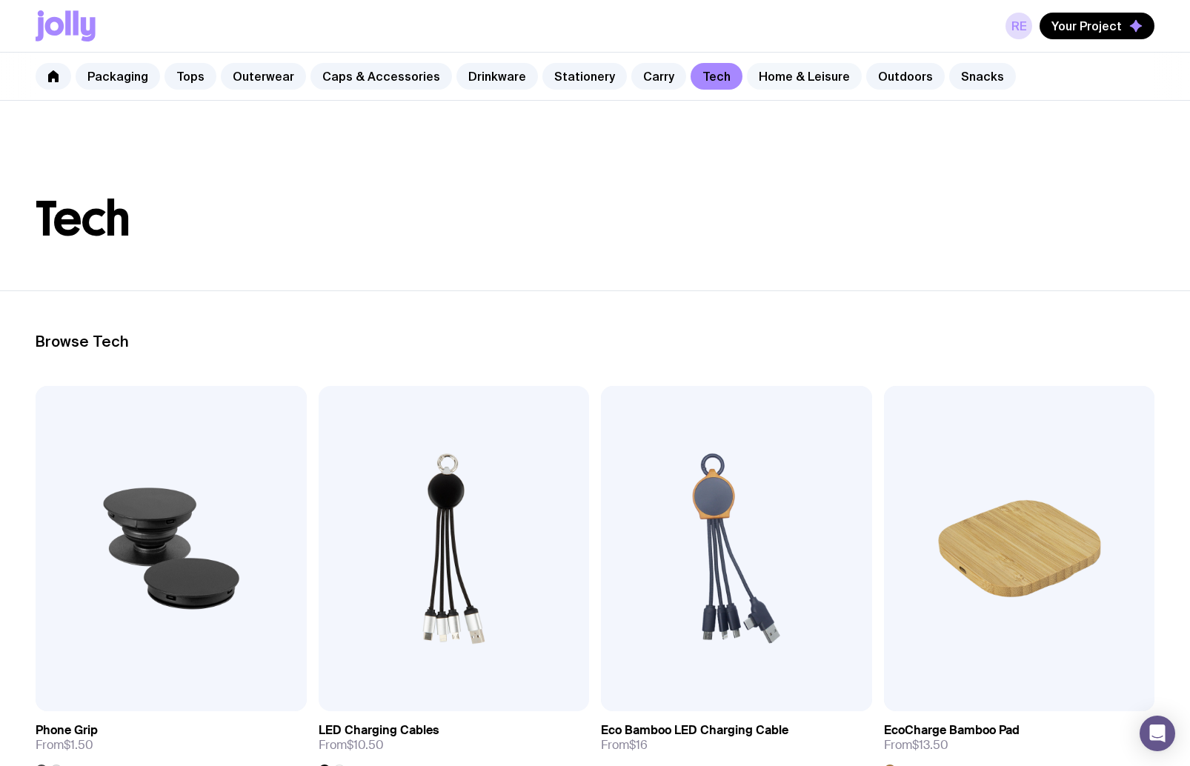
scroll to position [3, 0]
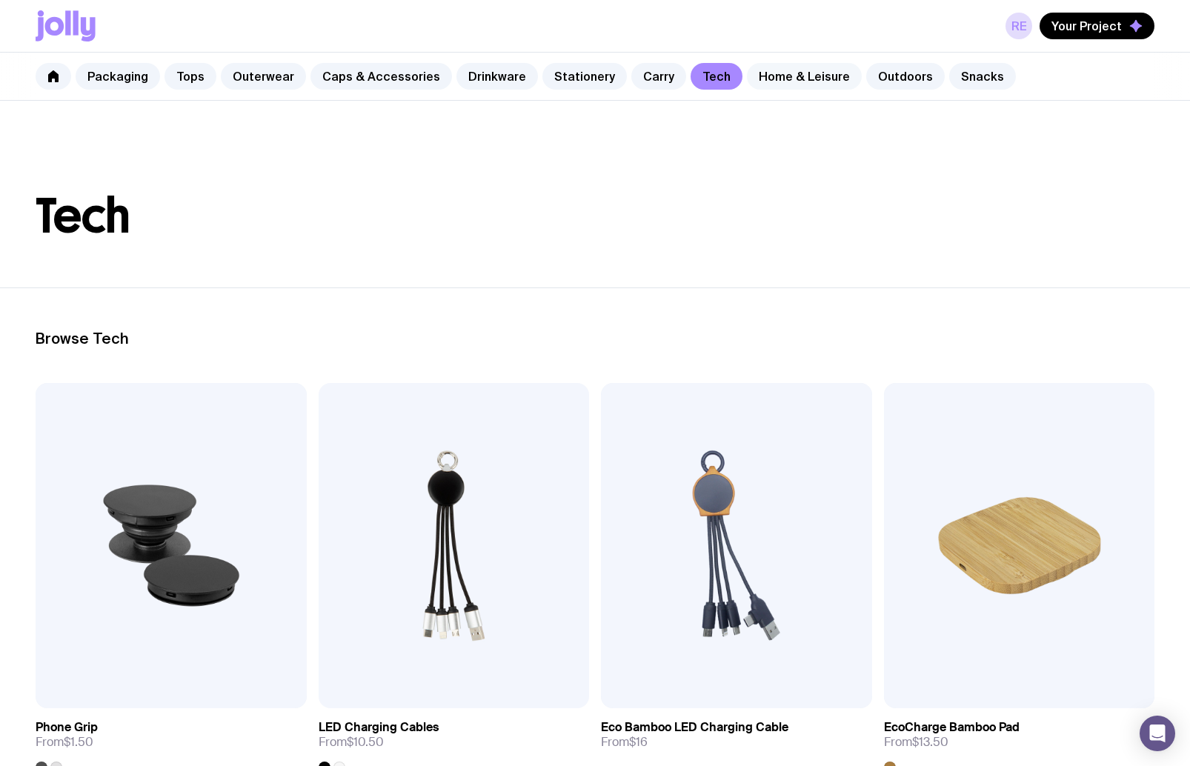
click at [788, 76] on link "Home & Leisure" at bounding box center [804, 76] width 115 height 27
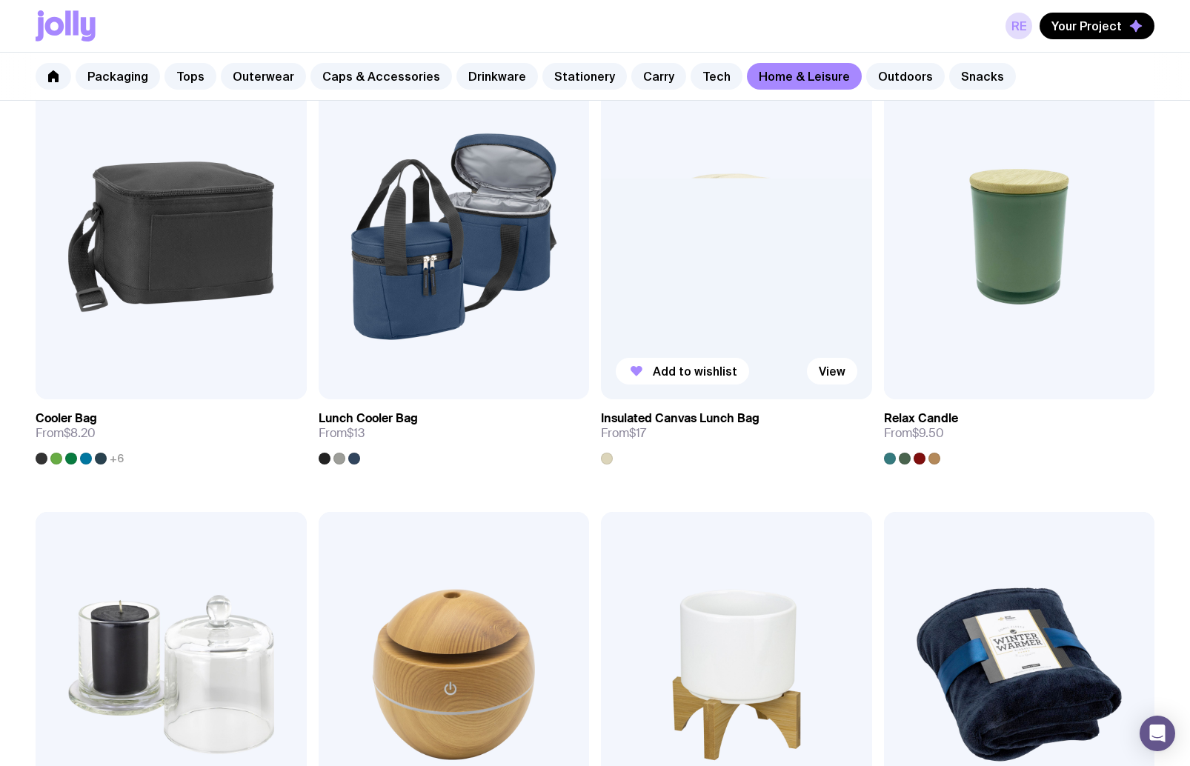
scroll to position [2067, 0]
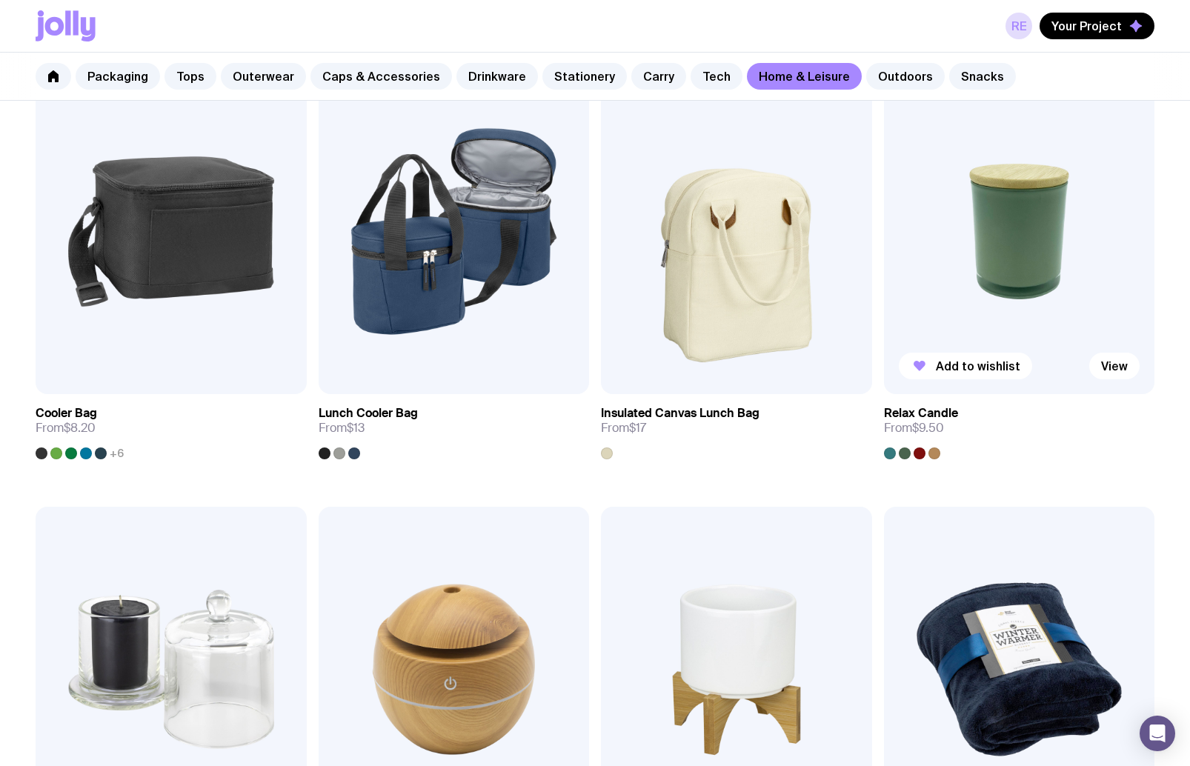
click at [917, 451] on div at bounding box center [920, 454] width 12 height 12
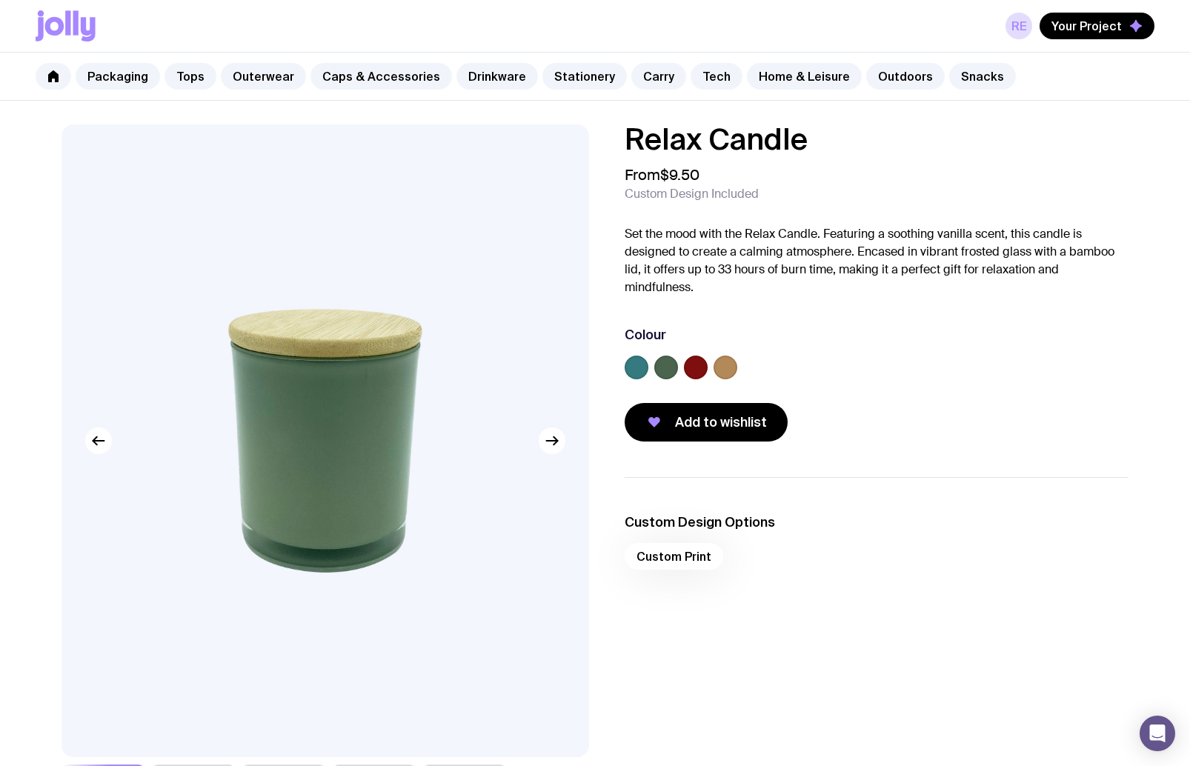
click at [721, 373] on label at bounding box center [726, 368] width 24 height 24
click at [0, 0] on input "radio" at bounding box center [0, 0] width 0 height 0
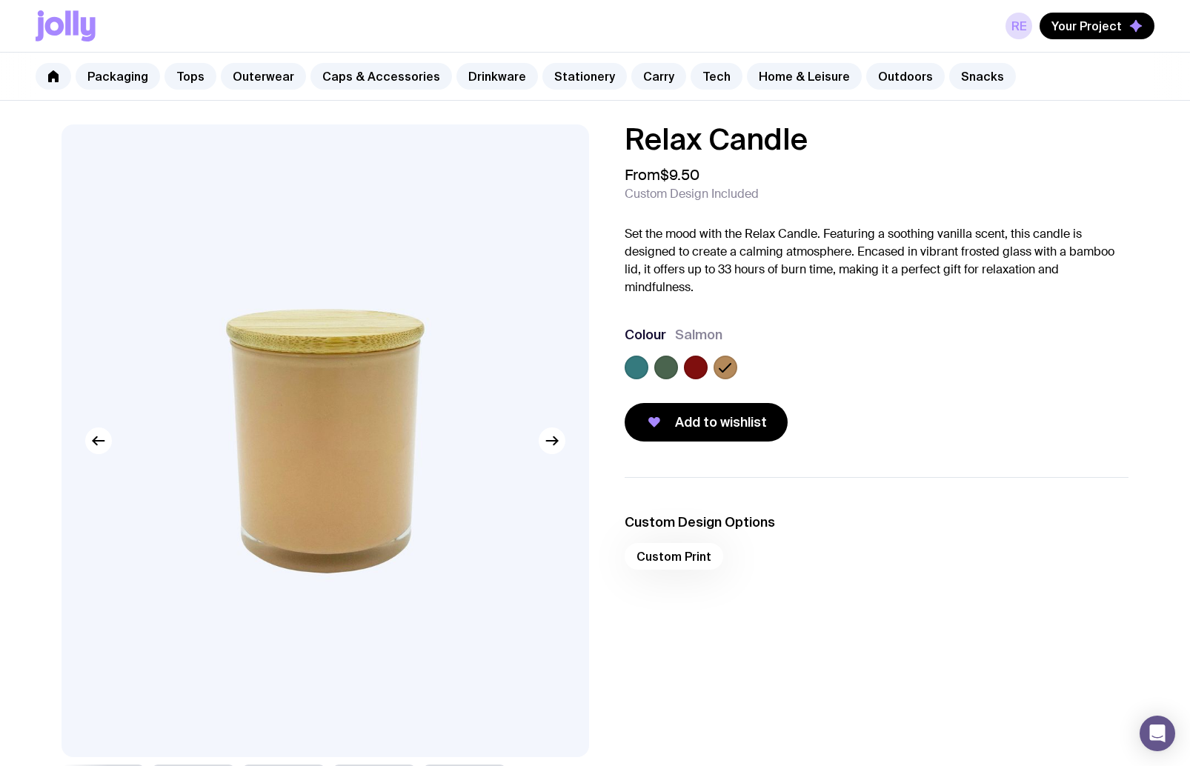
click at [694, 373] on label at bounding box center [696, 368] width 24 height 24
click at [0, 0] on input "radio" at bounding box center [0, 0] width 0 height 0
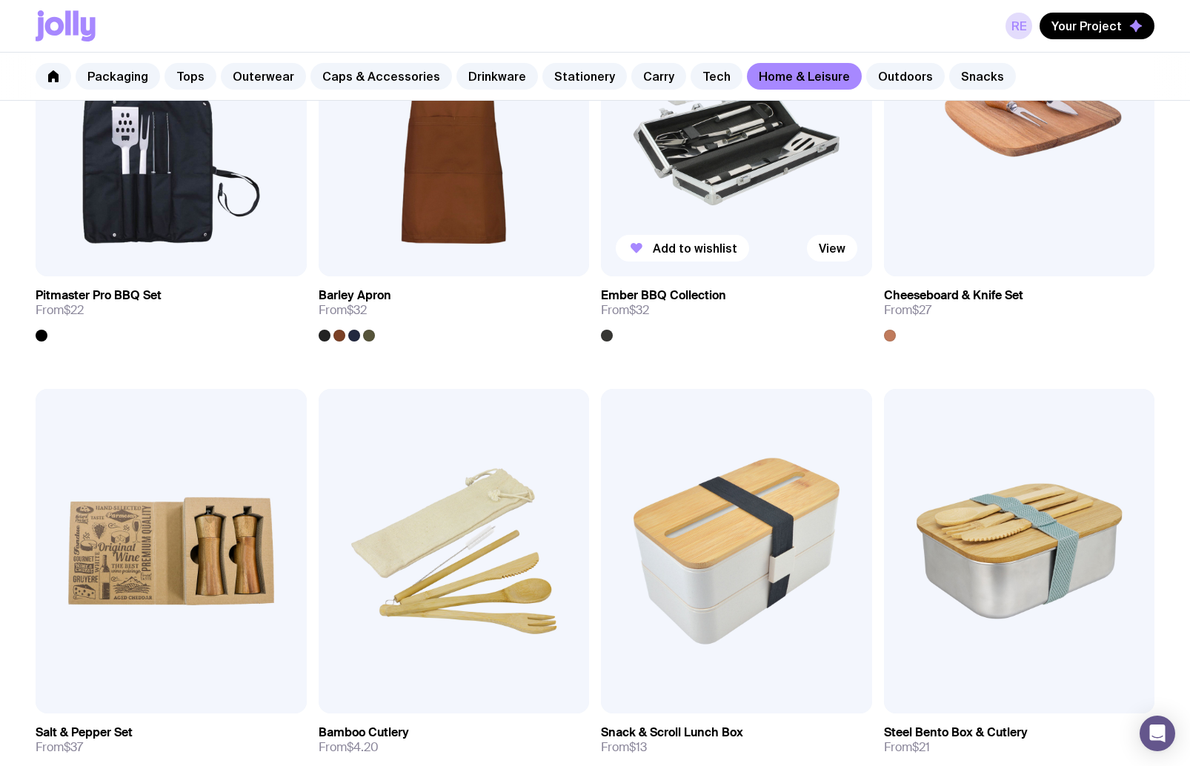
scroll to position [1226, 0]
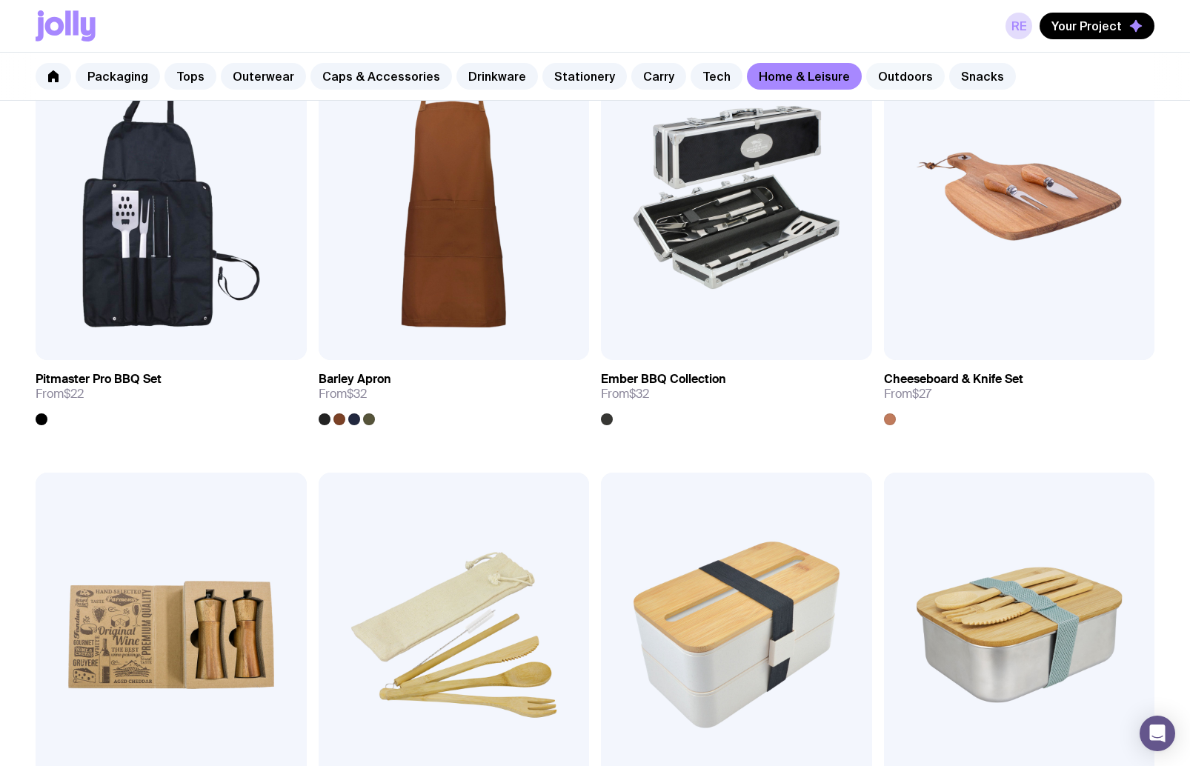
click at [879, 73] on link "Outdoors" at bounding box center [905, 76] width 79 height 27
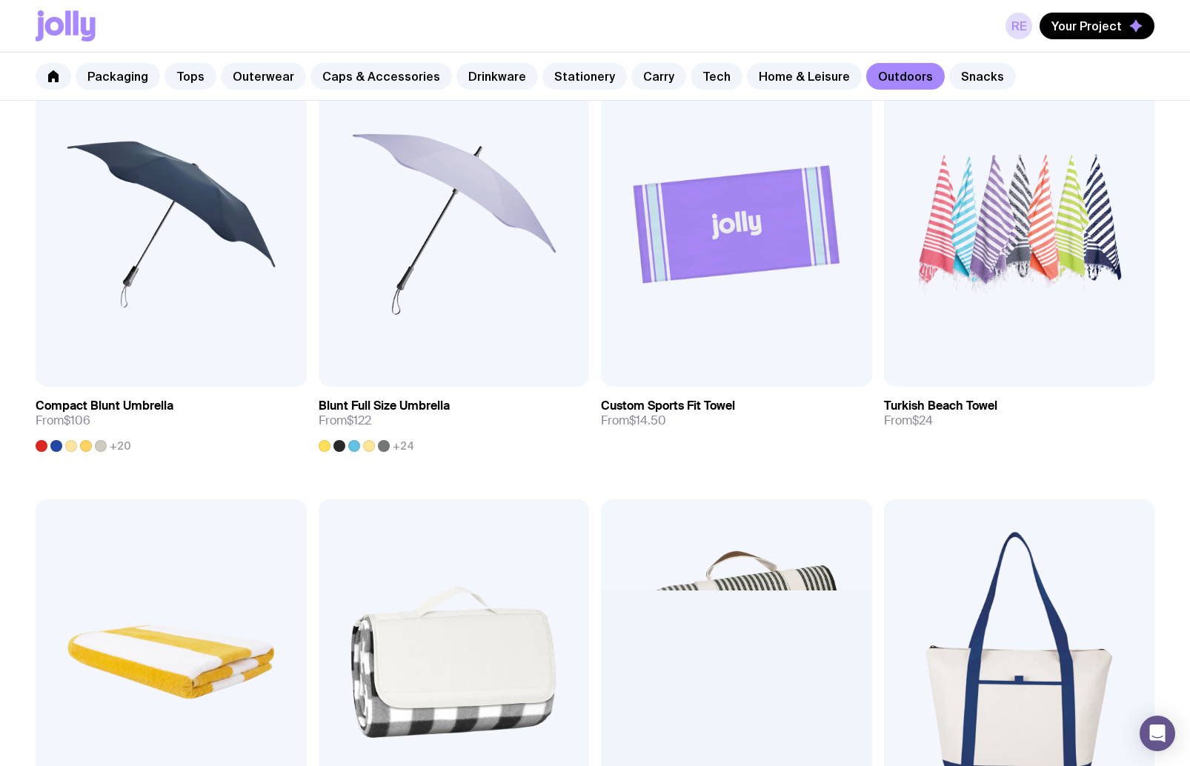
scroll to position [728, 0]
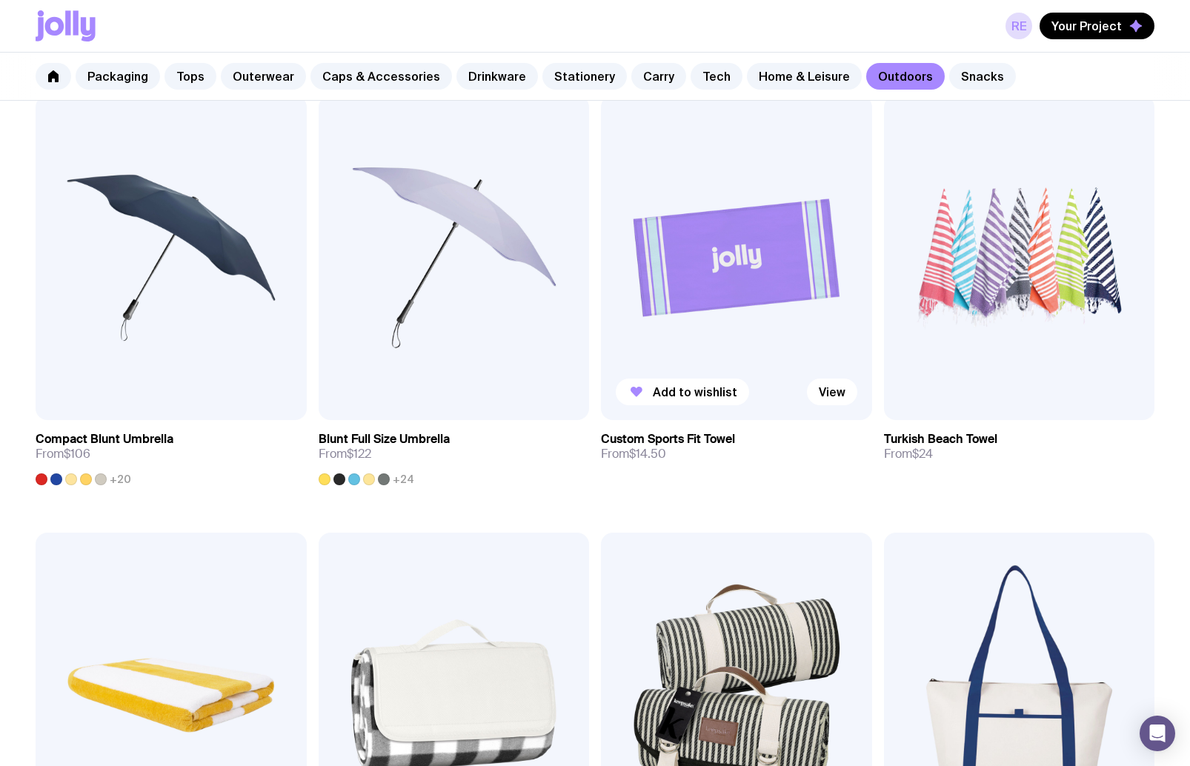
drag, startPoint x: 731, startPoint y: 439, endPoint x: 710, endPoint y: 442, distance: 21.7
click at [578, 438] on link "Blunt Full Size Umbrella From $122 +24" at bounding box center [454, 452] width 271 height 65
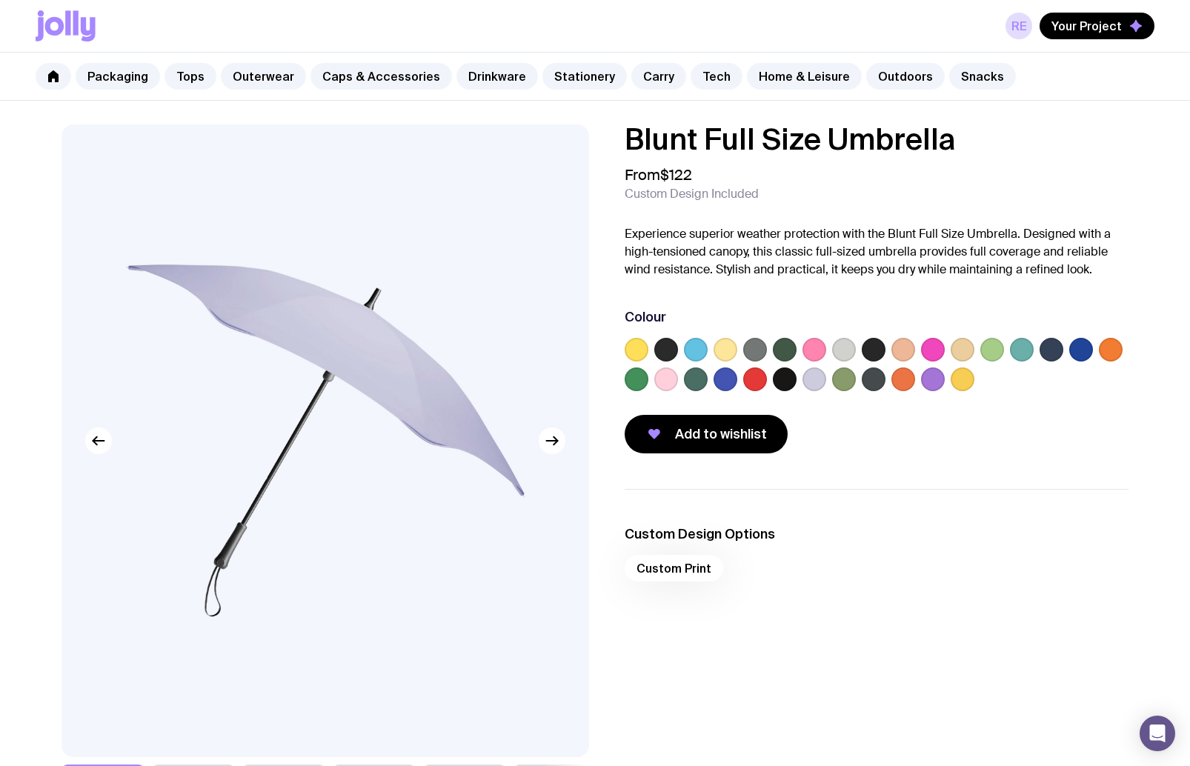
click at [932, 373] on label at bounding box center [933, 379] width 24 height 24
click at [0, 0] on input "radio" at bounding box center [0, 0] width 0 height 0
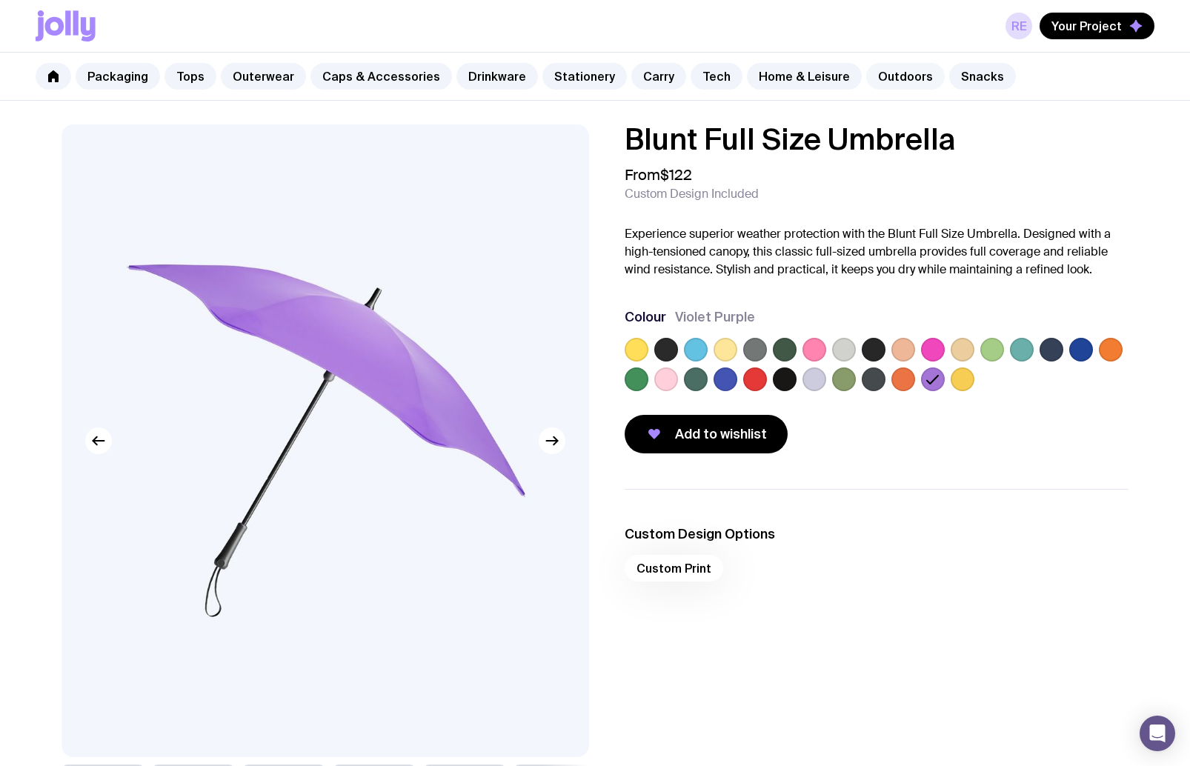
click at [894, 73] on link "Outdoors" at bounding box center [905, 76] width 79 height 27
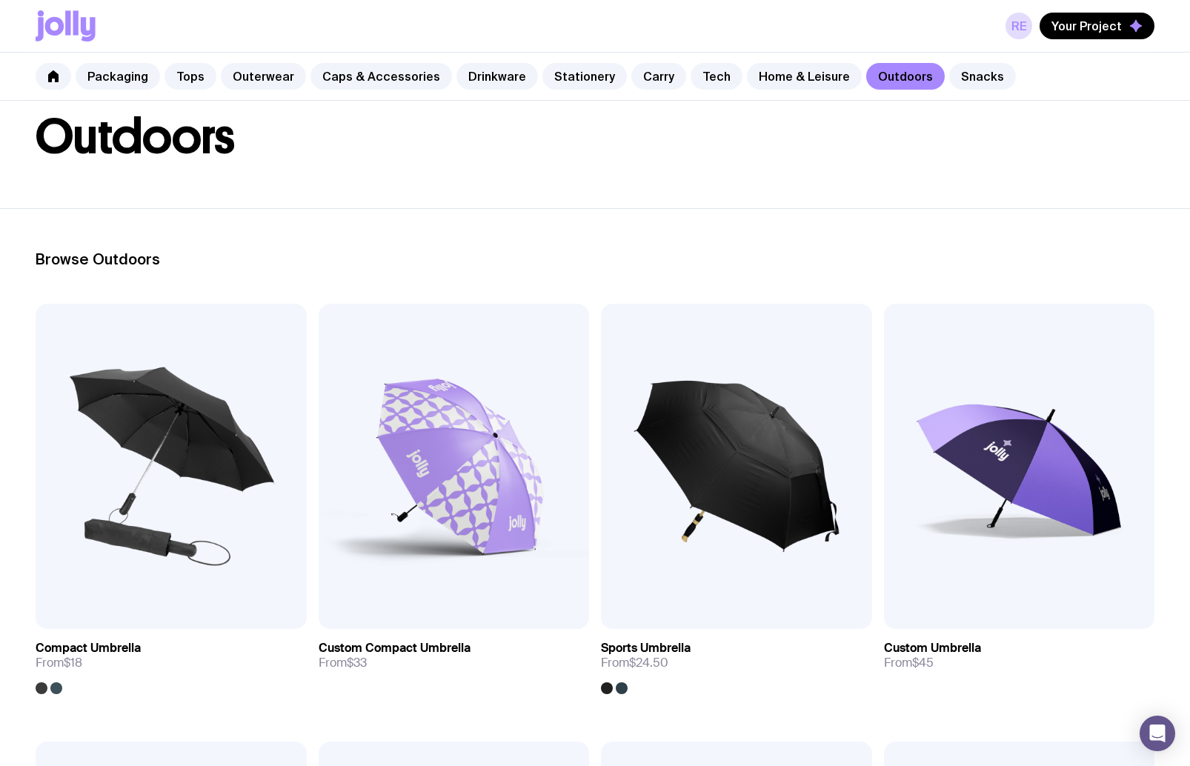
scroll to position [79, 0]
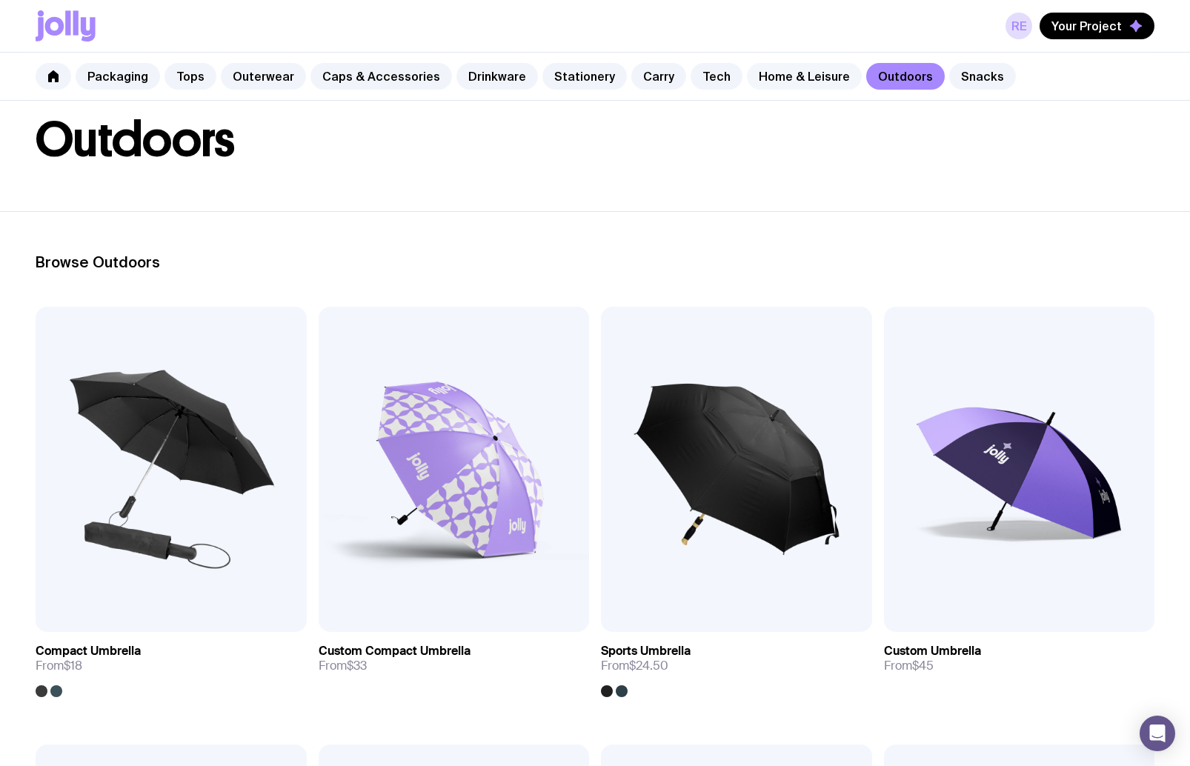
click at [787, 72] on link "Home & Leisure" at bounding box center [804, 76] width 115 height 27
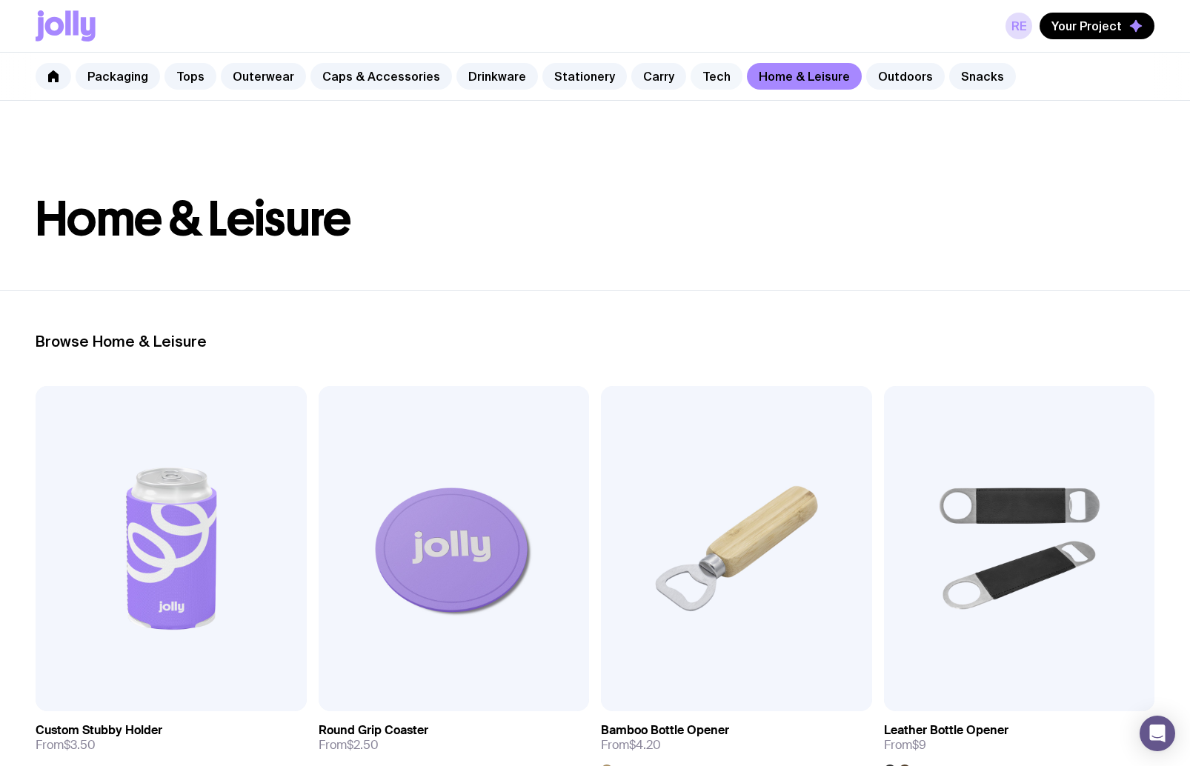
click at [691, 77] on link "Tech" at bounding box center [717, 76] width 52 height 27
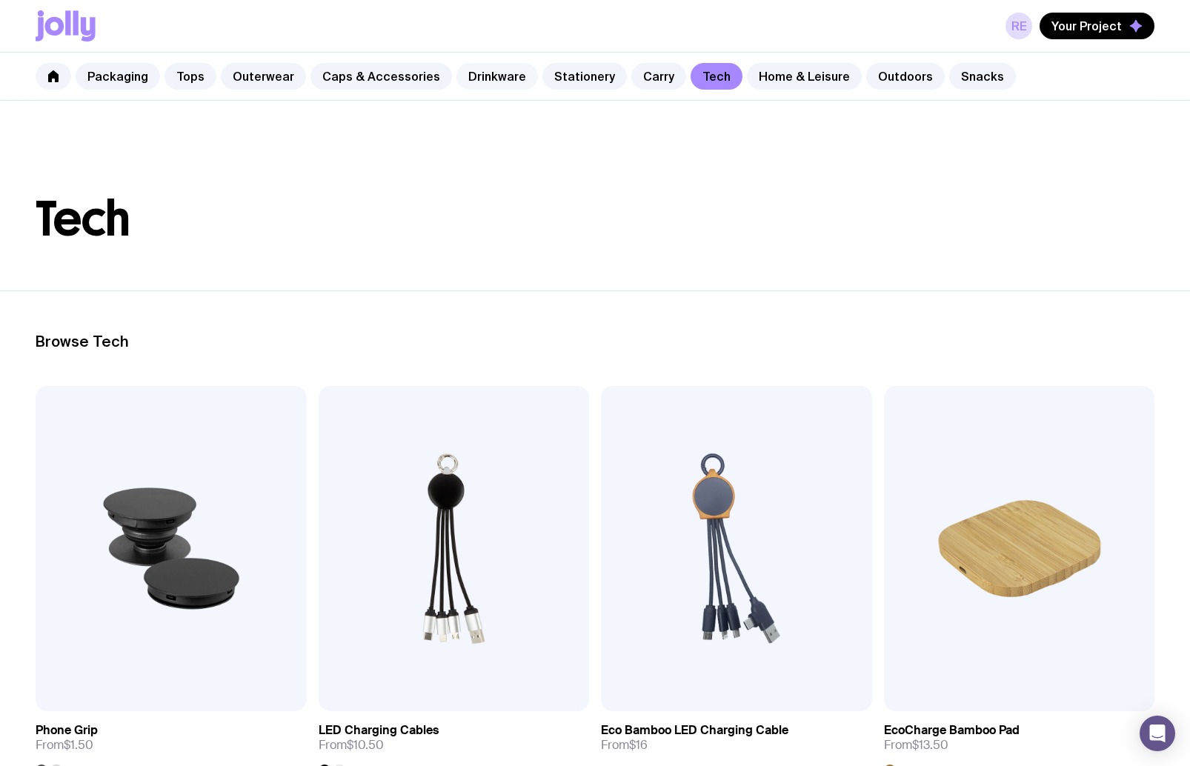
click at [493, 82] on link "Drinkware" at bounding box center [497, 76] width 82 height 27
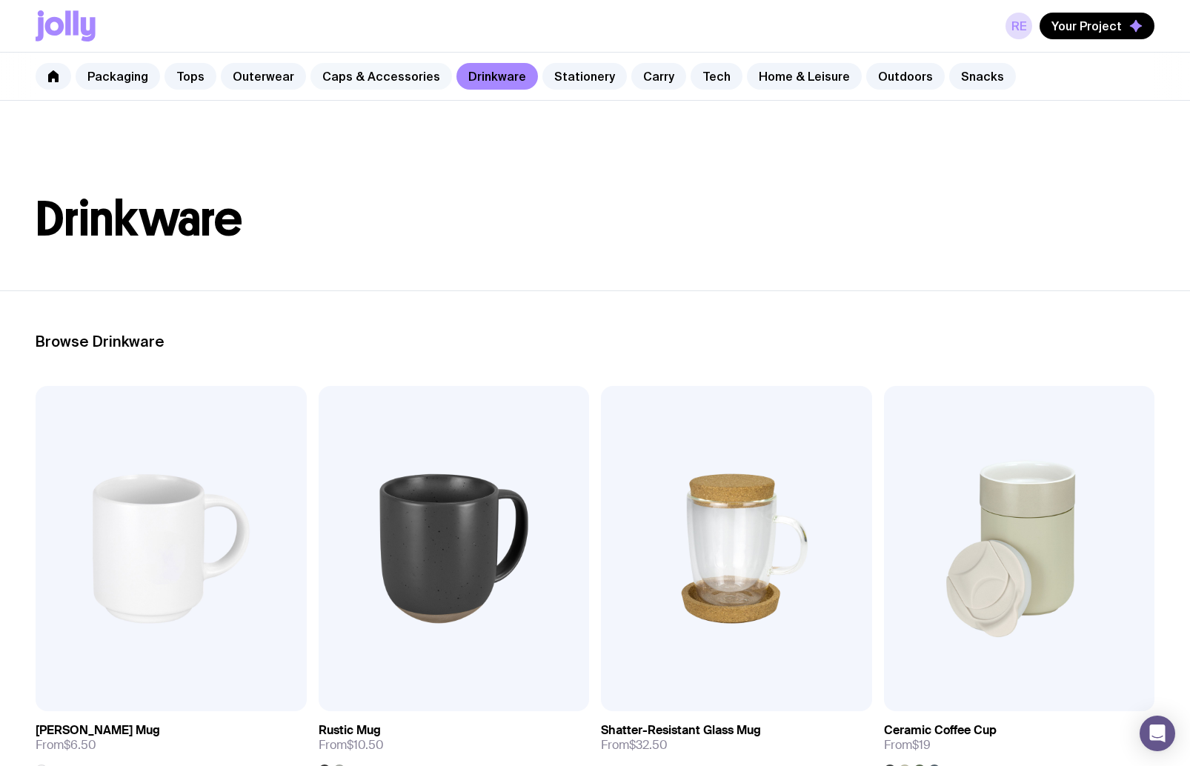
click at [356, 82] on link "Caps & Accessories" at bounding box center [381, 76] width 142 height 27
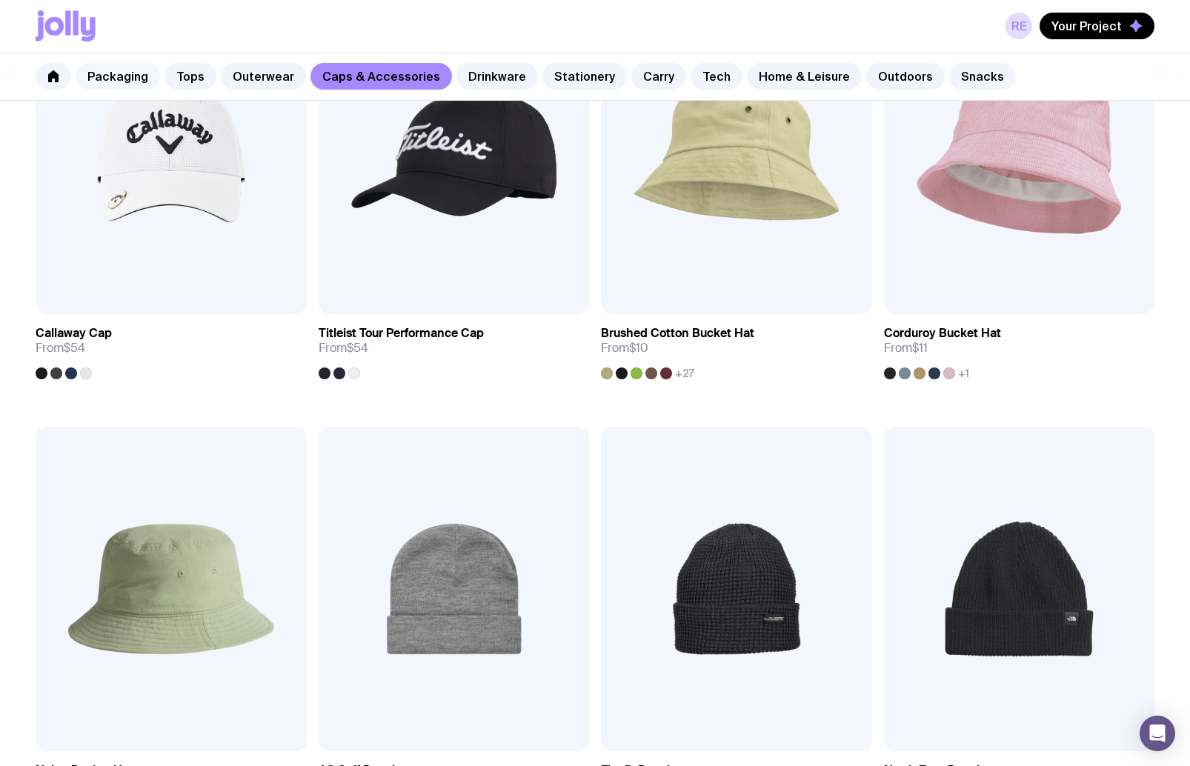
scroll to position [1266, 0]
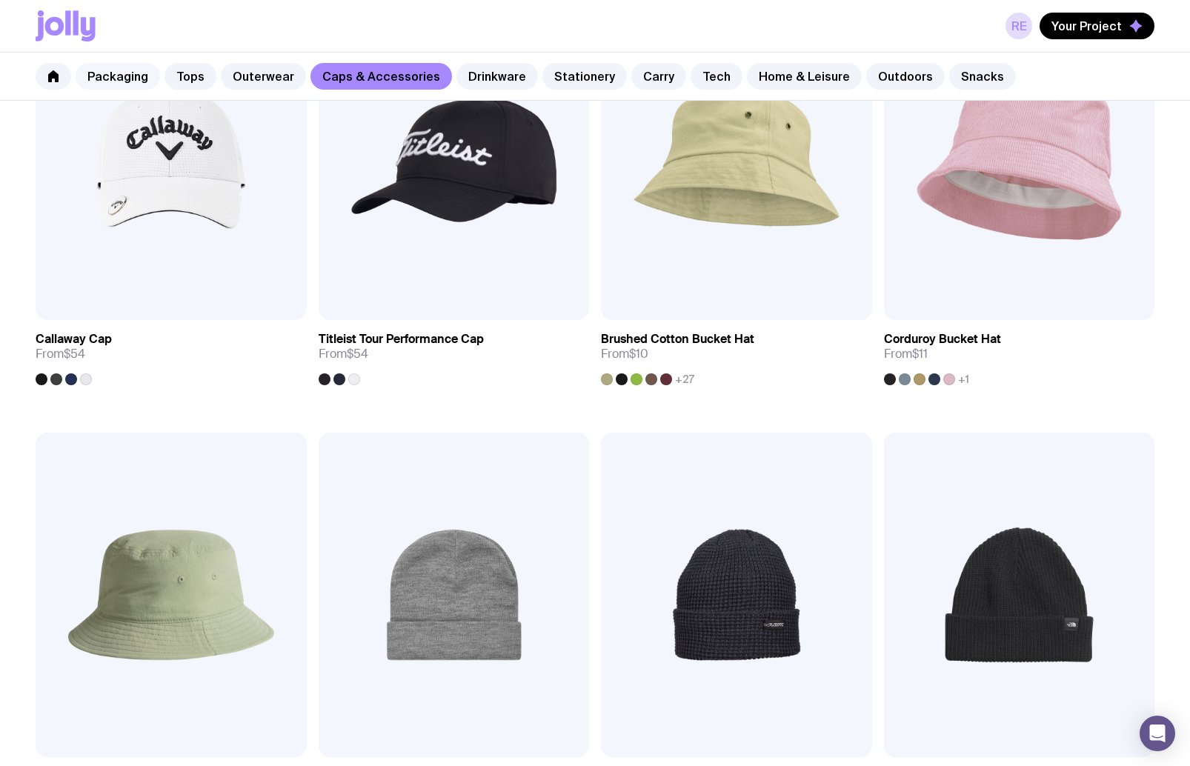
click at [122, 76] on link "Packaging" at bounding box center [118, 76] width 84 height 27
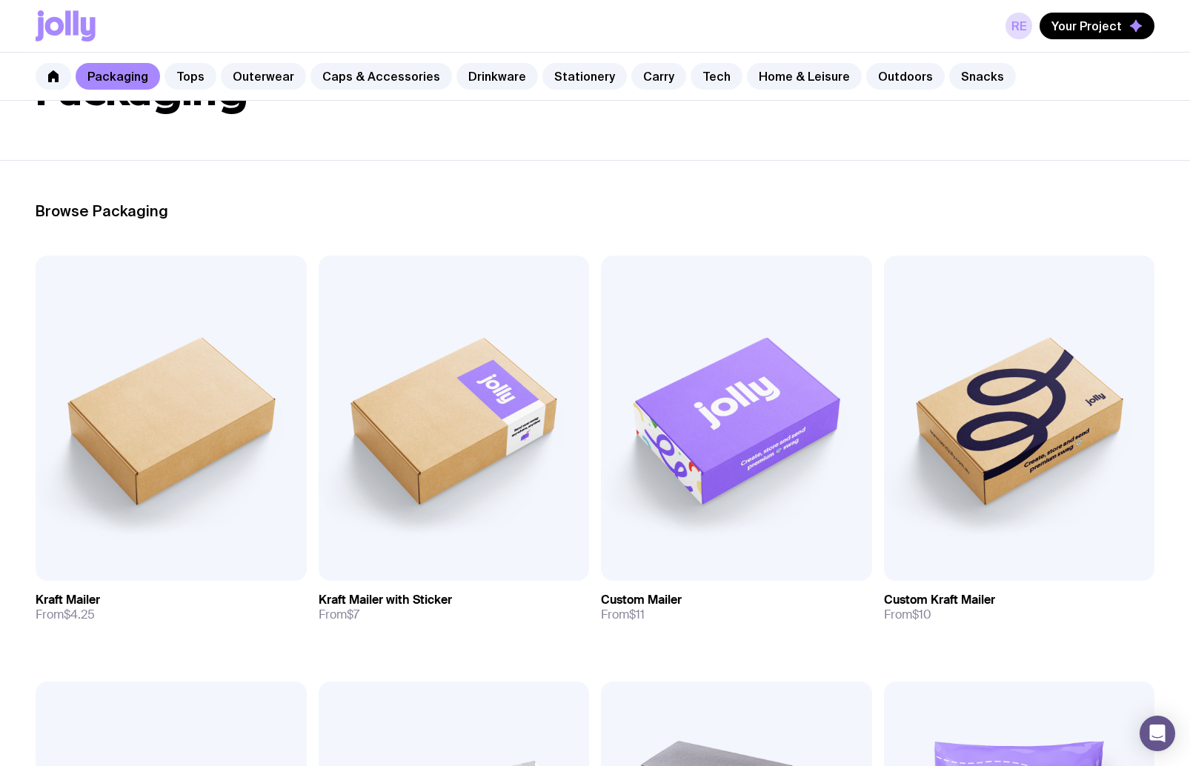
scroll to position [155, 0]
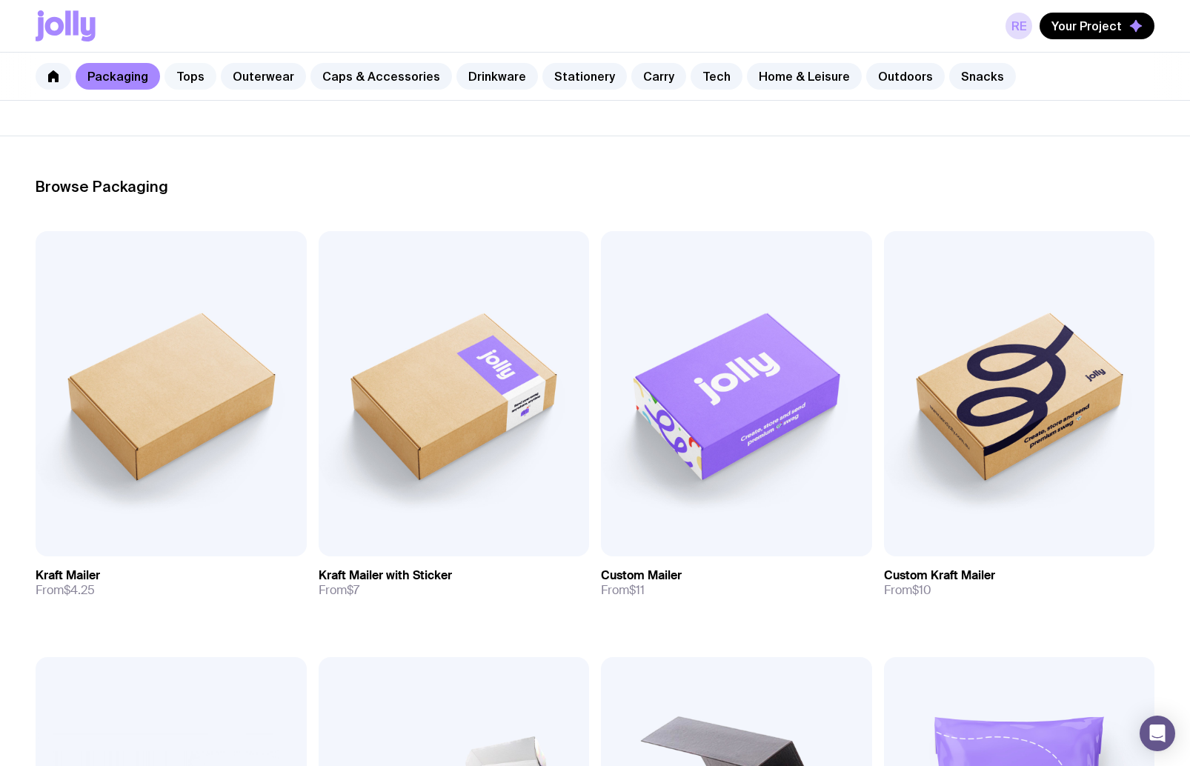
click at [193, 77] on link "Tops" at bounding box center [190, 76] width 52 height 27
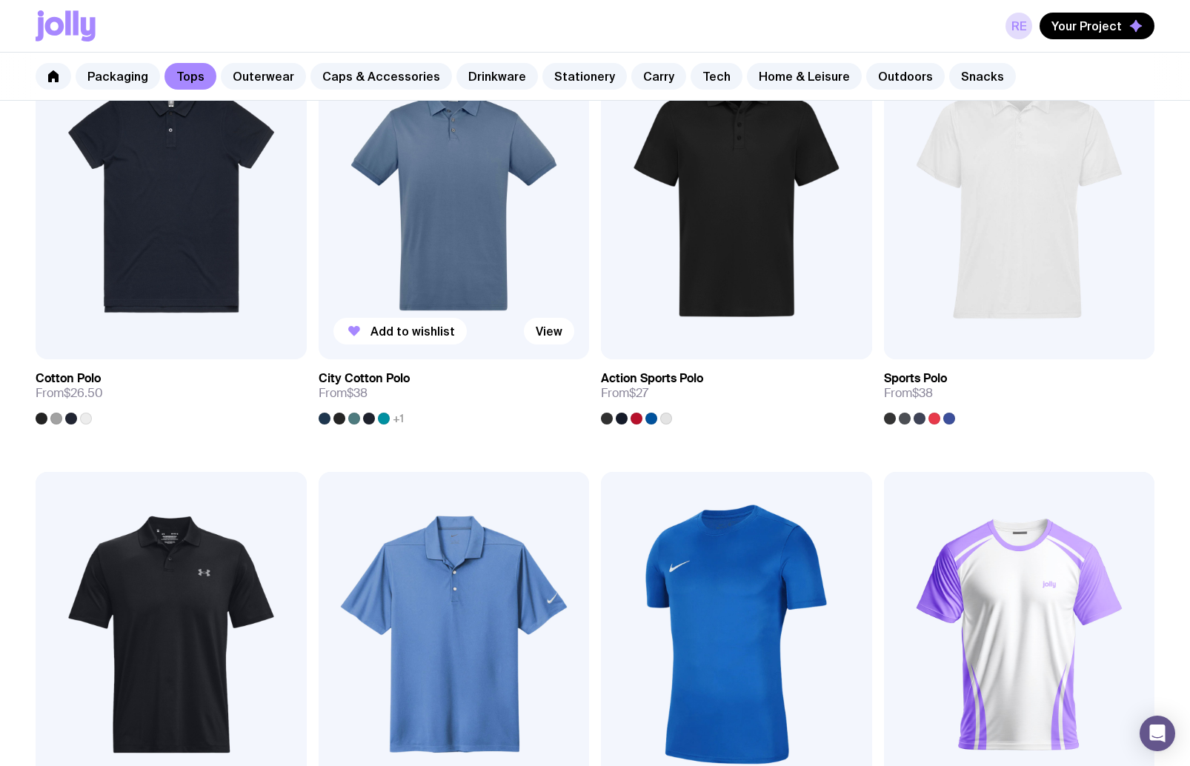
scroll to position [1010, 0]
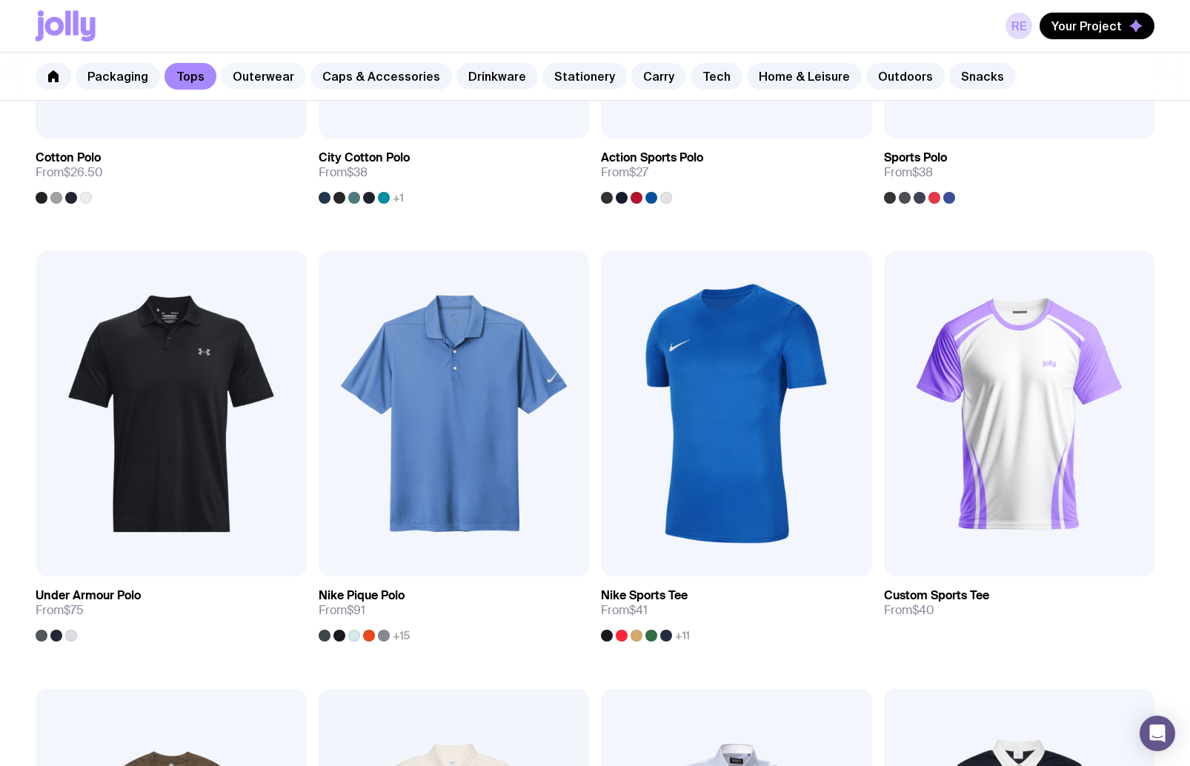
click at [250, 76] on link "Outerwear" at bounding box center [263, 76] width 85 height 27
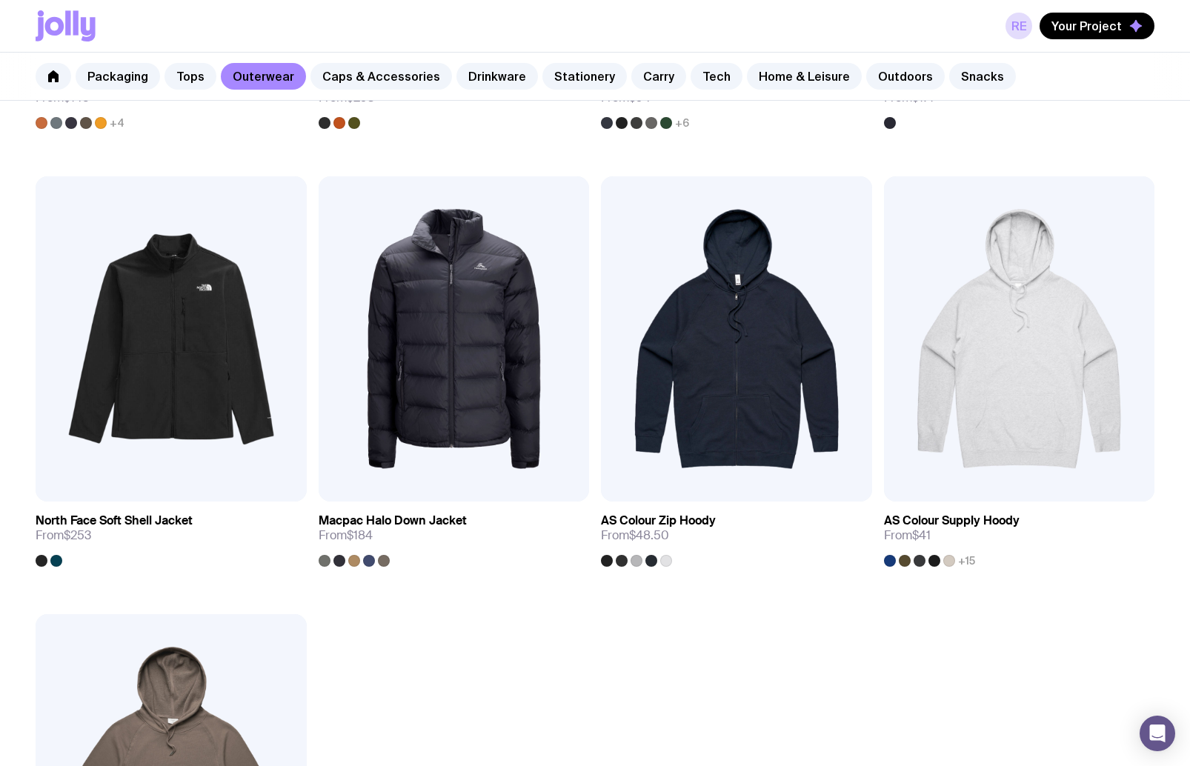
scroll to position [2450, 0]
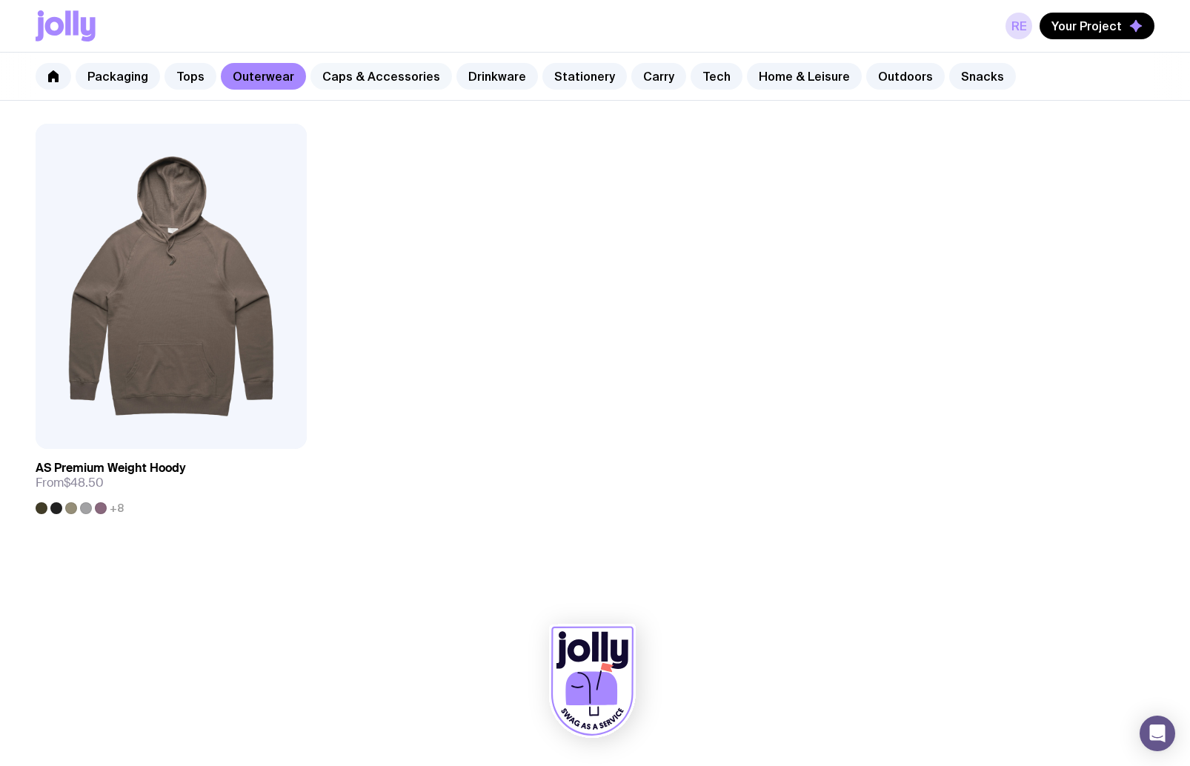
click at [361, 72] on link "Caps & Accessories" at bounding box center [381, 76] width 142 height 27
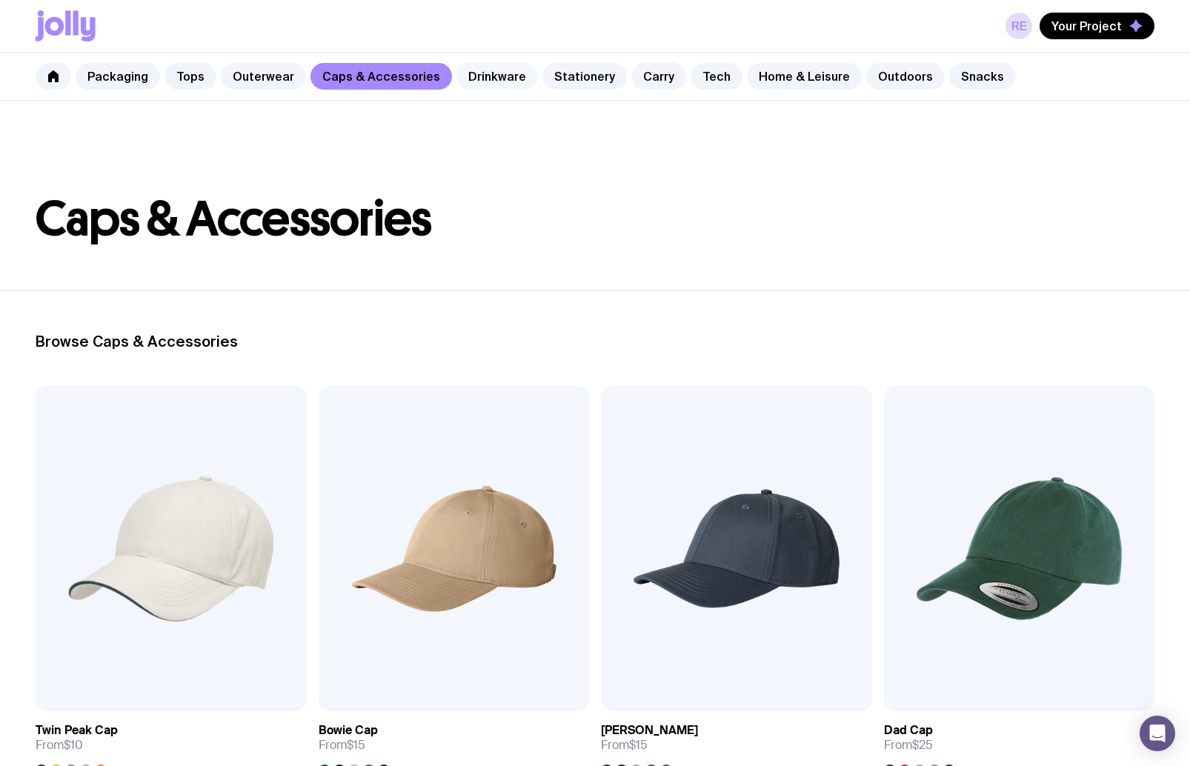
click at [475, 72] on link "Drinkware" at bounding box center [497, 76] width 82 height 27
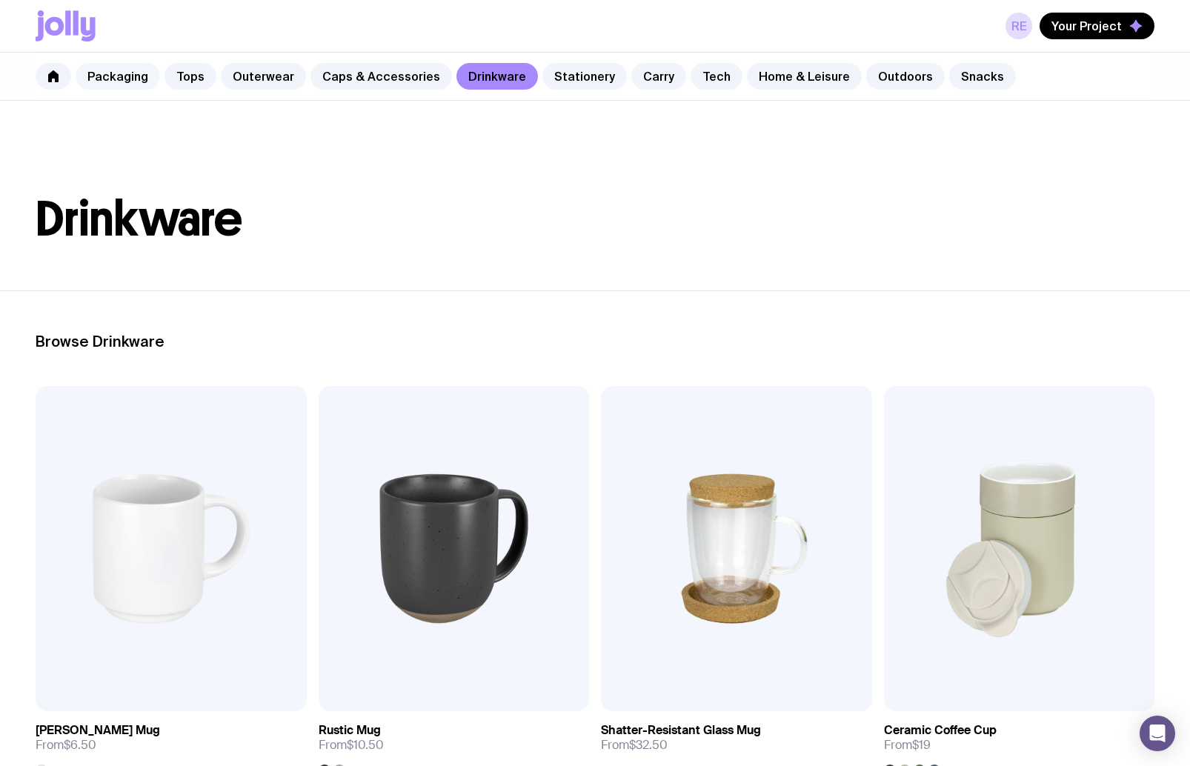
click at [136, 79] on link "Packaging" at bounding box center [118, 76] width 84 height 27
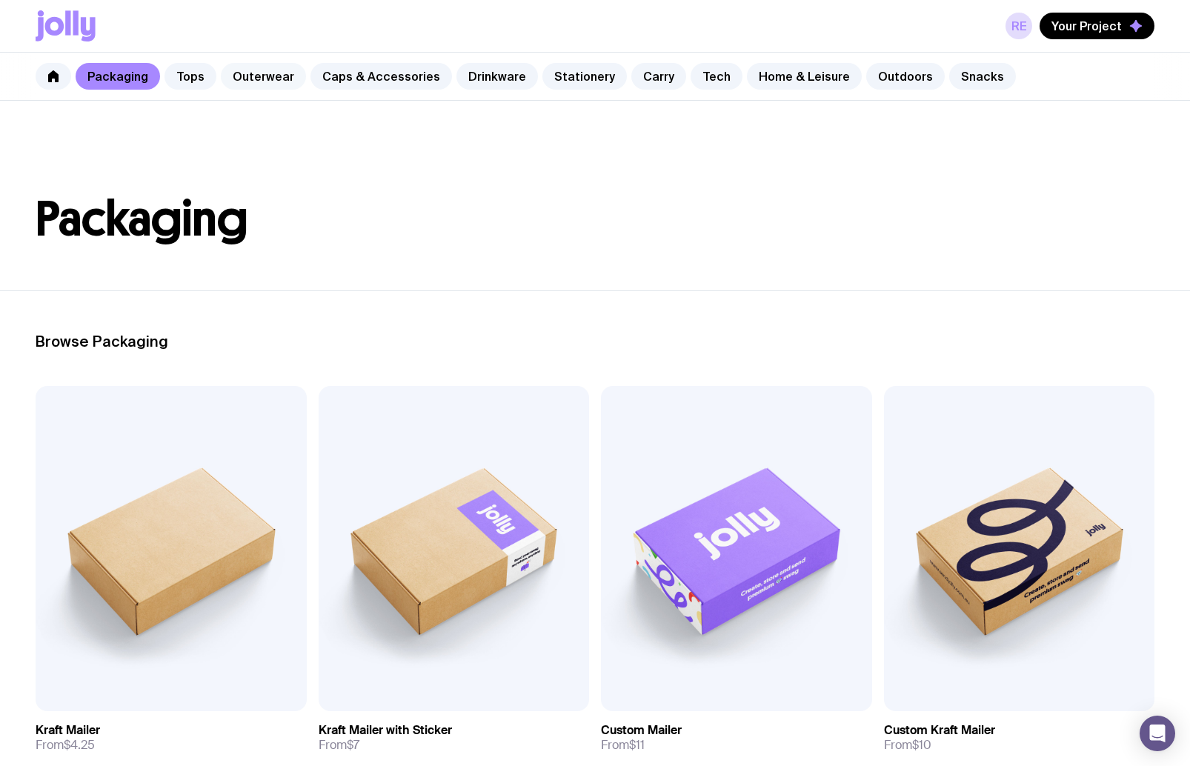
click at [245, 76] on link "Outerwear" at bounding box center [263, 76] width 85 height 27
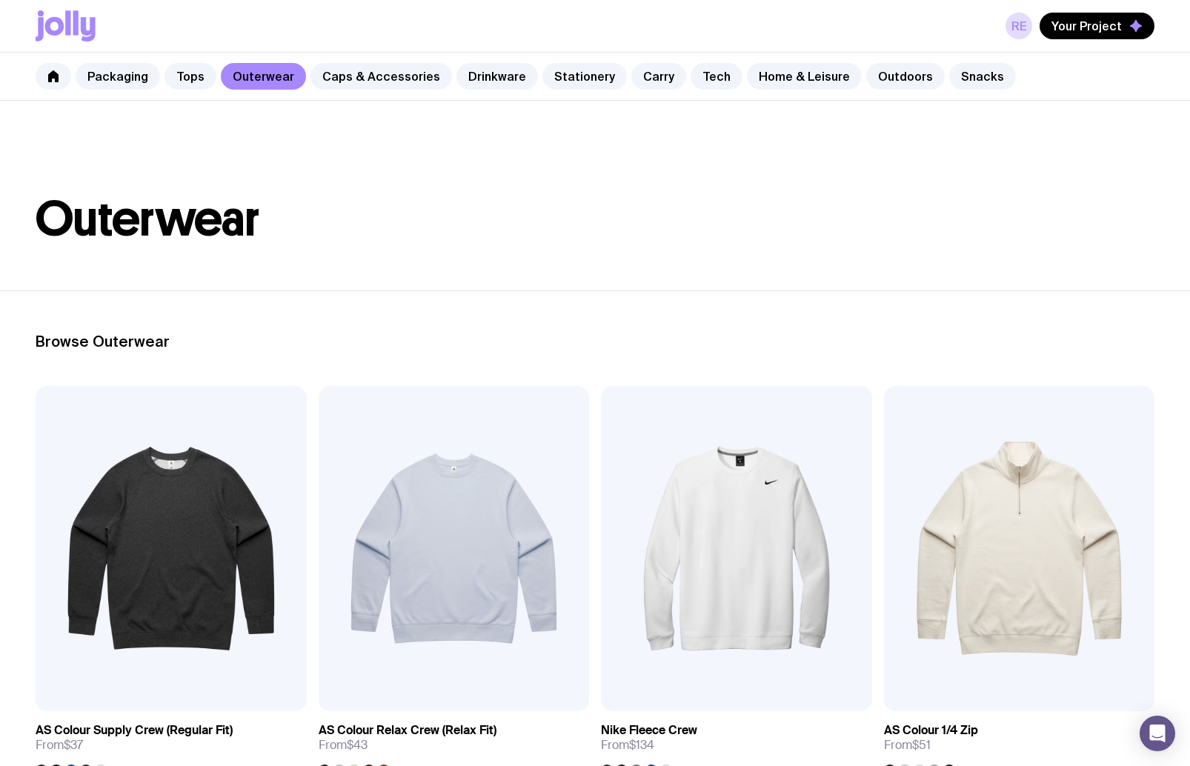
scroll to position [233, 0]
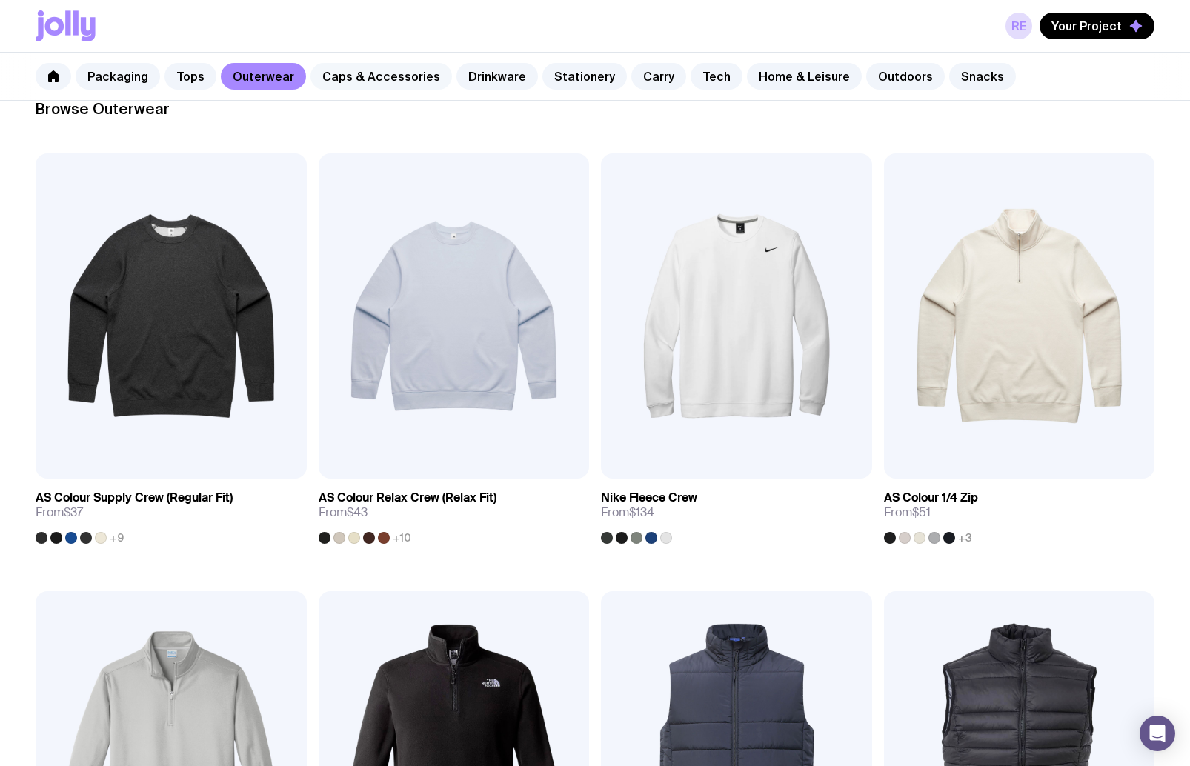
click at [379, 87] on link "Caps & Accessories" at bounding box center [381, 76] width 142 height 27
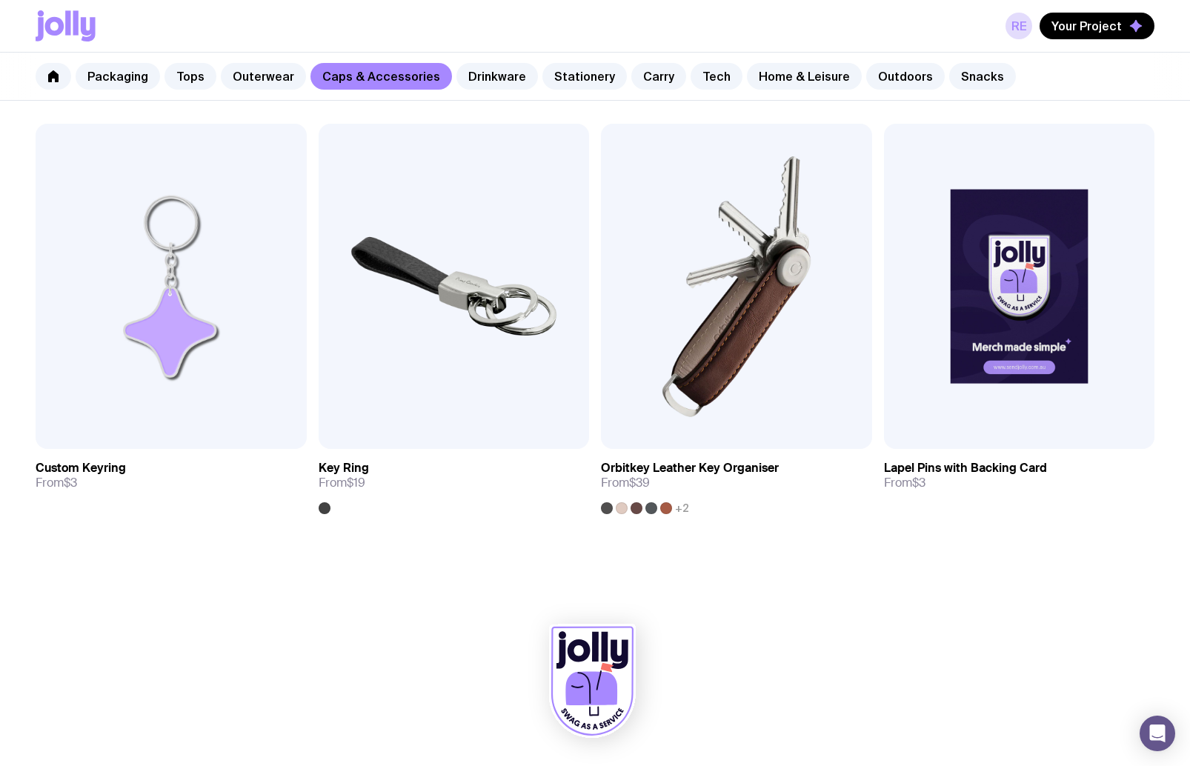
scroll to position [2450, 0]
click at [465, 79] on link "Drinkware" at bounding box center [497, 76] width 82 height 27
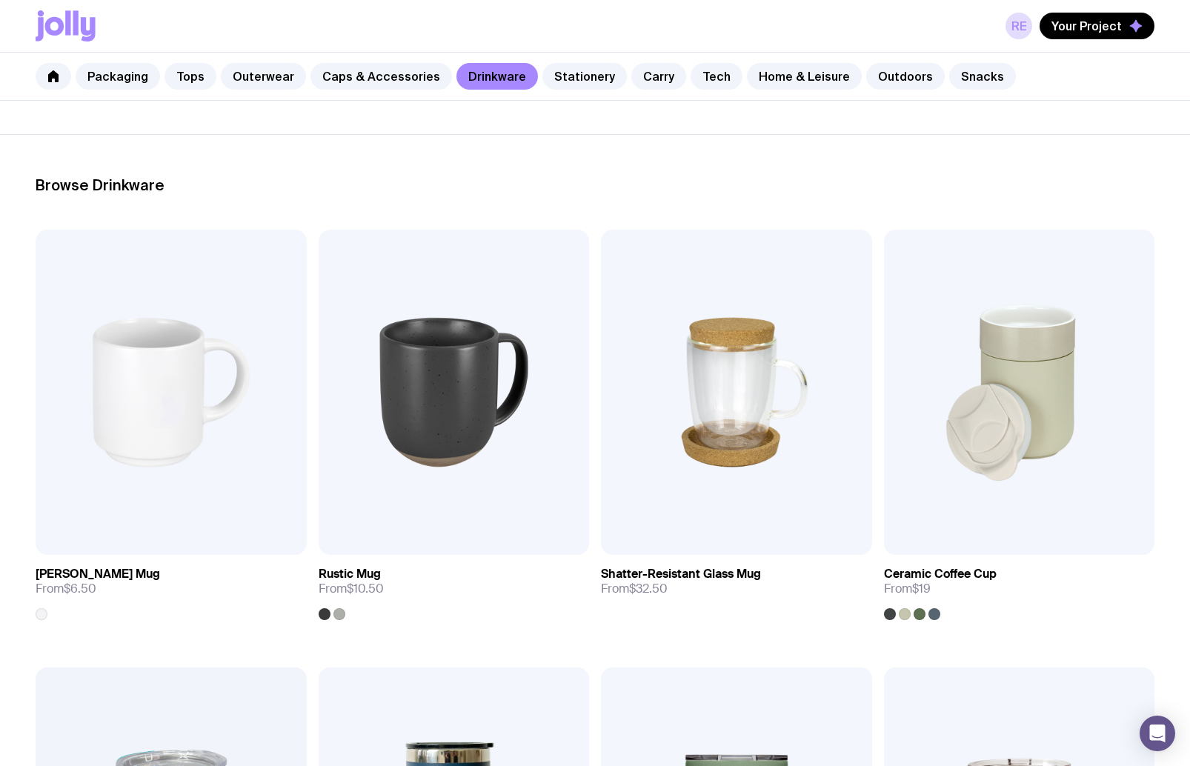
scroll to position [126, 0]
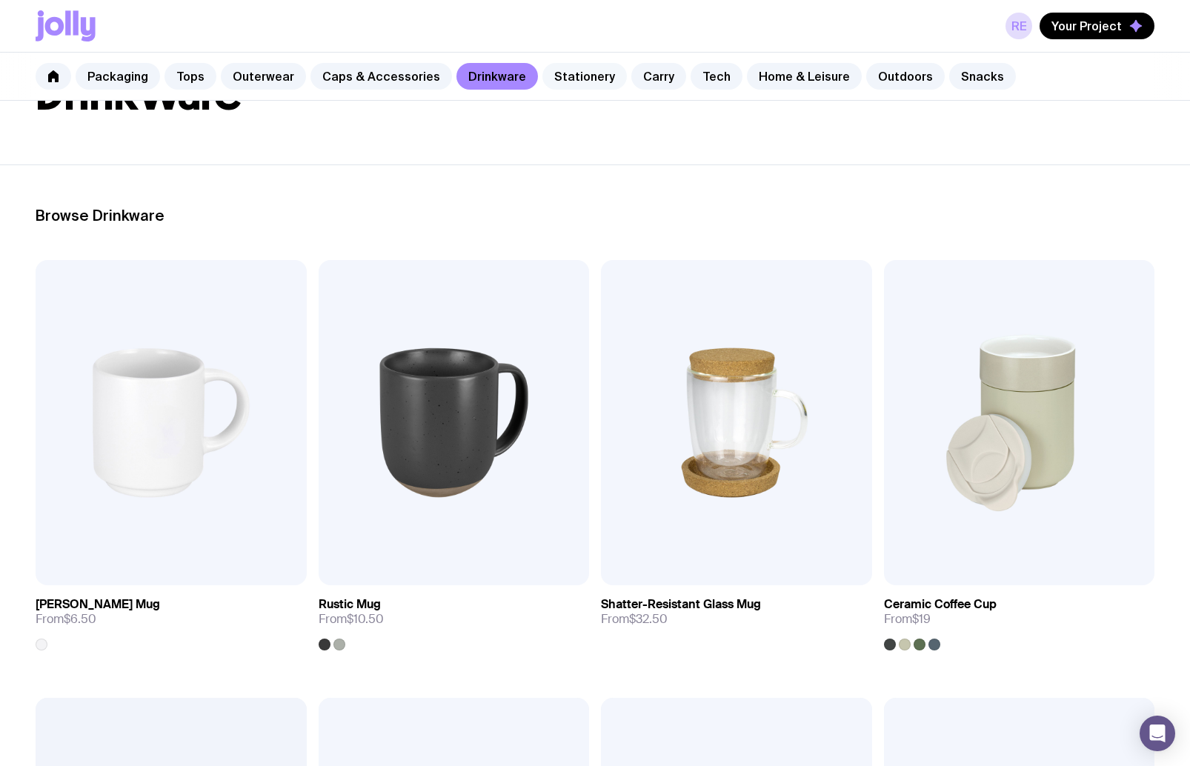
click at [556, 83] on link "Stationery" at bounding box center [584, 76] width 84 height 27
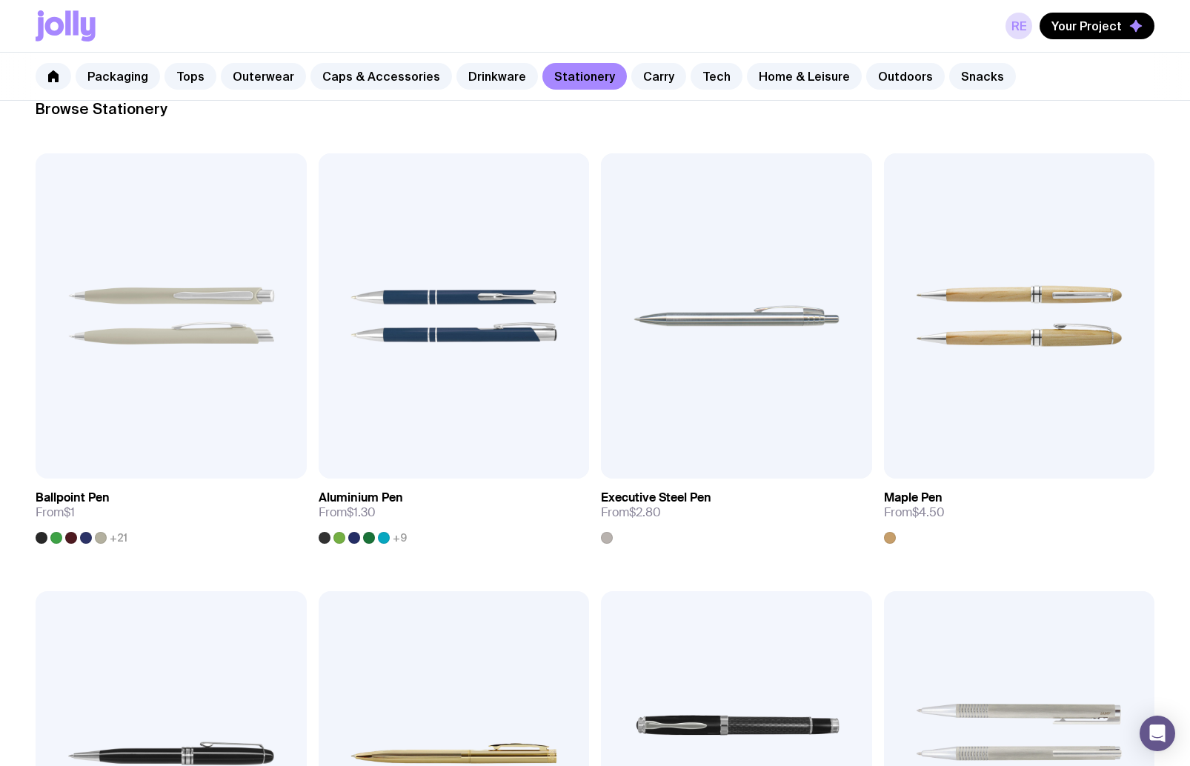
scroll to position [225, 0]
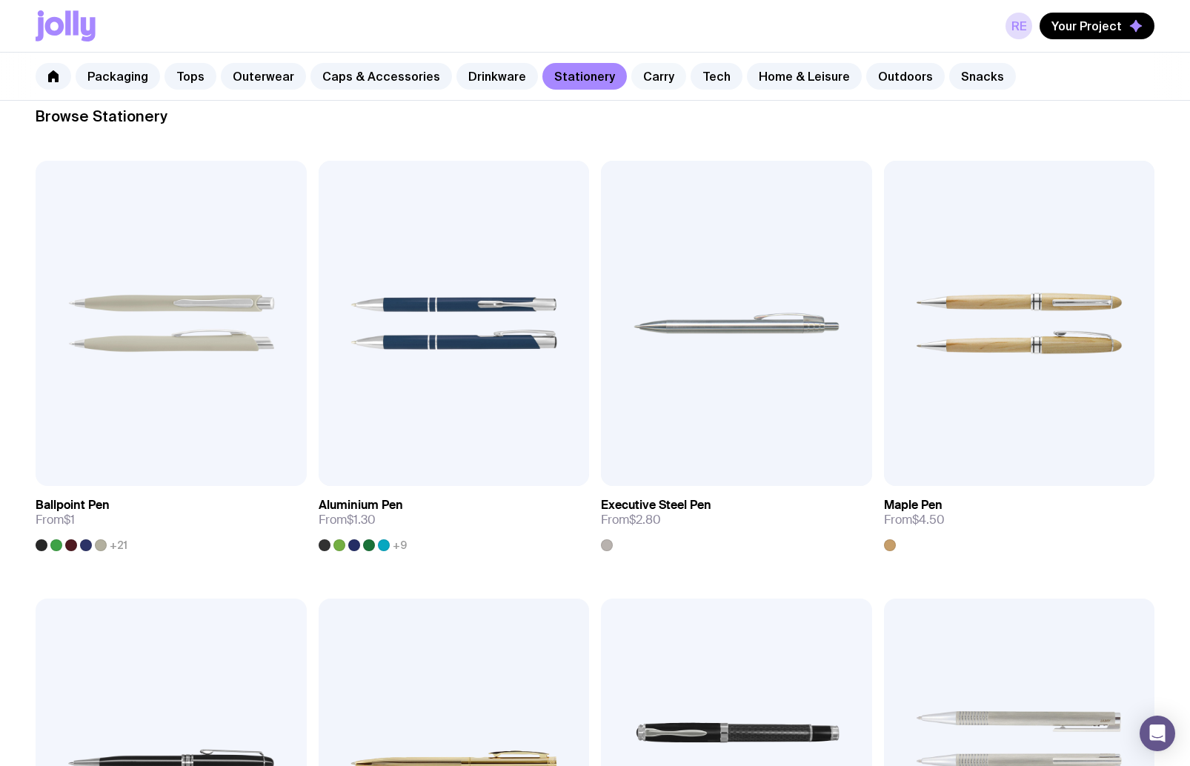
click at [645, 78] on link "Carry" at bounding box center [658, 76] width 55 height 27
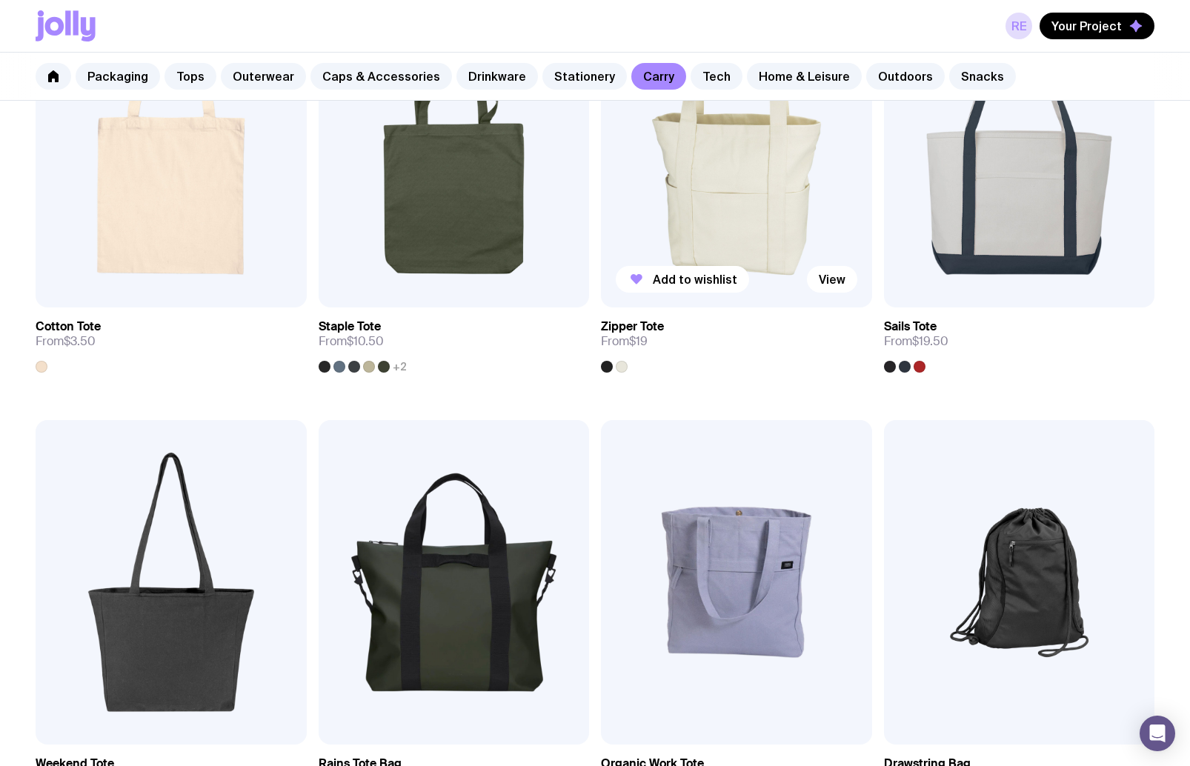
scroll to position [307, 0]
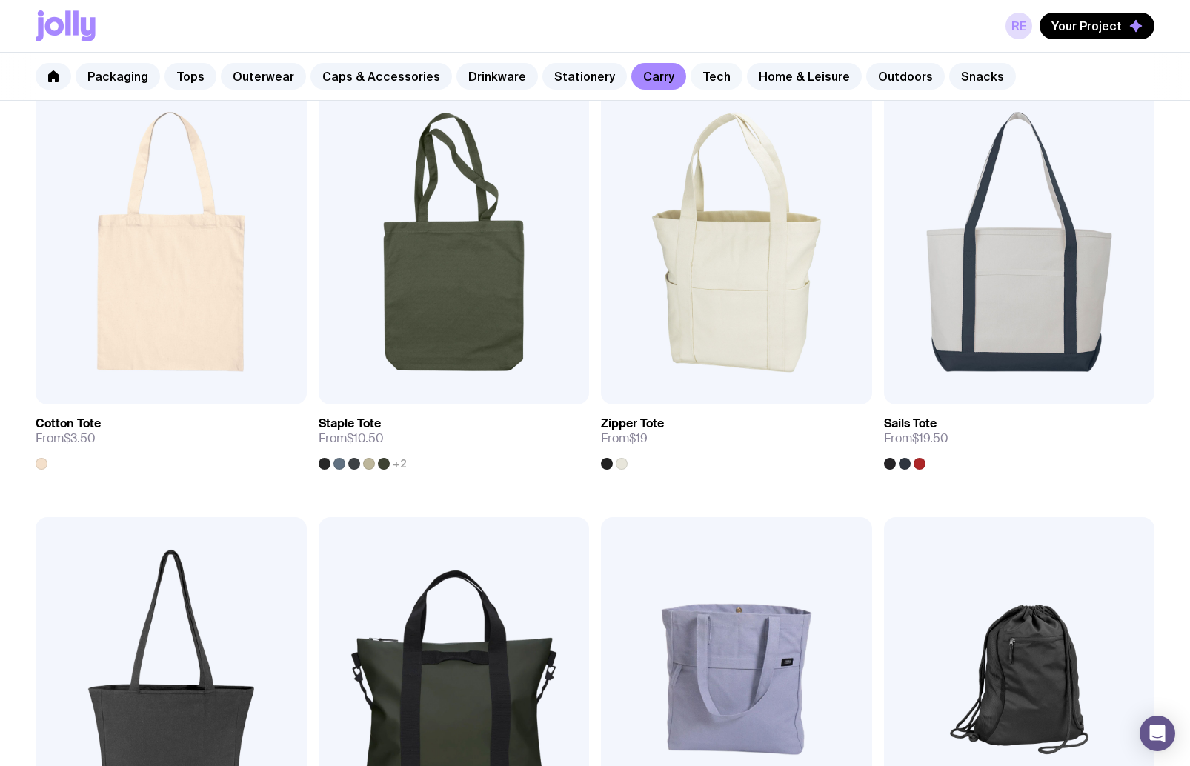
click at [695, 75] on link "Tech" at bounding box center [717, 76] width 52 height 27
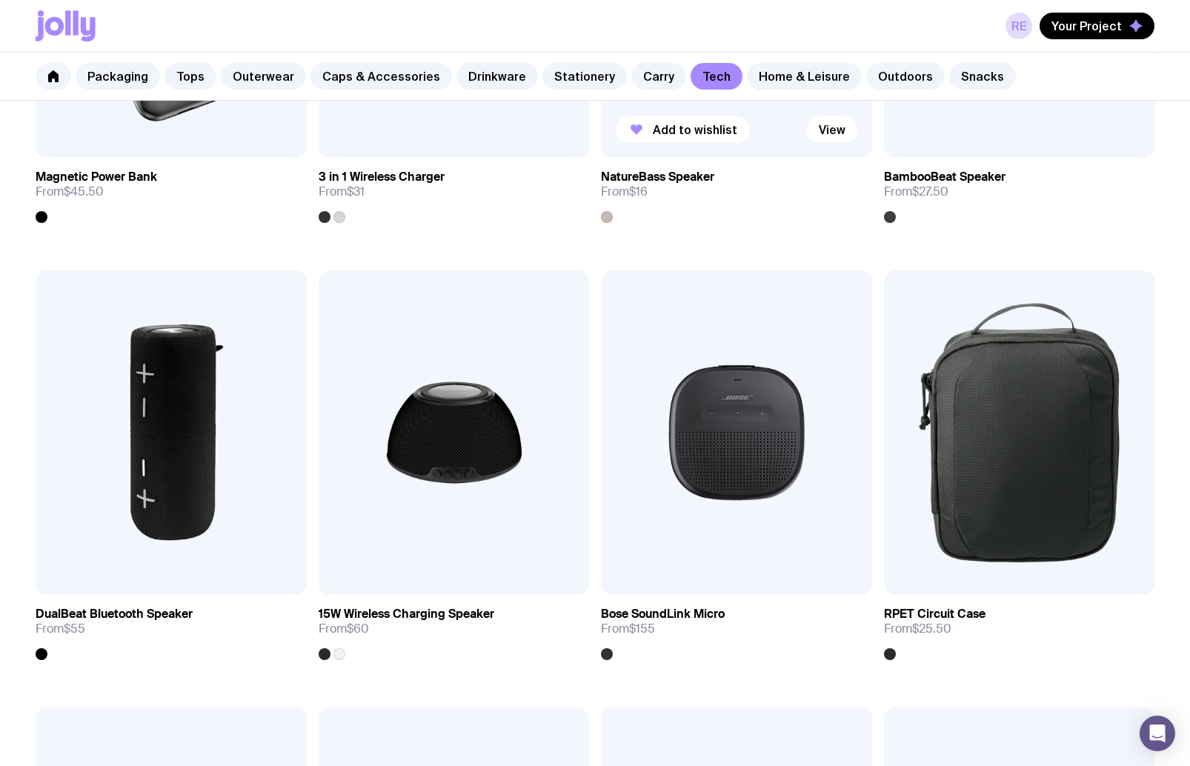
scroll to position [1431, 0]
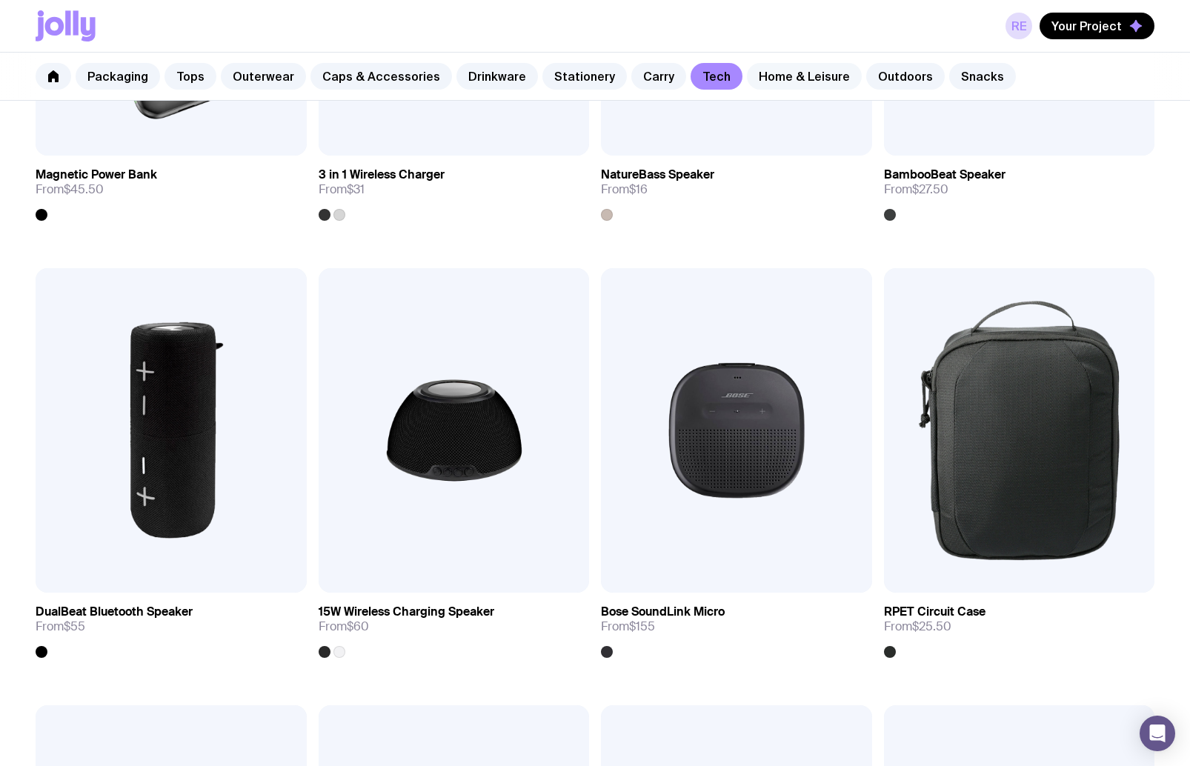
click at [756, 76] on link "Home & Leisure" at bounding box center [804, 76] width 115 height 27
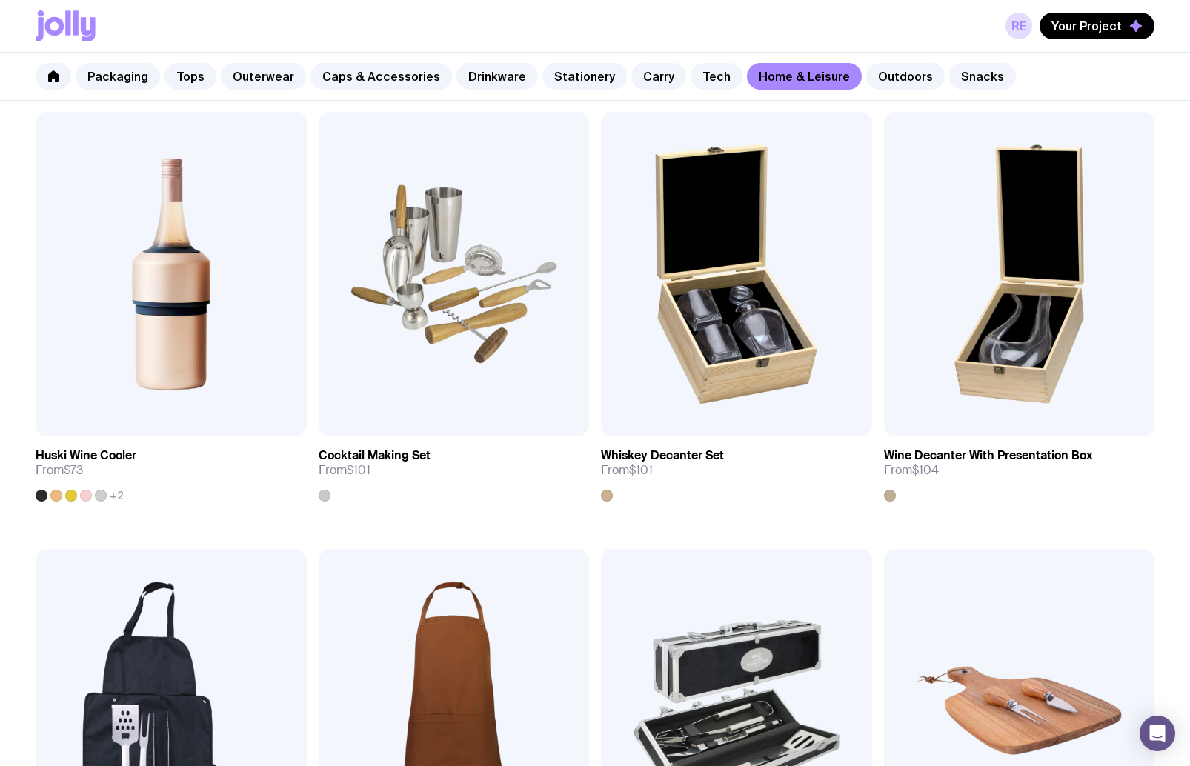
scroll to position [711, 0]
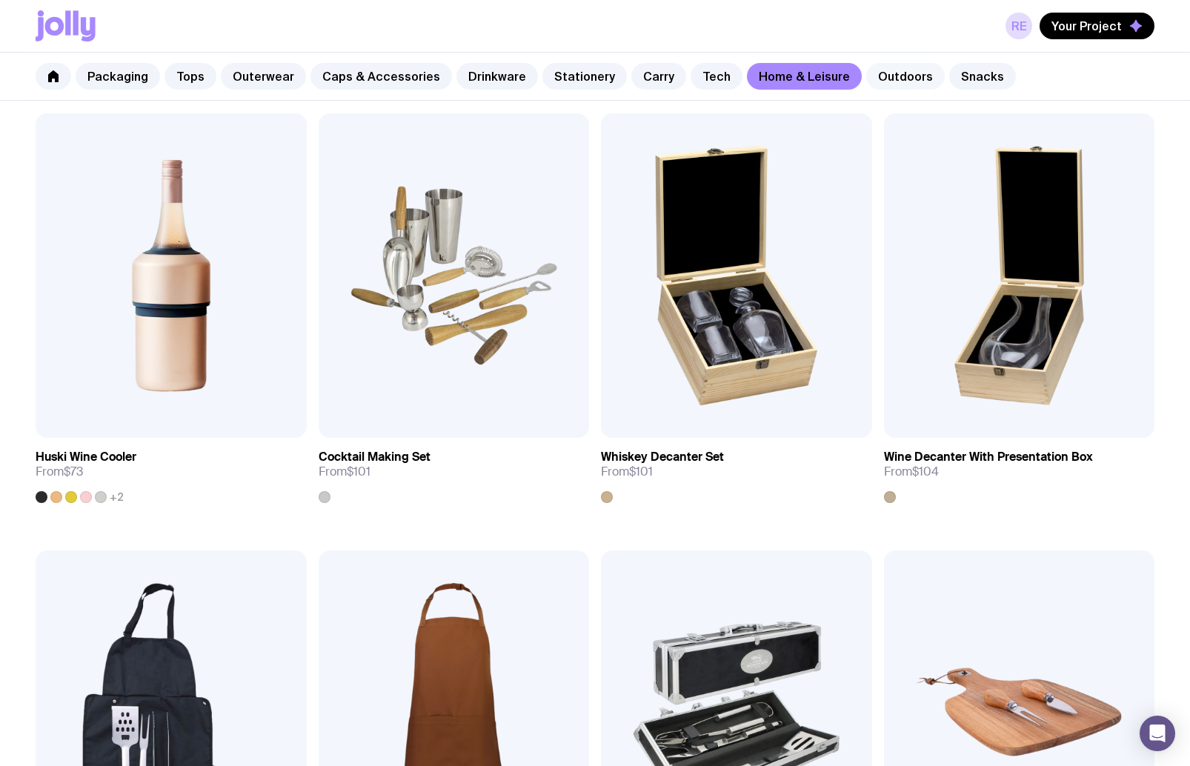
click at [866, 74] on link "Outdoors" at bounding box center [905, 76] width 79 height 27
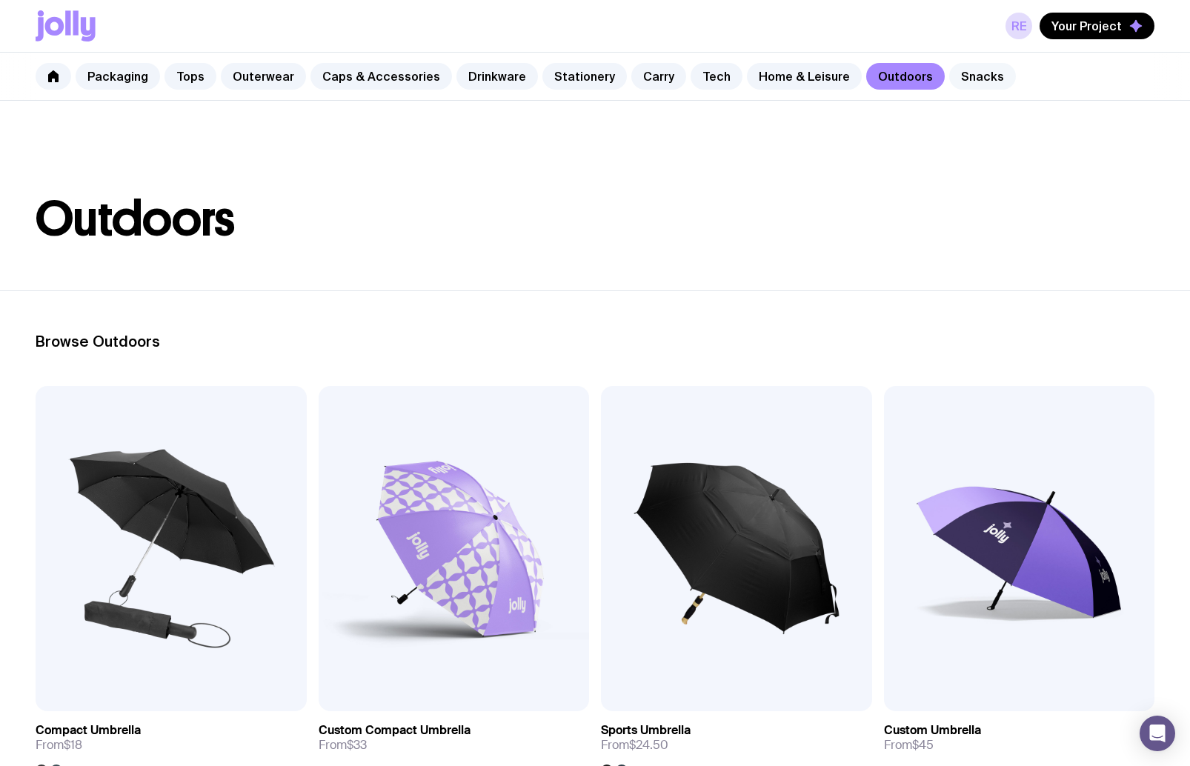
click at [982, 77] on link "Snacks" at bounding box center [982, 76] width 67 height 27
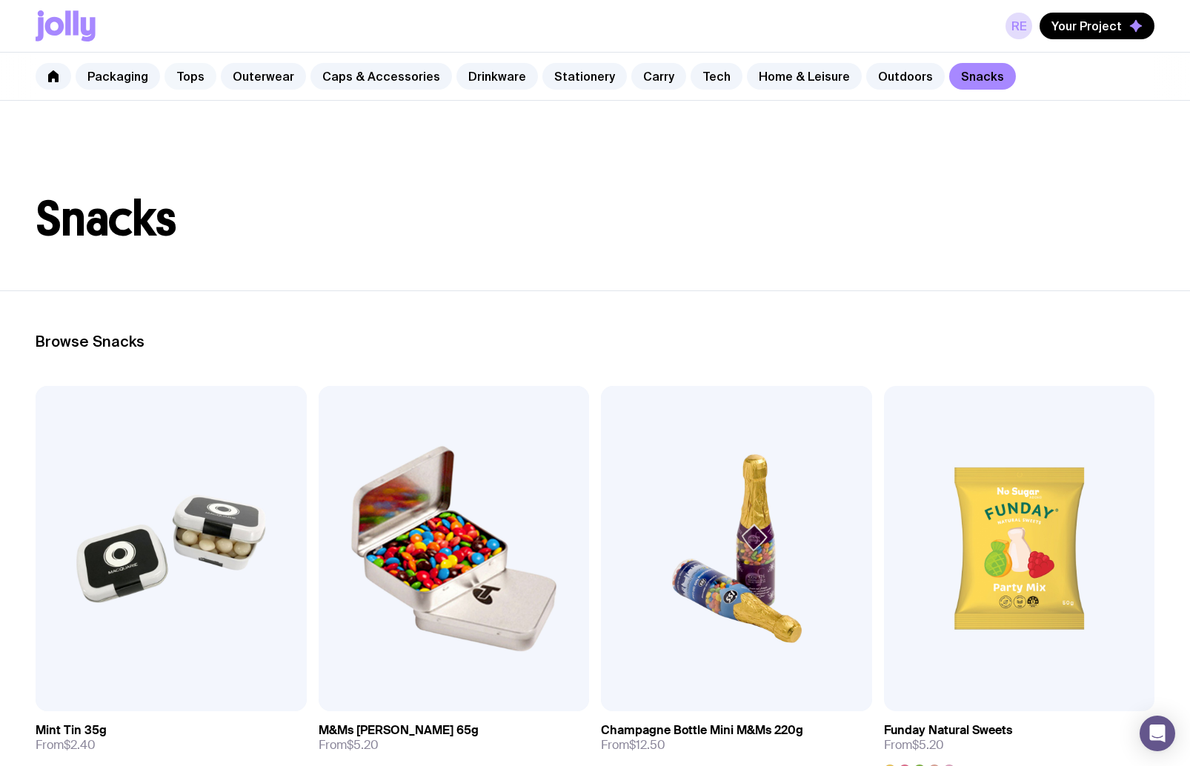
click at [184, 73] on link "Tops" at bounding box center [190, 76] width 52 height 27
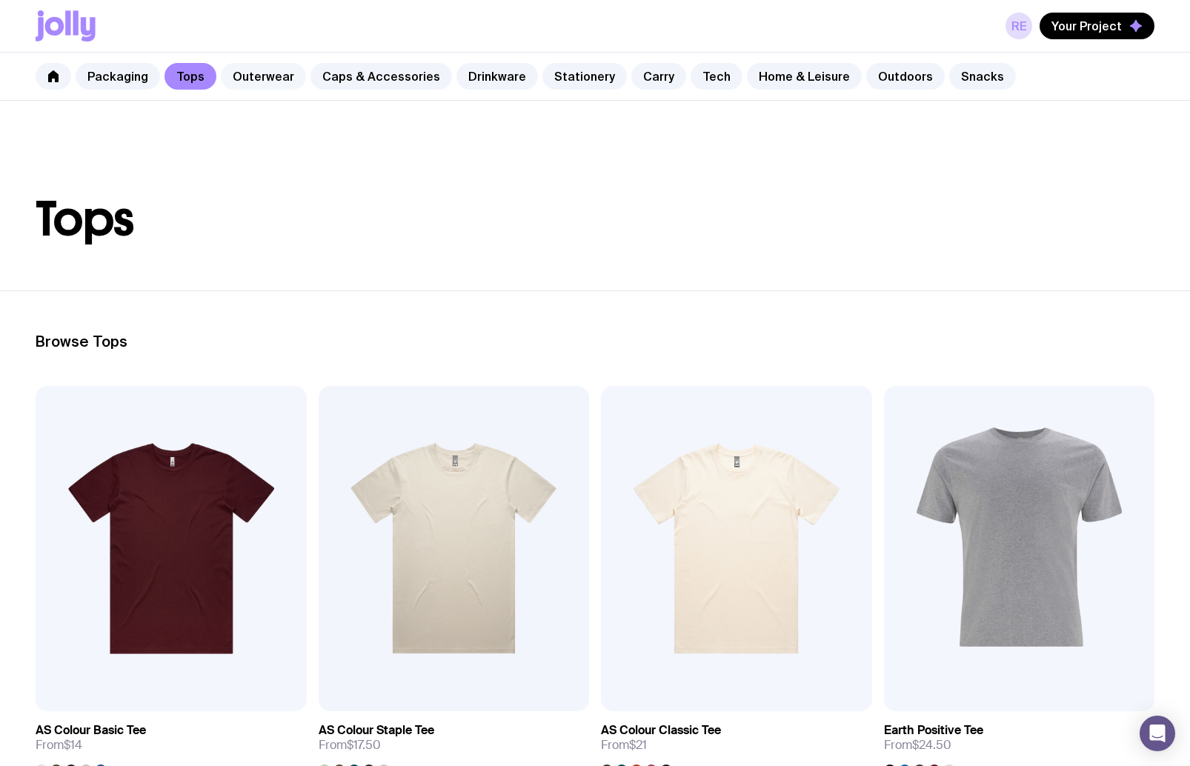
click at [260, 79] on link "Outerwear" at bounding box center [263, 76] width 85 height 27
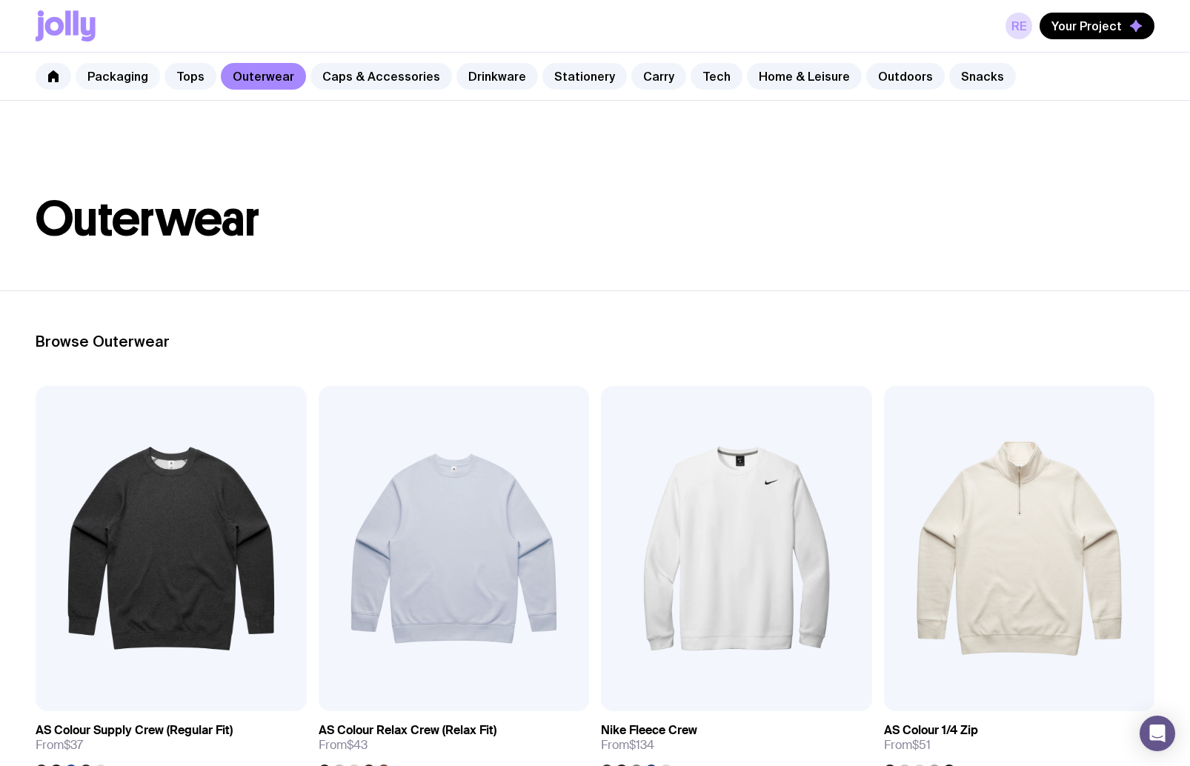
click at [118, 81] on link "Packaging" at bounding box center [118, 76] width 84 height 27
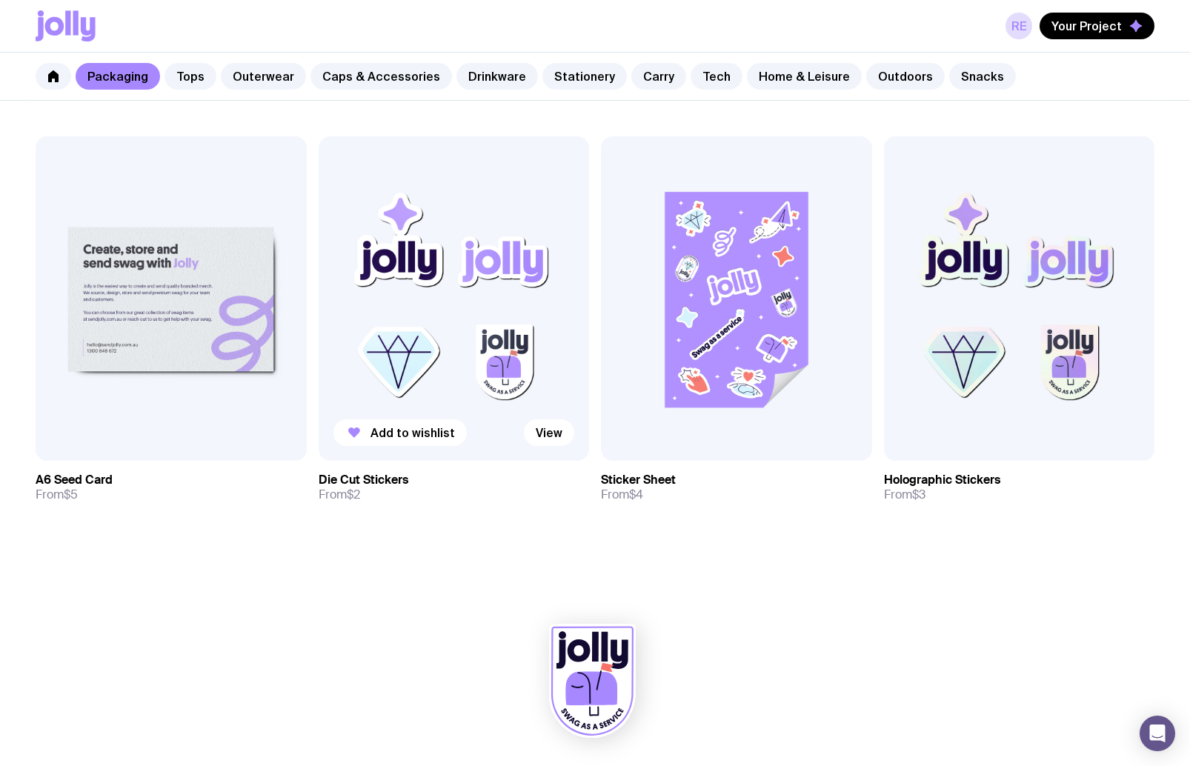
scroll to position [1539, 0]
click at [193, 79] on link "Tops" at bounding box center [190, 76] width 52 height 27
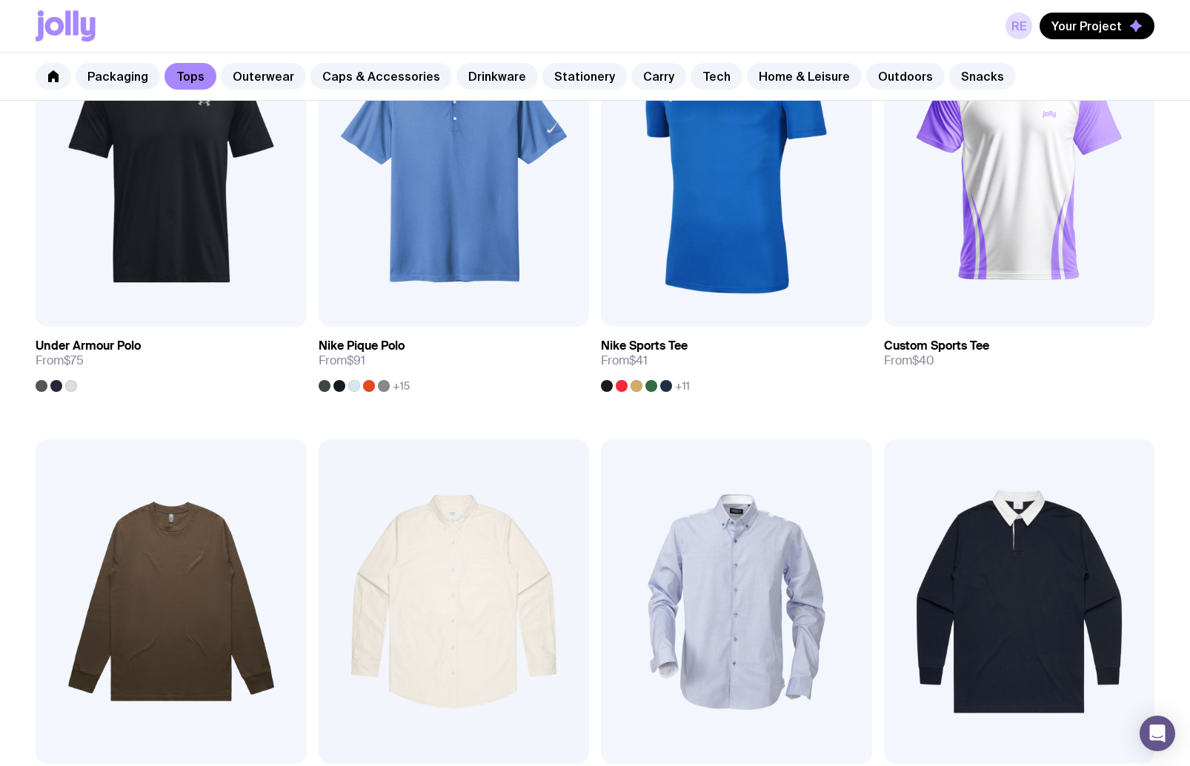
scroll to position [1335, 0]
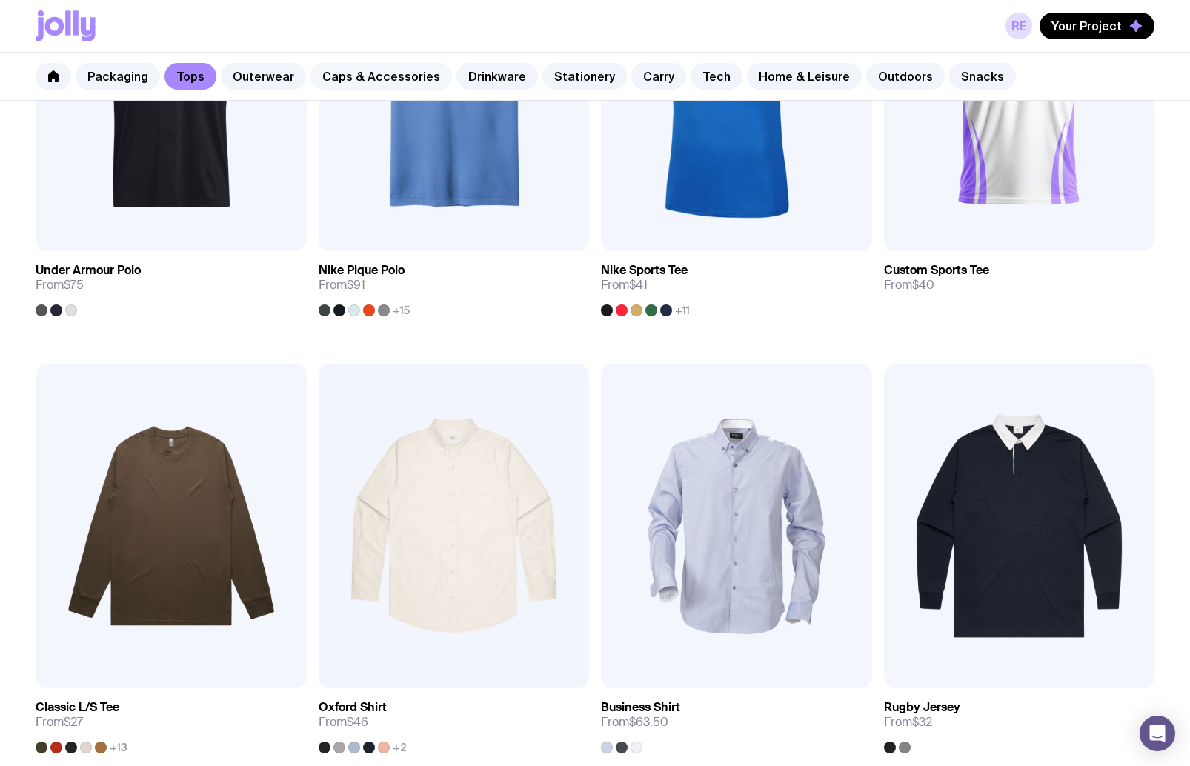
click at [356, 76] on link "Caps & Accessories" at bounding box center [381, 76] width 142 height 27
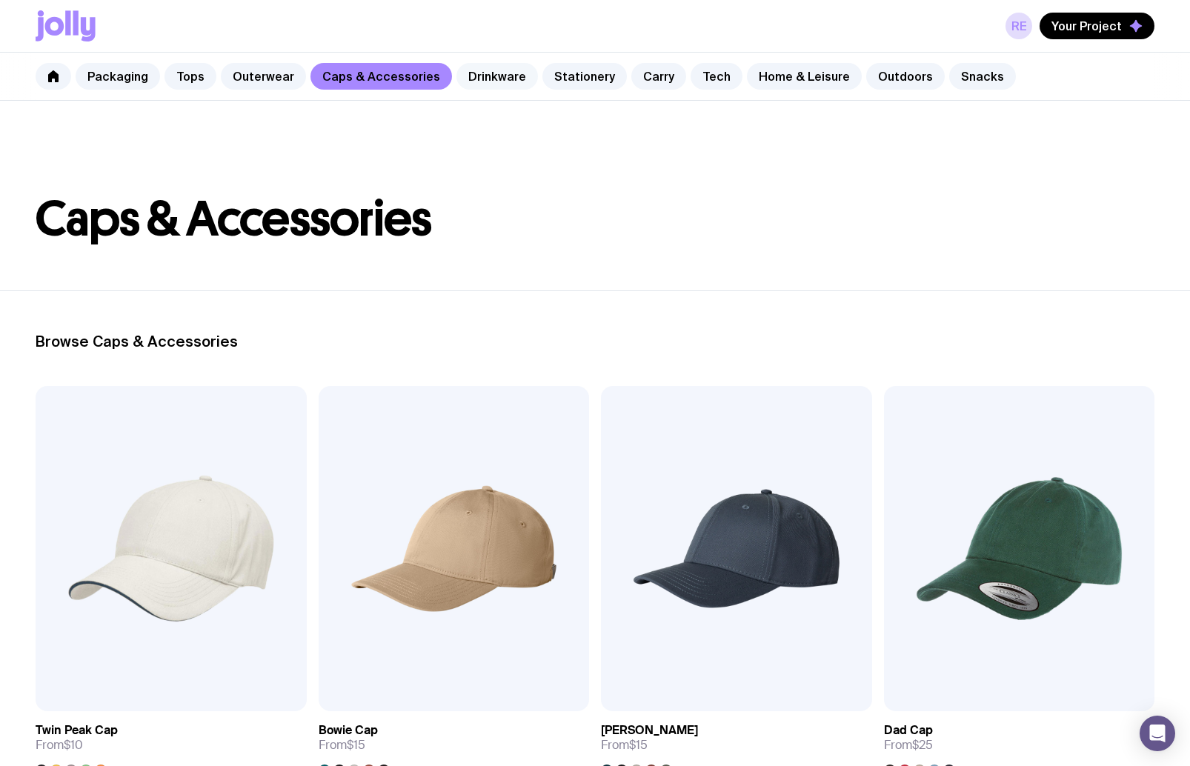
click at [470, 76] on link "Drinkware" at bounding box center [497, 76] width 82 height 27
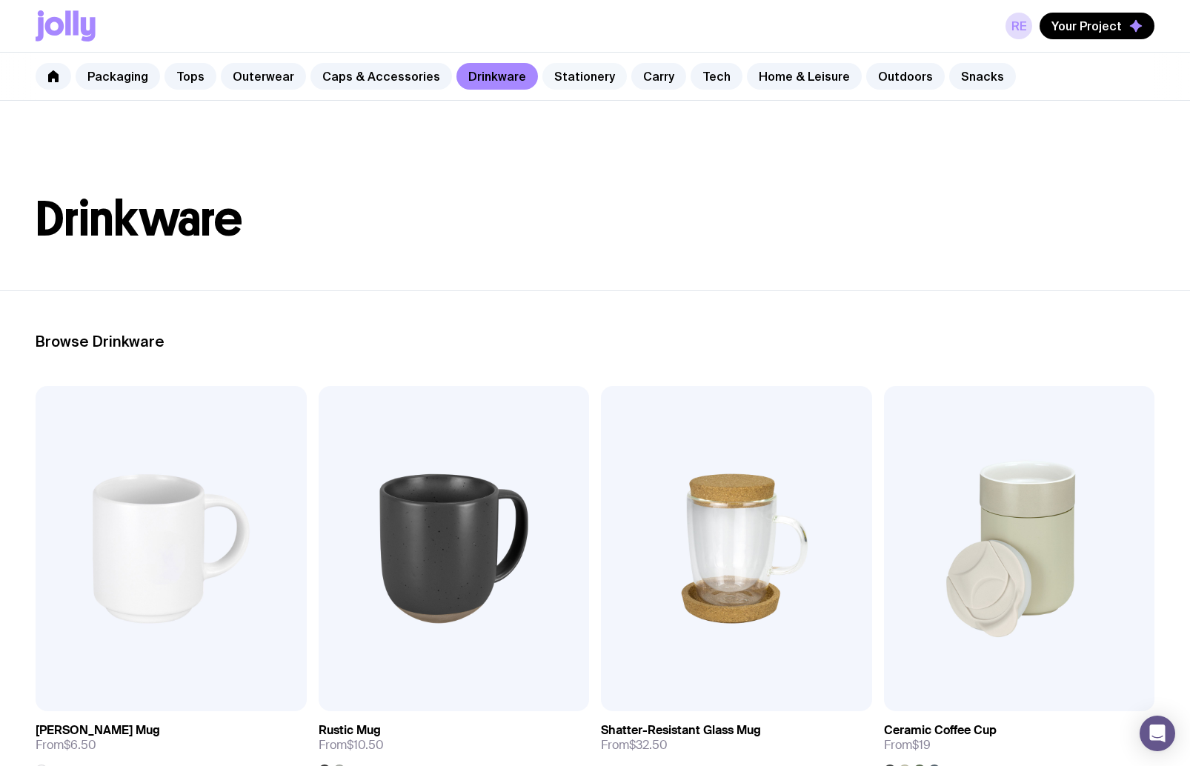
click at [590, 76] on link "Stationery" at bounding box center [584, 76] width 84 height 27
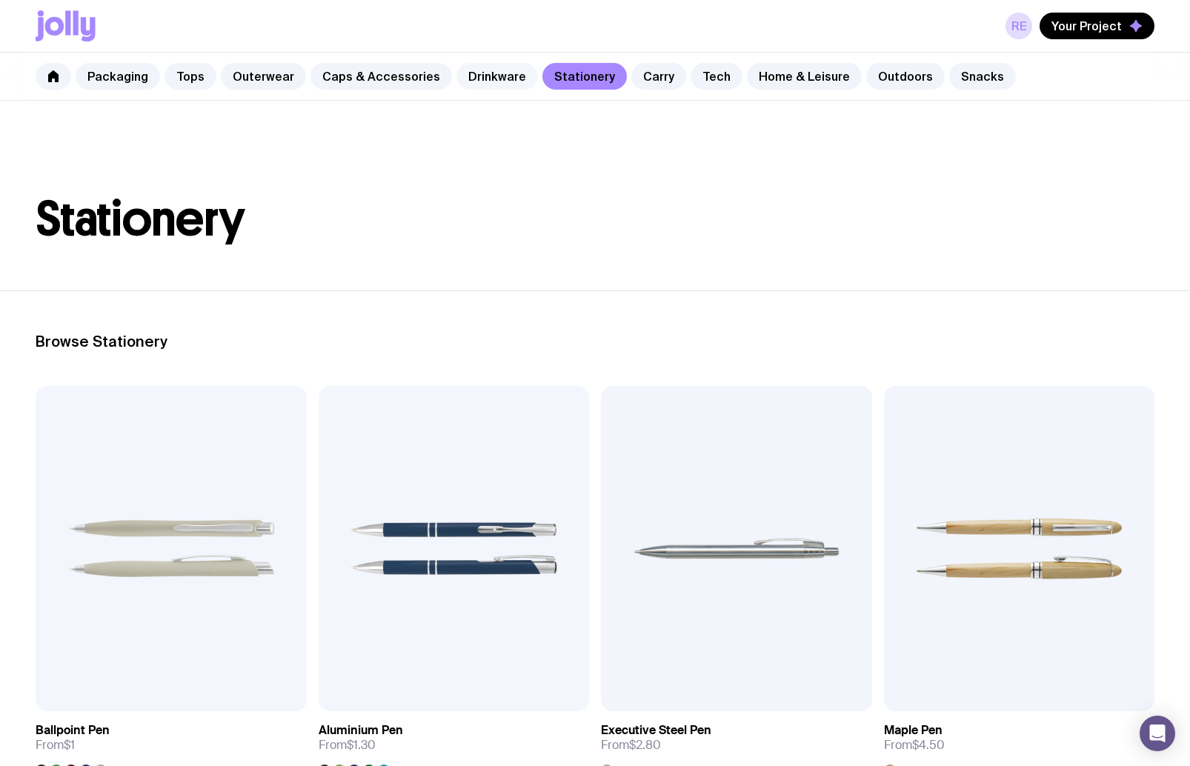
click at [494, 84] on link "Drinkware" at bounding box center [497, 76] width 82 height 27
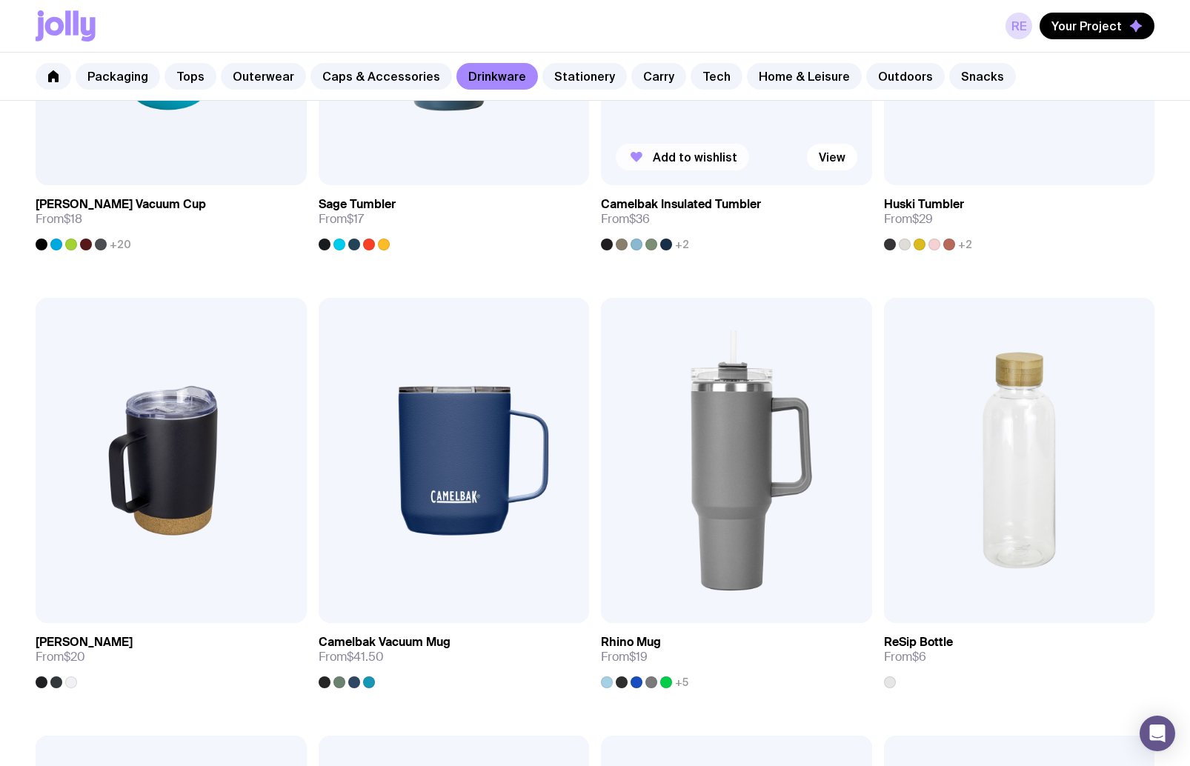
scroll to position [1178, 0]
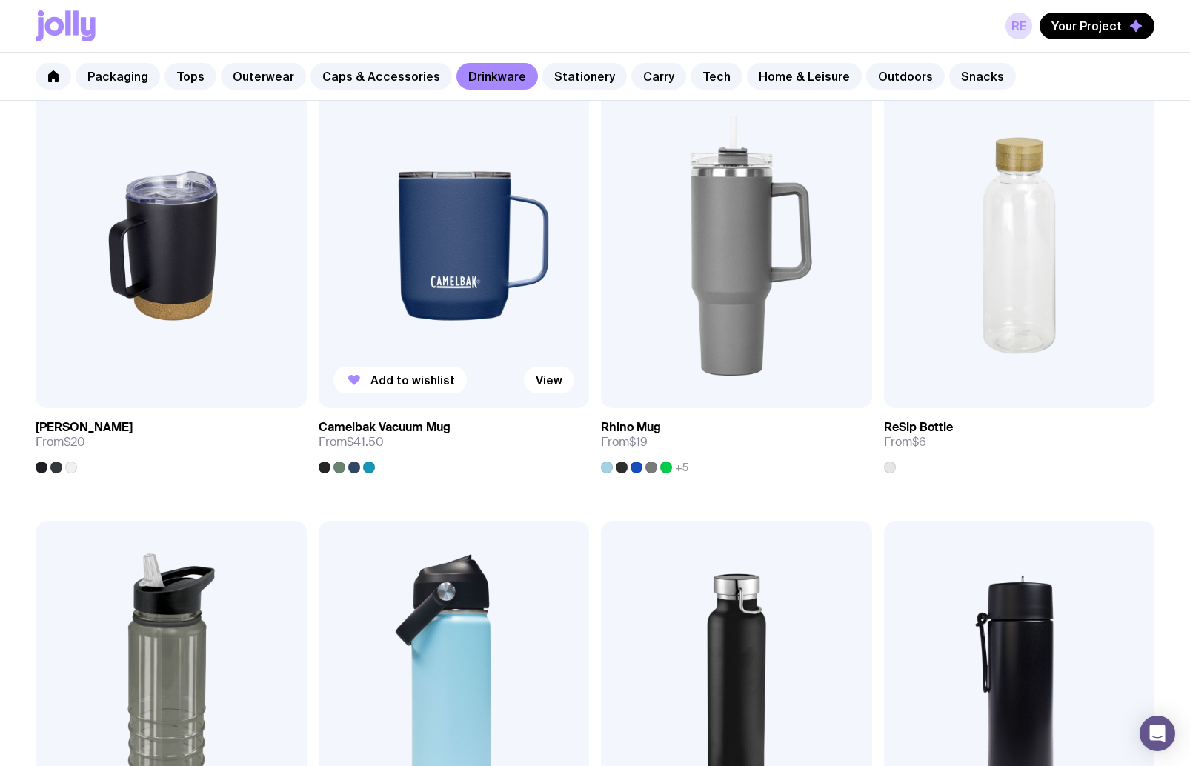
drag, startPoint x: 304, startPoint y: 424, endPoint x: 344, endPoint y: 424, distance: 40.0
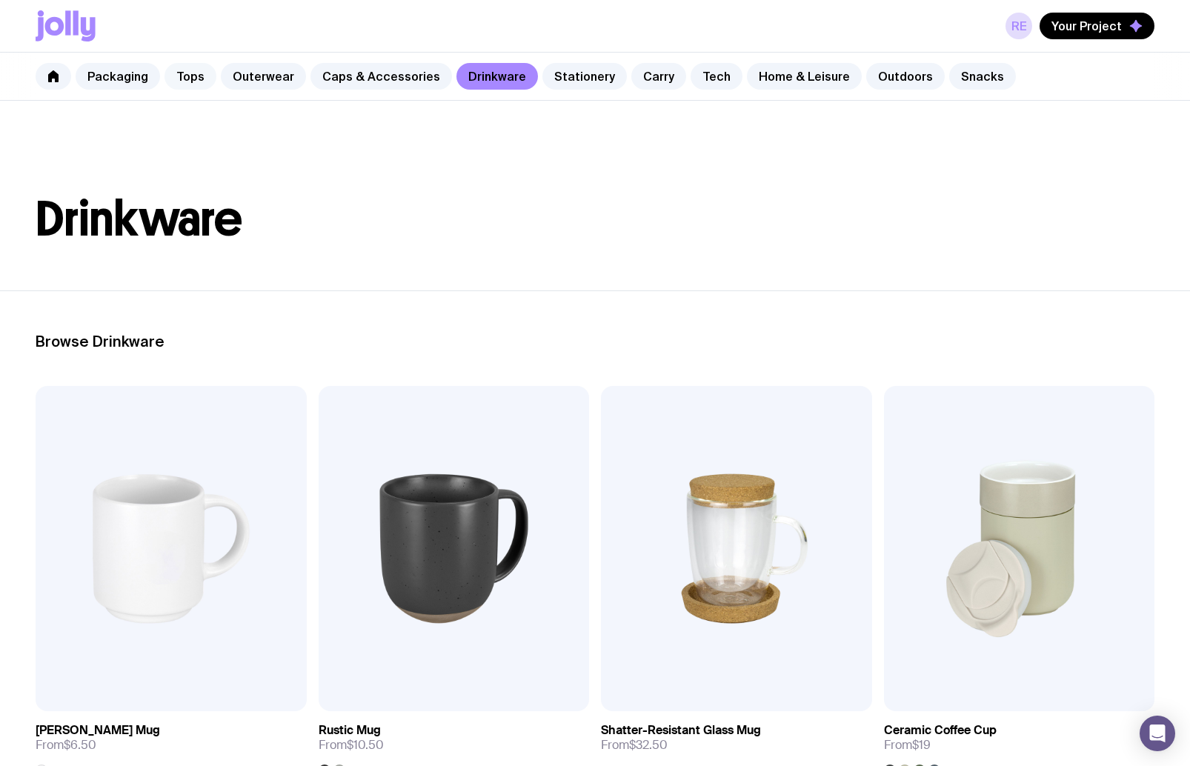
scroll to position [0, 0]
click at [139, 76] on link "Packaging" at bounding box center [118, 76] width 84 height 27
